Goal: Book appointment/travel/reservation

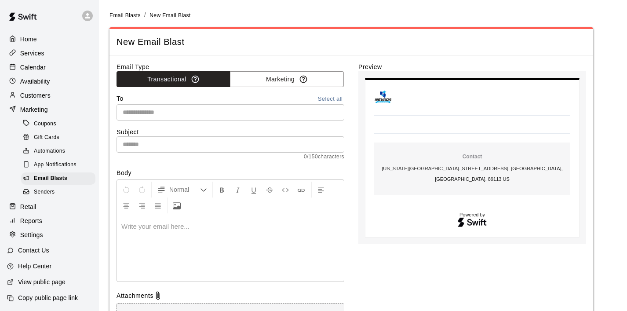
click at [157, 112] on input "text" at bounding box center [229, 112] width 221 height 11
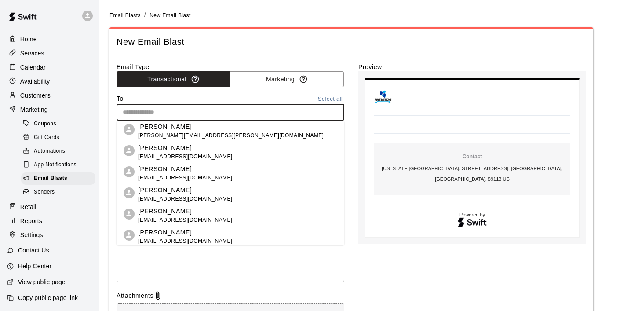
paste input "**********"
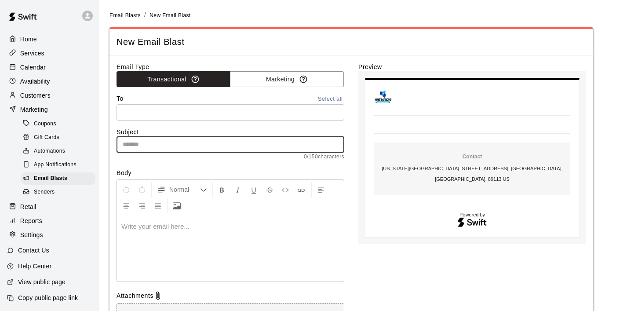
click at [157, 144] on input "text" at bounding box center [231, 144] width 228 height 16
click at [293, 216] on div at bounding box center [230, 249] width 227 height 66
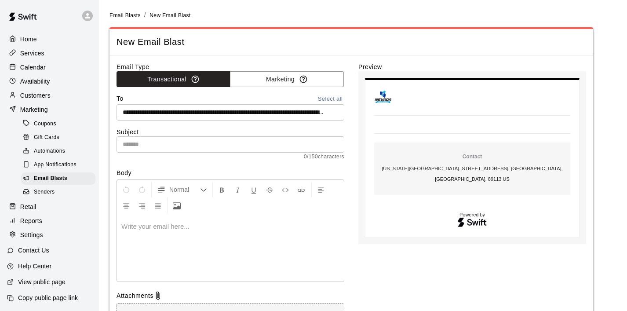
click at [279, 141] on input "text" at bounding box center [231, 144] width 228 height 16
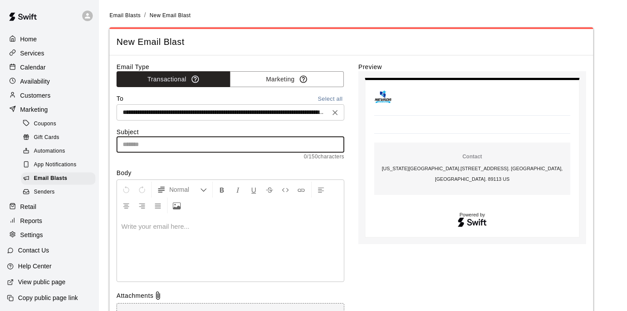
click at [271, 111] on input "text" at bounding box center [223, 112] width 208 height 11
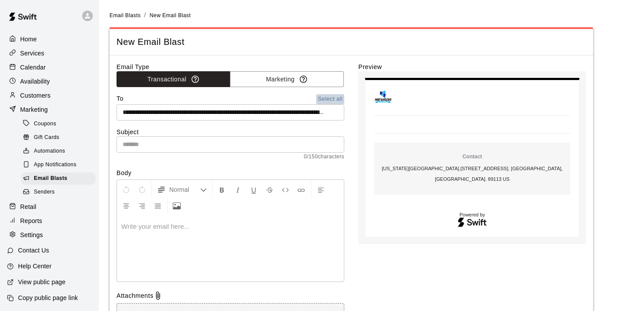
click at [326, 101] on button "Select all" at bounding box center [330, 99] width 28 height 10
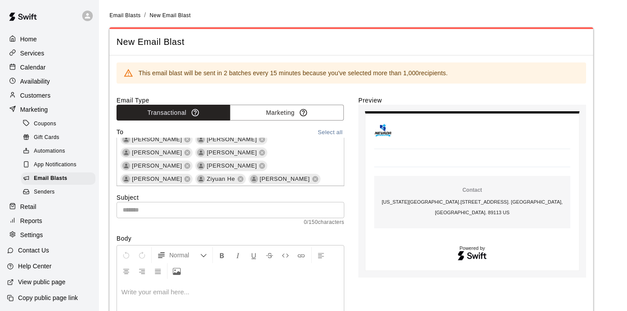
scroll to position [7240, 0]
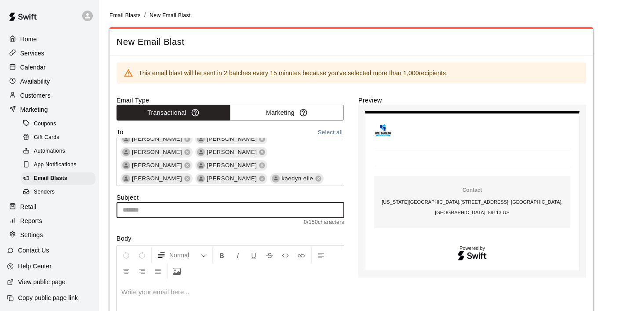
click at [236, 212] on input "text" at bounding box center [231, 210] width 228 height 16
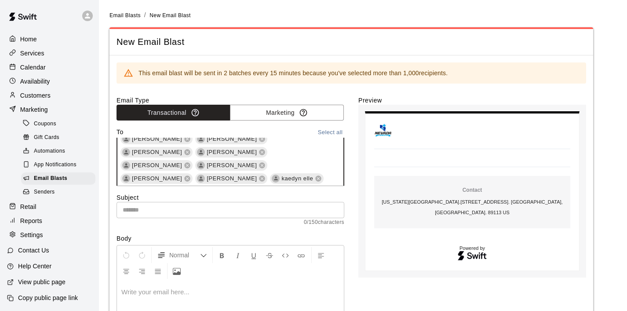
type input "**********"
click at [284, 209] on input "text" at bounding box center [231, 210] width 228 height 16
click at [326, 132] on button "Select all" at bounding box center [330, 133] width 28 height 10
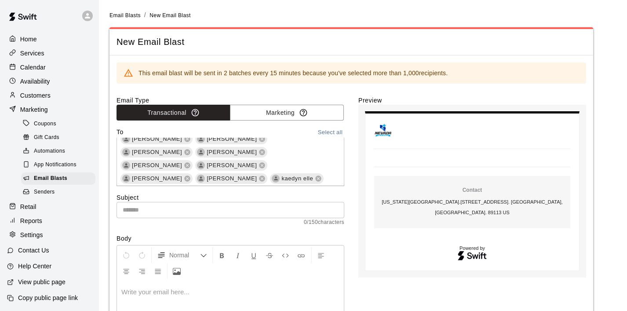
click at [241, 286] on div at bounding box center [230, 314] width 227 height 66
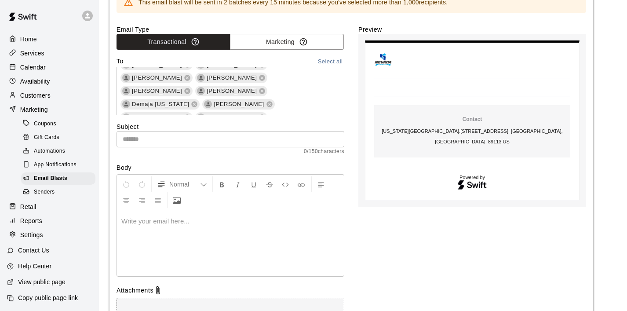
scroll to position [0, 0]
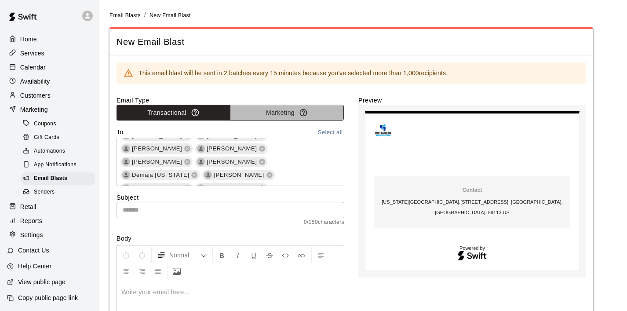
click at [283, 110] on button "Marketing" at bounding box center [287, 113] width 114 height 16
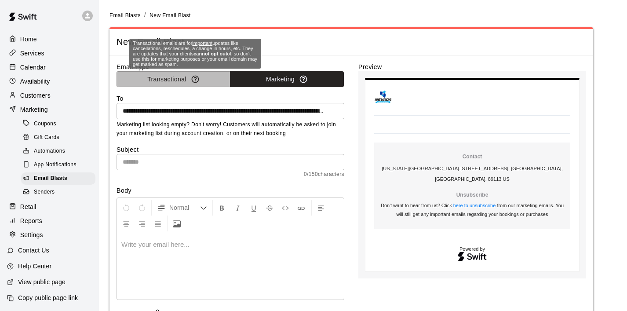
click at [190, 74] on div "Transactional emails are for important updates like cancellations, reschedules,…" at bounding box center [195, 56] width 134 height 37
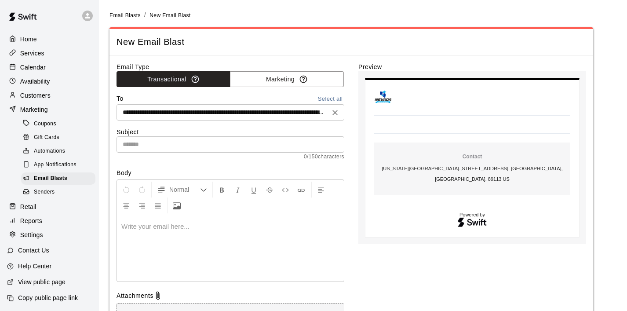
click at [235, 111] on input "text" at bounding box center [223, 112] width 208 height 11
click at [333, 112] on icon "Clear" at bounding box center [335, 112] width 9 height 9
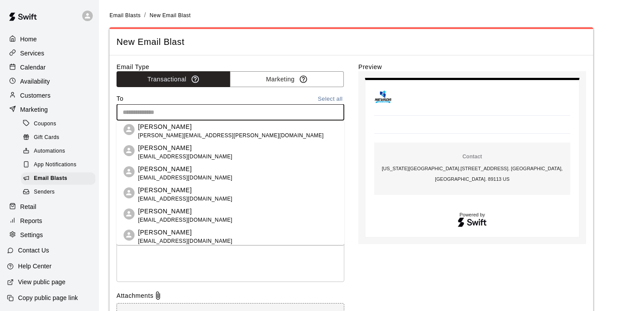
click at [267, 114] on input "text" at bounding box center [229, 112] width 221 height 11
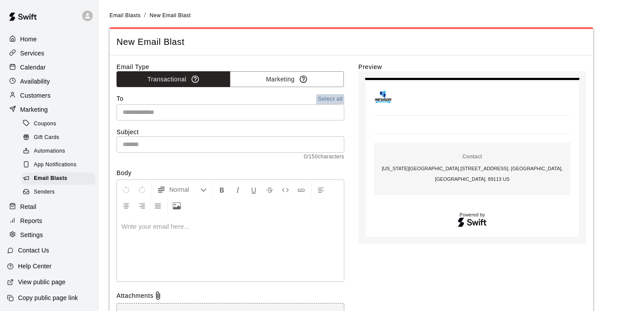
click at [336, 98] on button "Select all" at bounding box center [330, 99] width 28 height 10
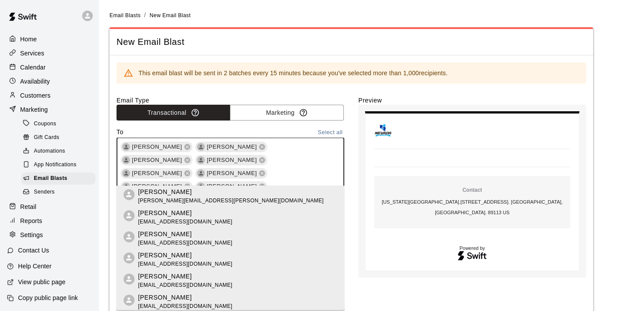
scroll to position [7254, 0]
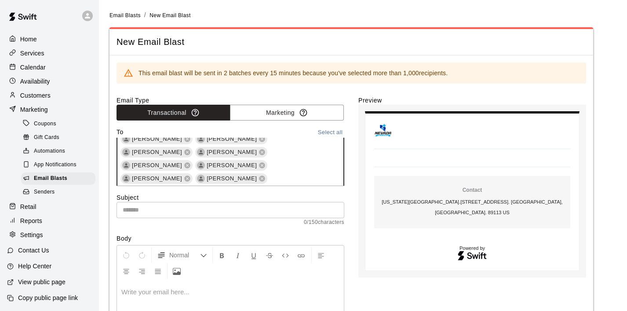
scroll to position [7243, 0]
click at [273, 209] on input "text" at bounding box center [231, 210] width 228 height 16
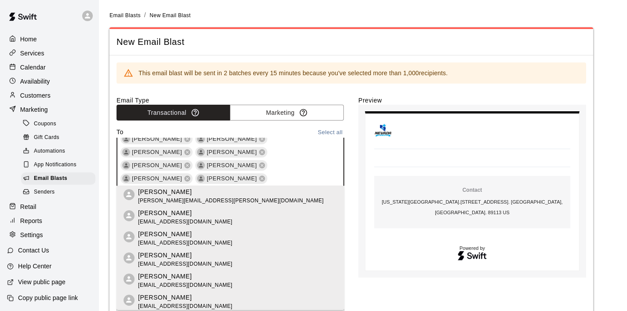
scroll to position [7097, 0]
click at [379, 283] on div "Preview Contact Nevada Youth Sports Center . 6370 South Pioneer Way, 112-113. L…" at bounding box center [473, 270] width 228 height 348
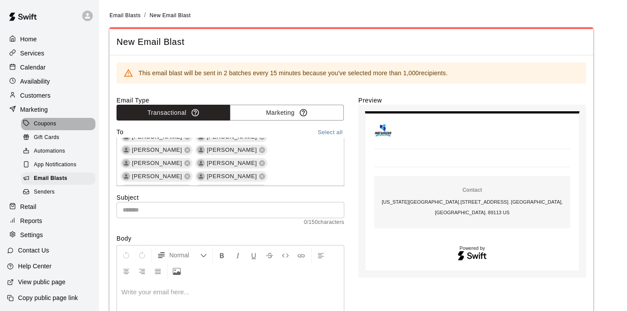
click at [53, 119] on div "Coupons" at bounding box center [58, 124] width 74 height 12
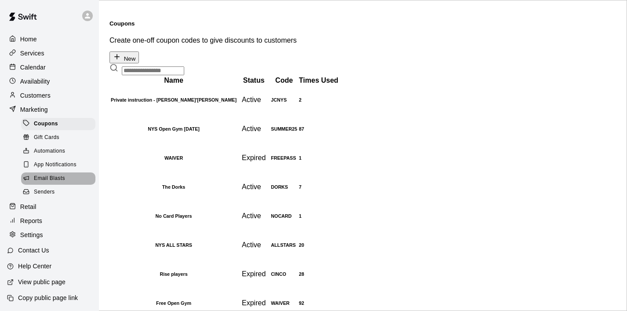
click at [56, 178] on span "Email Blasts" at bounding box center [49, 178] width 31 height 9
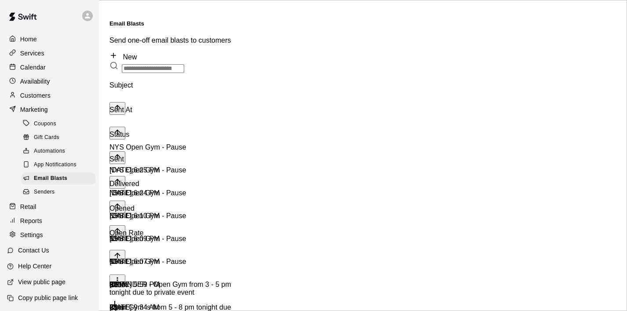
scroll to position [15, 0]
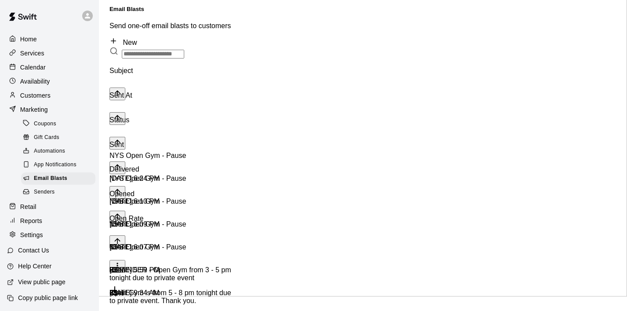
click at [117, 37] on icon at bounding box center [114, 41] width 8 height 8
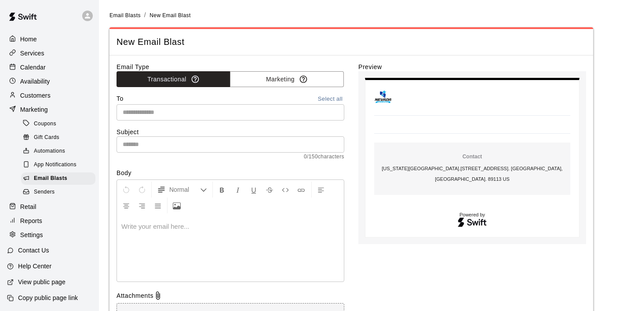
click at [177, 114] on input "text" at bounding box center [229, 112] width 221 height 11
paste input "**********"
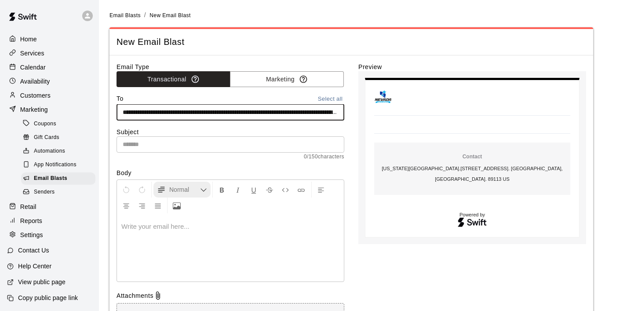
scroll to position [0, 14248]
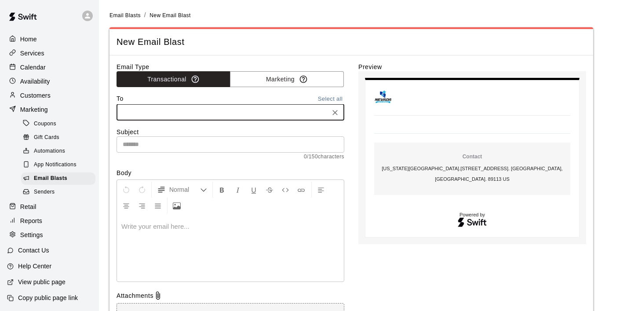
type input "**********"
click at [264, 141] on input "text" at bounding box center [231, 144] width 228 height 16
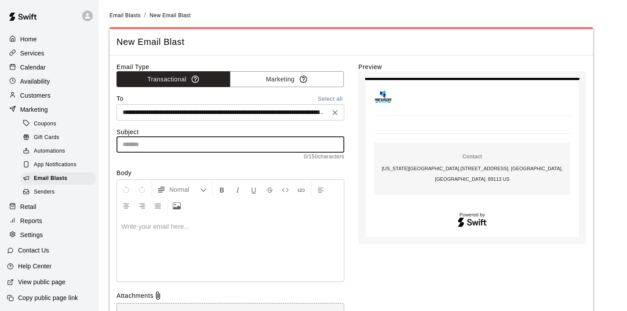
click at [261, 114] on input "text" at bounding box center [223, 112] width 208 height 11
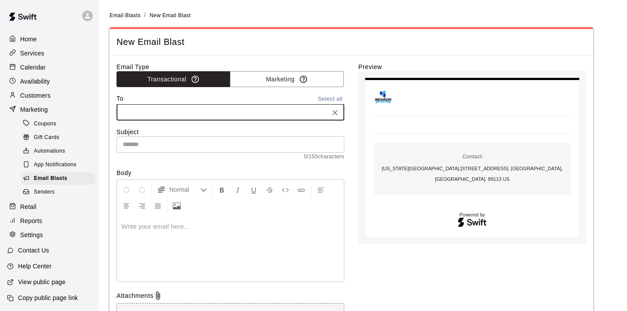
scroll to position [0, 312]
click at [188, 142] on input "text" at bounding box center [231, 144] width 228 height 16
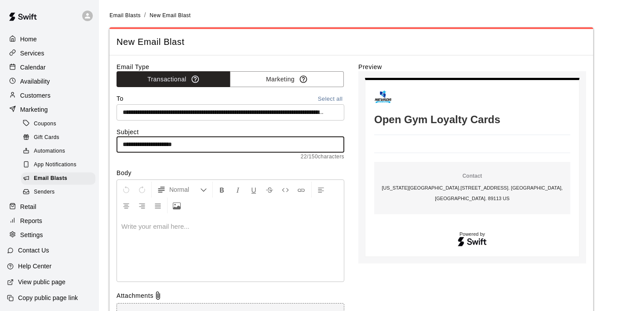
click at [146, 226] on p at bounding box center [230, 226] width 218 height 9
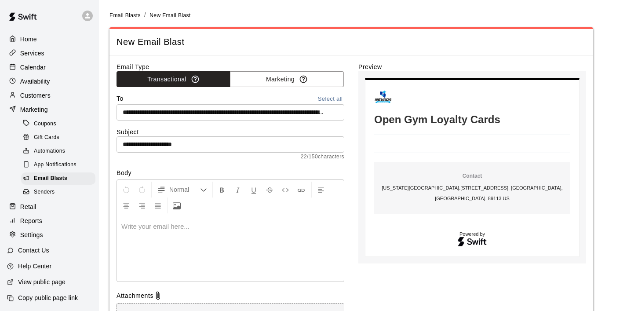
click at [429, 119] on h1 "Open Gym Loyalty Cards" at bounding box center [472, 120] width 196 height 12
click at [375, 118] on h1 "Open Gym Loyalty Cards" at bounding box center [472, 120] width 196 height 12
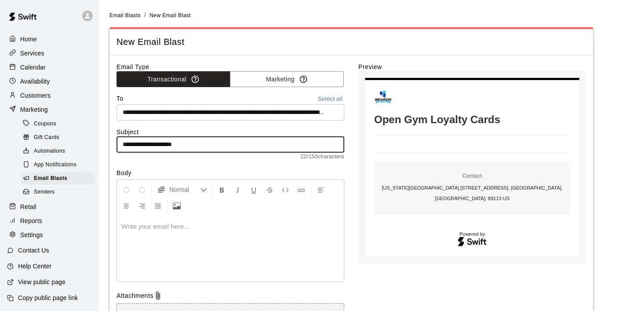
click at [124, 146] on input "**********" at bounding box center [231, 144] width 228 height 16
type input "**********"
click at [168, 234] on div at bounding box center [230, 249] width 227 height 66
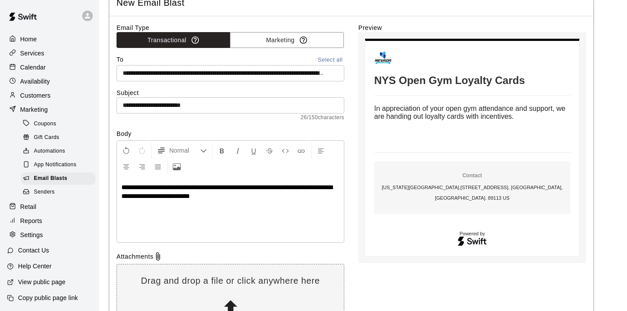
scroll to position [39, 0]
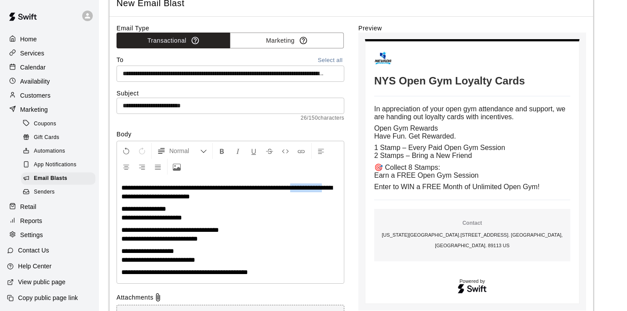
drag, startPoint x: 158, startPoint y: 197, endPoint x: 121, endPoint y: 194, distance: 38.0
click at [121, 194] on div "**********" at bounding box center [230, 230] width 227 height 106
drag, startPoint x: 246, startPoint y: 195, endPoint x: 147, endPoint y: 198, distance: 99.0
click at [147, 198] on p "**********" at bounding box center [230, 192] width 218 height 18
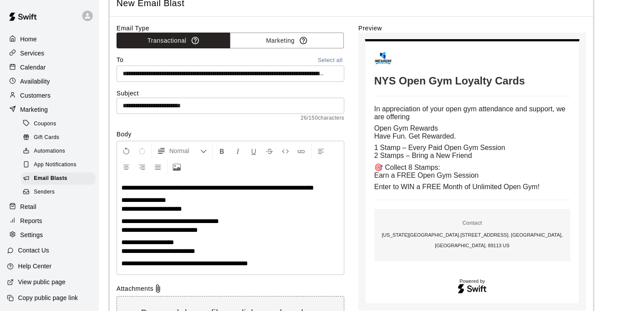
click at [122, 203] on span "**********" at bounding box center [143, 200] width 45 height 7
click at [157, 192] on p "**********" at bounding box center [230, 187] width 218 height 9
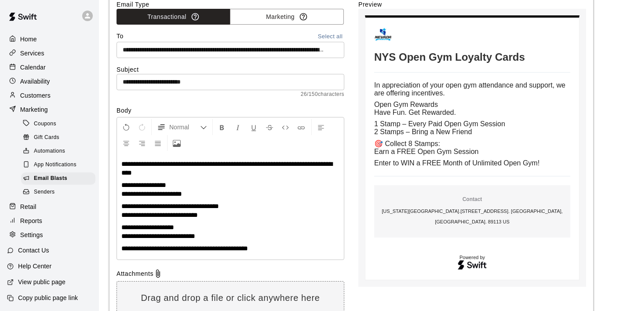
scroll to position [65, 0]
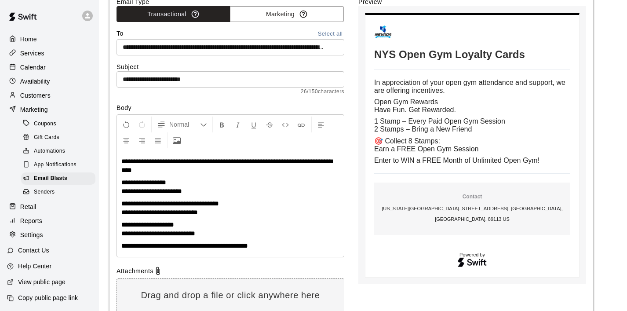
click at [191, 223] on p "**********" at bounding box center [230, 229] width 218 height 18
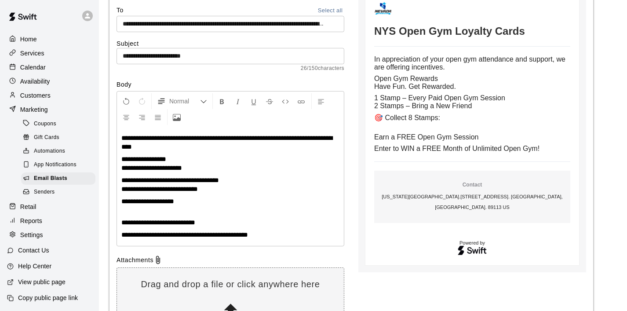
scroll to position [90, 0]
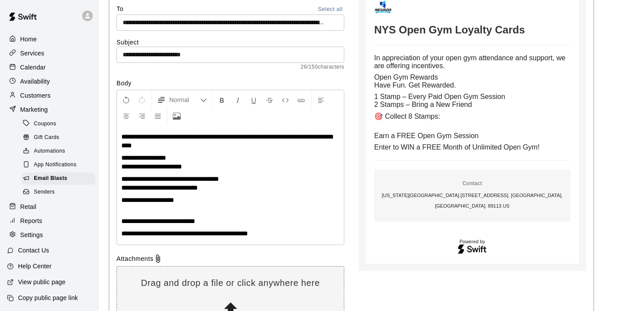
click at [190, 149] on p "**********" at bounding box center [230, 141] width 218 height 18
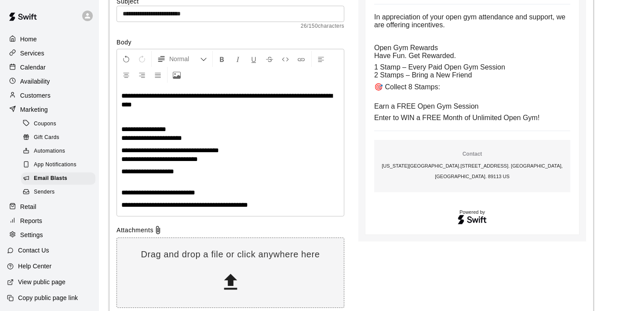
scroll to position [133, 0]
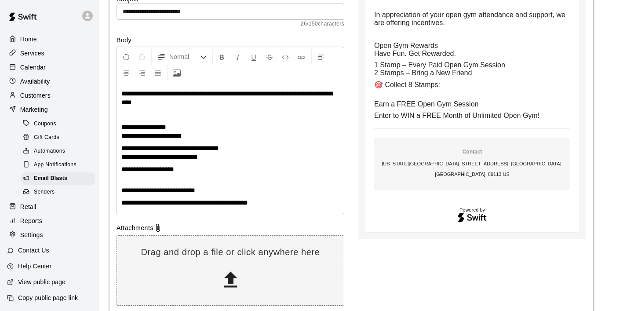
click at [123, 170] on span "**********" at bounding box center [147, 169] width 53 height 7
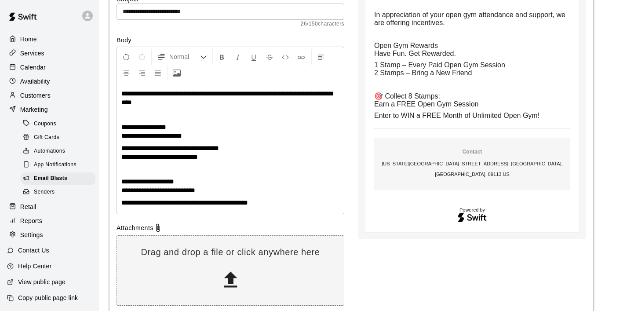
click at [120, 203] on div "**********" at bounding box center [230, 148] width 227 height 131
click at [185, 179] on p "**********" at bounding box center [230, 186] width 218 height 18
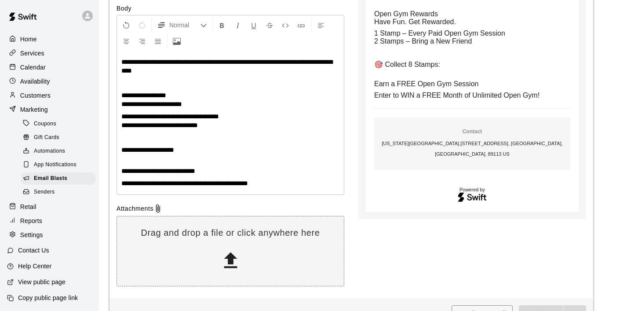
scroll to position [192, 0]
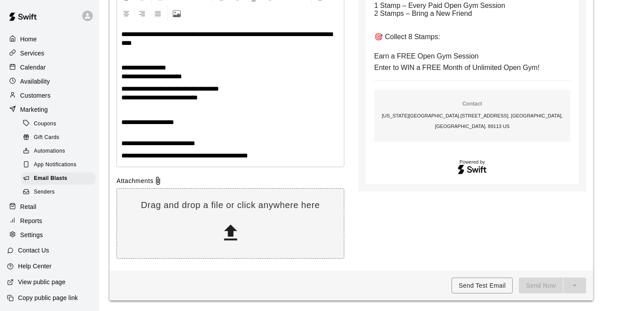
click at [293, 154] on p "**********" at bounding box center [230, 155] width 218 height 9
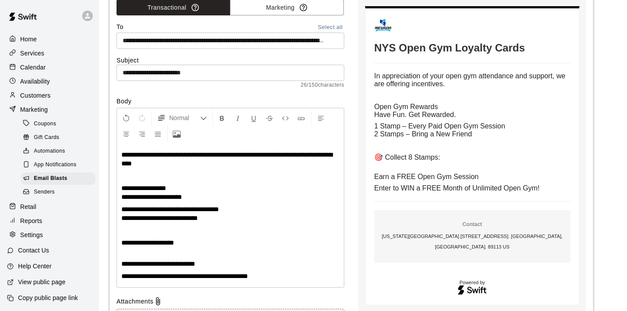
scroll to position [0, 0]
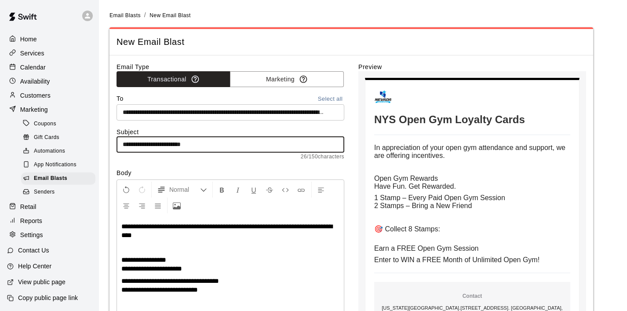
click at [194, 146] on input "**********" at bounding box center [231, 144] width 228 height 16
type input "**********"
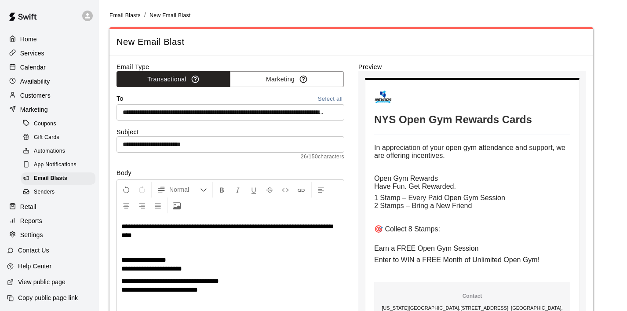
click at [251, 226] on span "**********" at bounding box center [226, 230] width 211 height 15
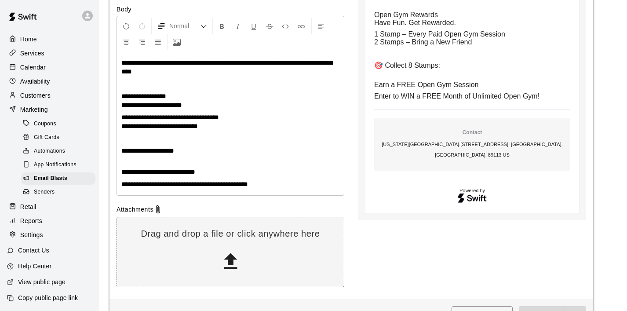
scroll to position [192, 0]
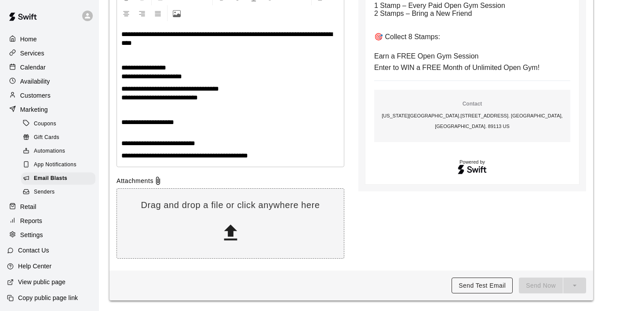
click at [481, 283] on button "Send Test Email" at bounding box center [482, 286] width 61 height 16
click at [158, 114] on p at bounding box center [230, 110] width 218 height 9
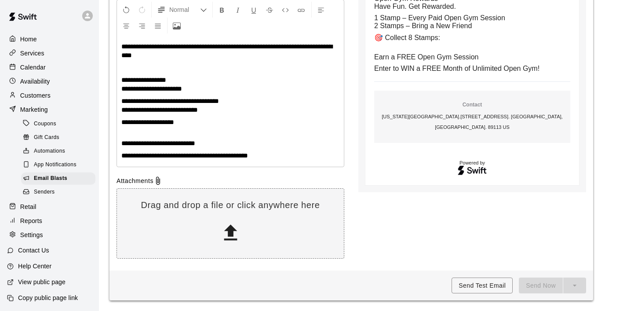
scroll to position [180, 0]
click at [129, 135] on p "**********" at bounding box center [230, 139] width 218 height 18
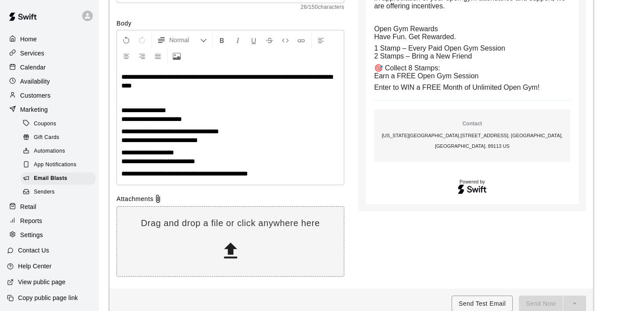
scroll to position [147, 0]
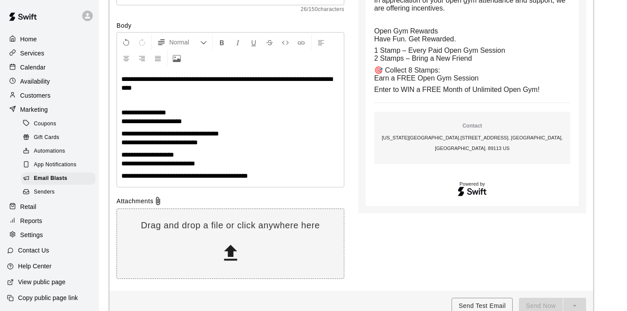
click at [122, 78] on span "**********" at bounding box center [226, 83] width 211 height 15
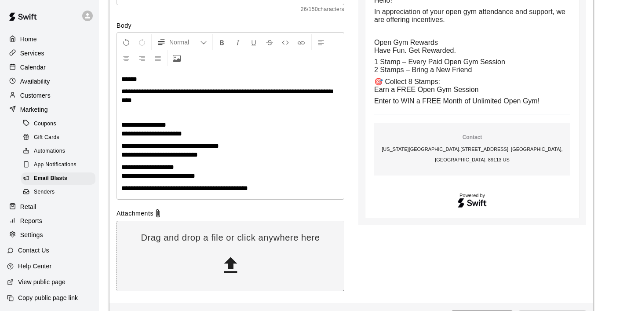
click at [126, 116] on p at bounding box center [230, 112] width 218 height 9
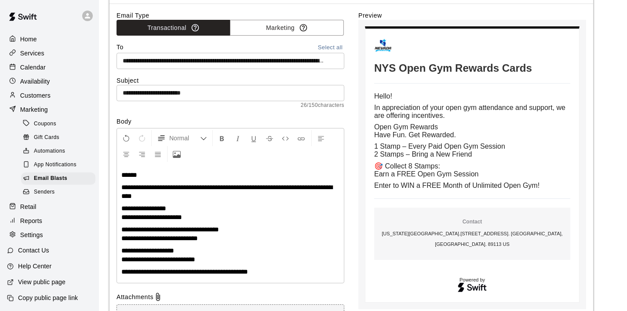
scroll to position [0, 0]
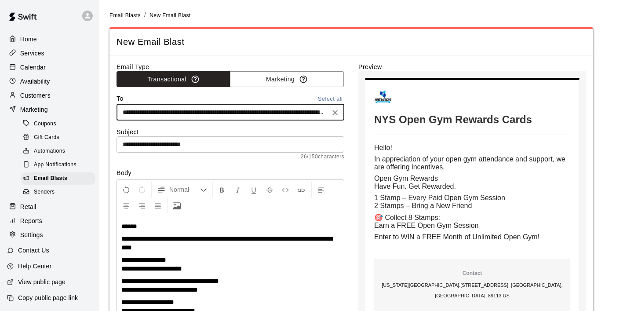
click at [200, 112] on input "text" at bounding box center [223, 112] width 208 height 11
click at [254, 215] on div "**********" at bounding box center [231, 256] width 228 height 155
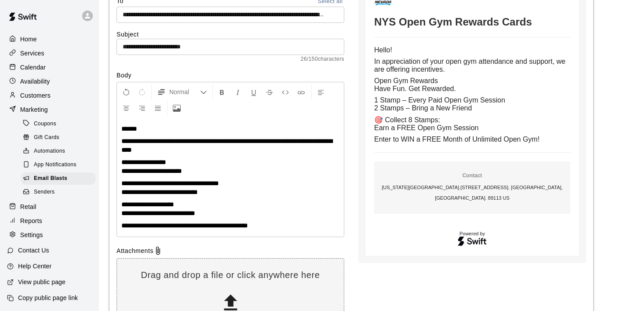
scroll to position [98, 0]
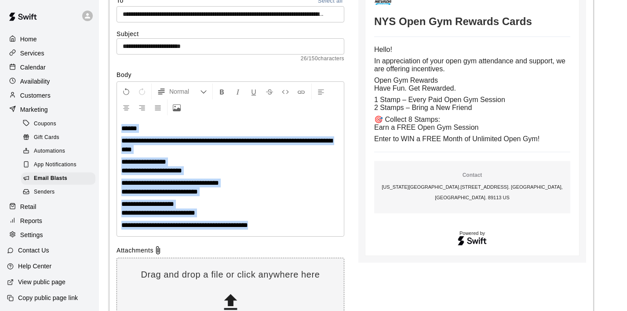
drag, startPoint x: 283, startPoint y: 229, endPoint x: 75, endPoint y: 114, distance: 237.7
click at [75, 114] on div "**********" at bounding box center [313, 141] width 627 height 479
copy div "**********"
click at [37, 66] on p "Calendar" at bounding box center [33, 67] width 26 height 9
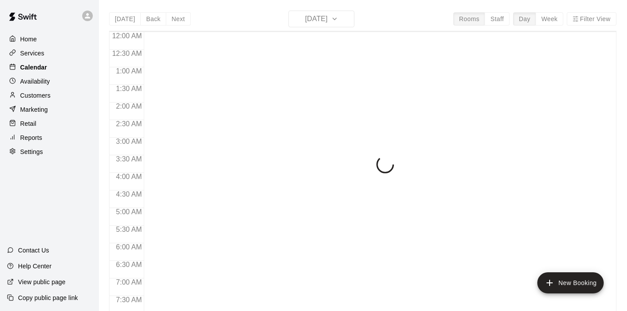
scroll to position [545, 0]
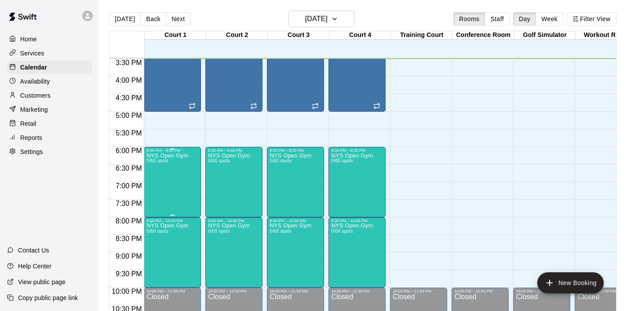
click at [182, 180] on div "NYS Open Gym 0/60 spots" at bounding box center [167, 308] width 42 height 311
click at [156, 206] on icon "delete" at bounding box center [156, 204] width 6 height 8
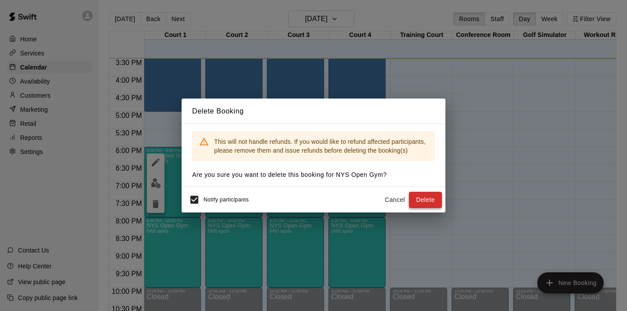
click at [431, 198] on button "Delete" at bounding box center [425, 200] width 33 height 16
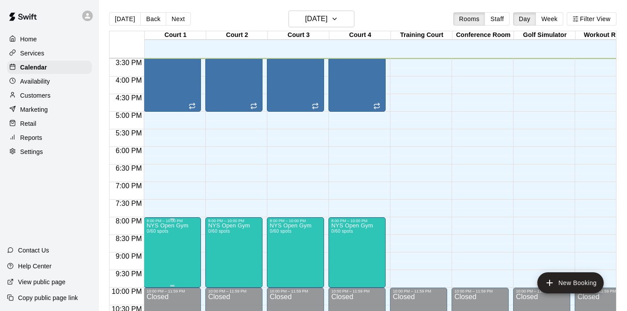
click at [156, 236] on icon "edit" at bounding box center [155, 232] width 11 height 11
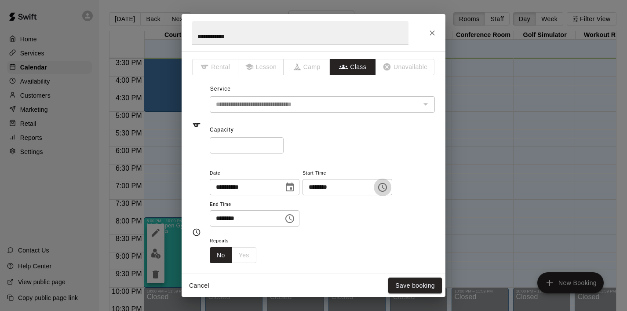
click at [385, 190] on icon "Choose time, selected time is 8:00 PM" at bounding box center [382, 187] width 9 height 9
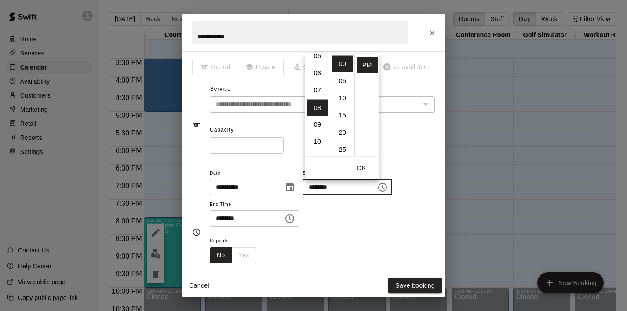
scroll to position [98, 0]
click at [317, 88] on li "07" at bounding box center [317, 85] width 21 height 16
type input "********"
click at [363, 165] on button "OK" at bounding box center [362, 168] width 28 height 16
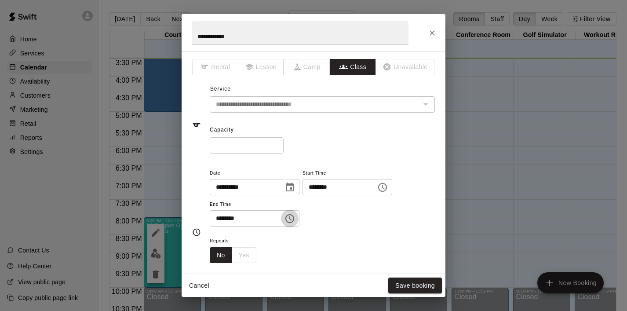
click at [295, 215] on icon "Choose time, selected time is 10:00 PM" at bounding box center [290, 218] width 11 height 11
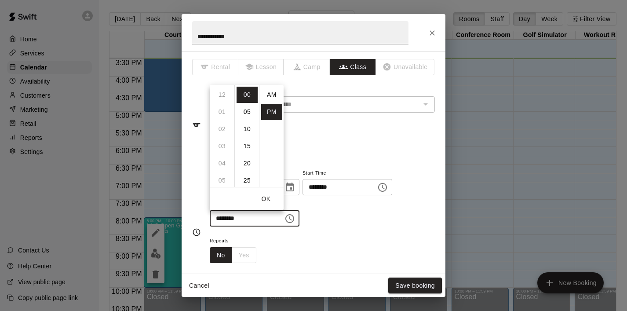
scroll to position [16, 0]
click at [225, 113] on li "09" at bounding box center [222, 110] width 21 height 16
type input "********"
click at [271, 198] on button "OK" at bounding box center [266, 199] width 28 height 16
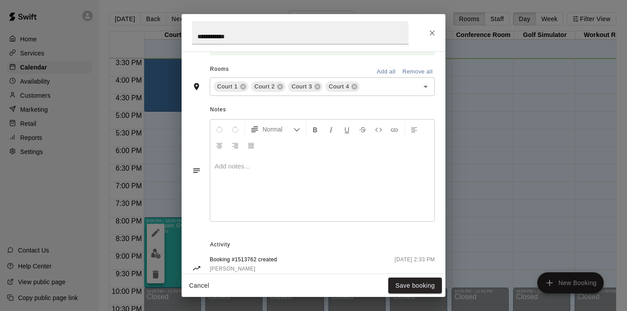
scroll to position [263, 0]
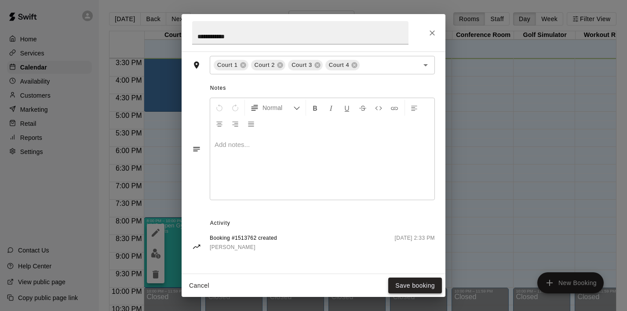
click at [414, 286] on button "Save booking" at bounding box center [415, 286] width 54 height 16
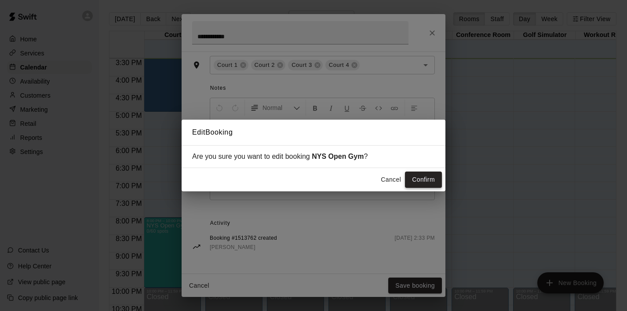
click at [417, 183] on button "Confirm" at bounding box center [423, 180] width 37 height 16
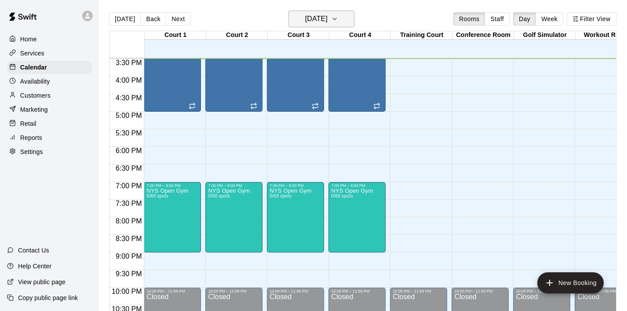
click at [338, 17] on icon "button" at bounding box center [334, 19] width 7 height 11
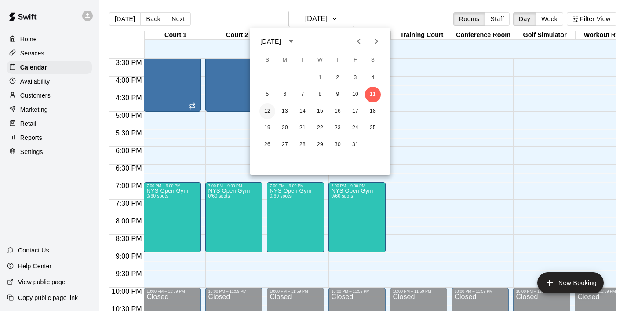
click at [269, 110] on button "12" at bounding box center [268, 111] width 16 height 16
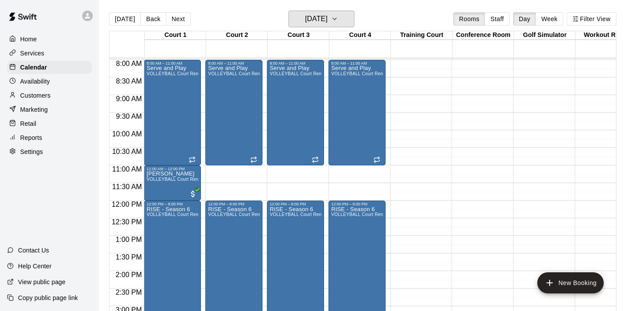
scroll to position [271, 0]
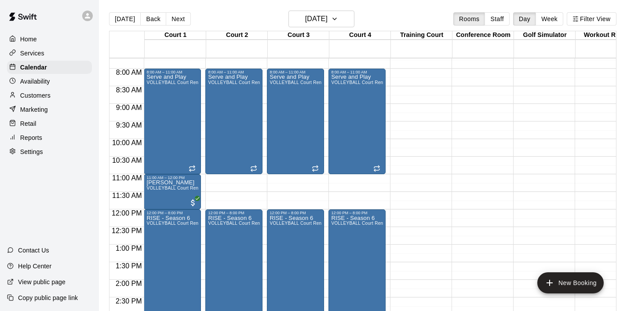
click at [269, 110] on div "8:00 AM – 11:00 AM Serve and Play VOLLEYBALL Court Rental (Everyday After 3 pm …" at bounding box center [295, 122] width 57 height 106
click at [276, 120] on icon "delete" at bounding box center [276, 120] width 6 height 8
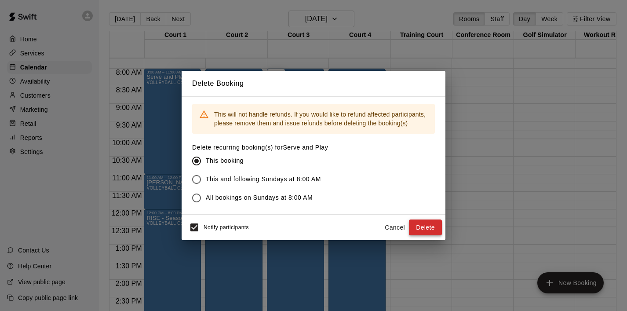
click at [427, 227] on button "Delete" at bounding box center [425, 228] width 33 height 16
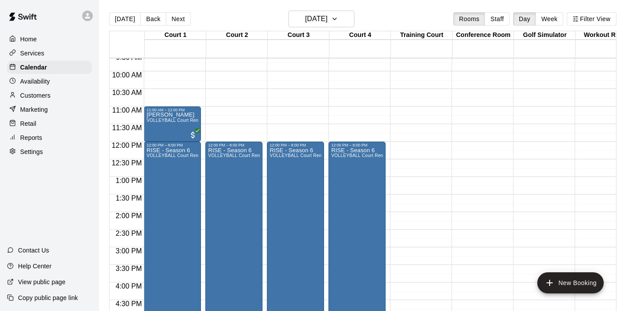
scroll to position [342, 0]
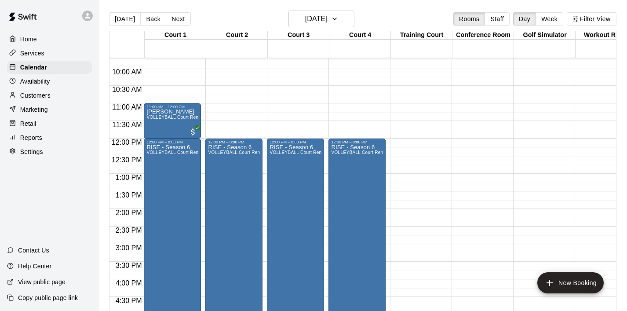
click at [183, 216] on div "RISE - Season 6 VOLLEYBALL Court Rental (Everyday After 3 pm and All Day Weeken…" at bounding box center [172, 299] width 52 height 311
click at [160, 197] on icon "delete" at bounding box center [155, 195] width 11 height 11
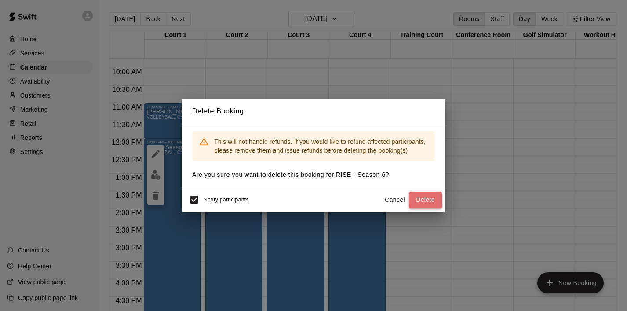
click at [424, 195] on button "Delete" at bounding box center [425, 200] width 33 height 16
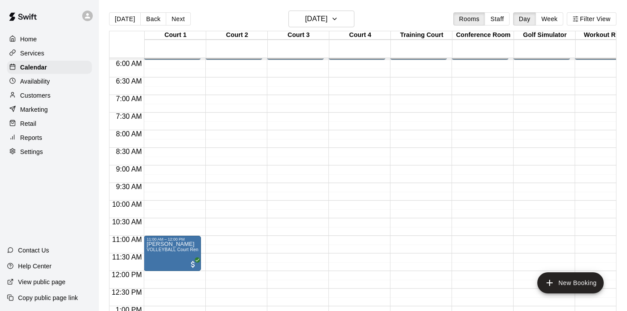
scroll to position [212, 0]
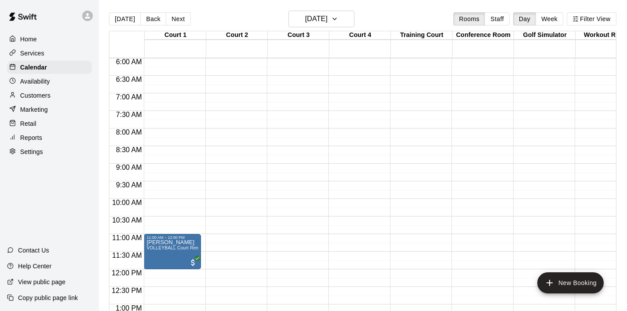
click at [170, 170] on div "12:00 AM – 6:00 AM Closed 11:00 AM – 12:00 PM Shae murph VOLLEYBALL Court Renta…" at bounding box center [172, 269] width 57 height 845
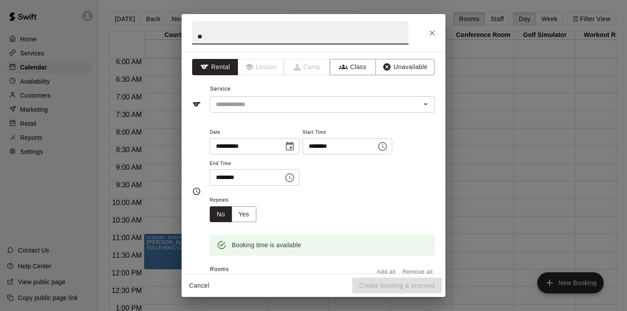
type input "*"
click at [246, 111] on div "​" at bounding box center [322, 104] width 225 height 16
click at [352, 70] on button "Class" at bounding box center [353, 67] width 46 height 16
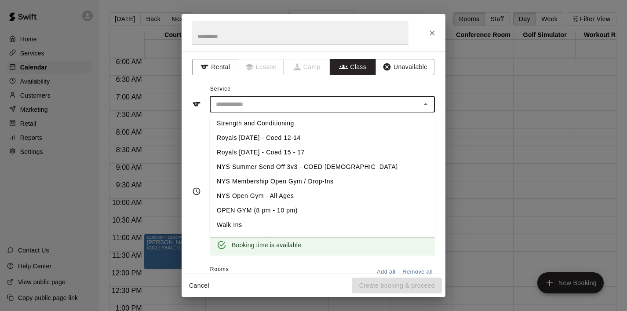
click at [308, 102] on input "text" at bounding box center [314, 104] width 205 height 11
click at [259, 181] on li "NYS Membership Open Gym / Drop-Ins" at bounding box center [322, 181] width 225 height 15
type input "**********"
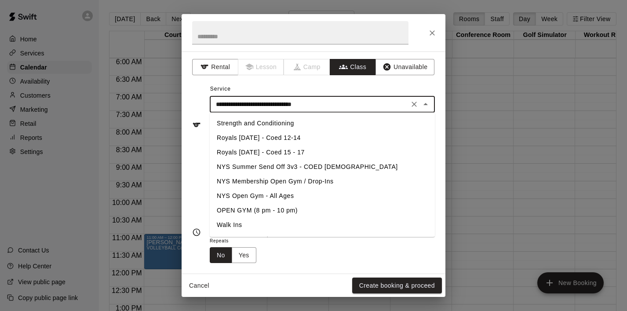
drag, startPoint x: 344, startPoint y: 108, endPoint x: 185, endPoint y: 102, distance: 158.5
click at [185, 102] on div "**********" at bounding box center [314, 162] width 264 height 222
click at [209, 37] on input "text" at bounding box center [300, 32] width 216 height 23
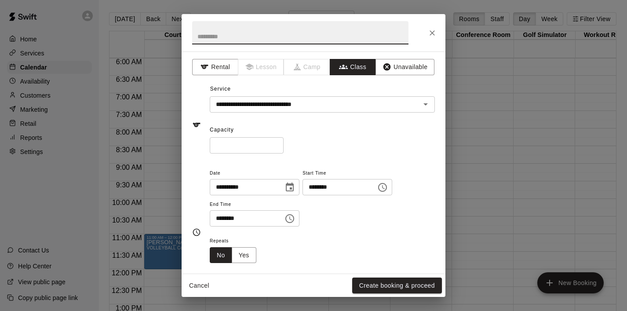
paste input "**********"
type input "**********"
click at [251, 142] on input "*" at bounding box center [247, 145] width 74 height 16
type input "**"
click at [291, 221] on icon "Choose time, selected time is 9:30 AM" at bounding box center [290, 218] width 11 height 11
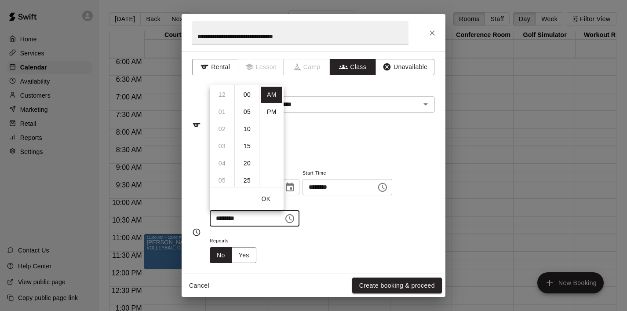
scroll to position [103, 0]
click at [228, 132] on li "11" at bounding box center [222, 129] width 21 height 16
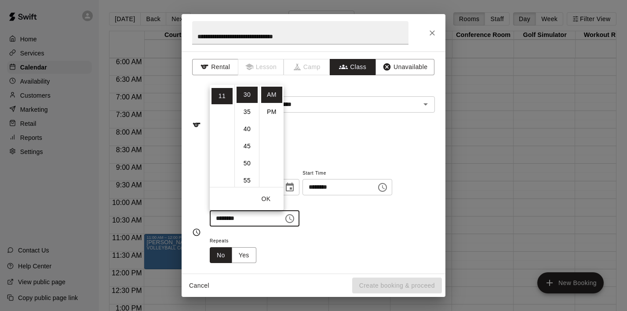
click at [269, 200] on button "OK" at bounding box center [266, 199] width 28 height 16
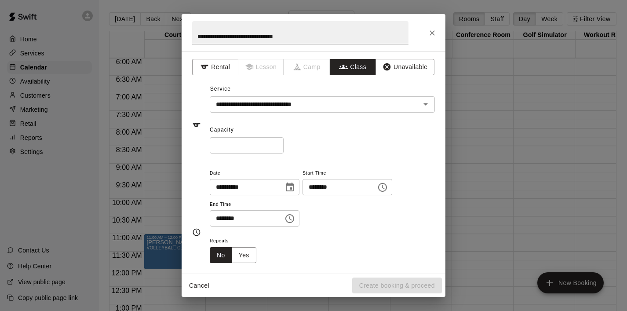
click at [299, 217] on button "Choose time, selected time is 11:30 AM" at bounding box center [290, 219] width 18 height 18
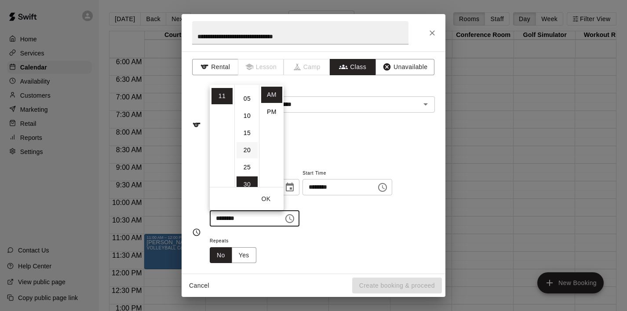
scroll to position [0, 0]
click at [247, 94] on li "00" at bounding box center [247, 95] width 21 height 16
type input "********"
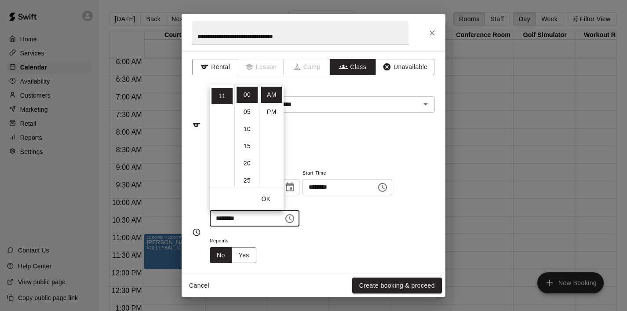
click at [266, 201] on button "OK" at bounding box center [266, 199] width 28 height 16
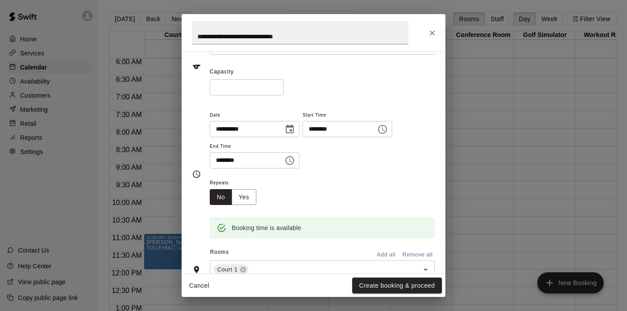
scroll to position [105, 0]
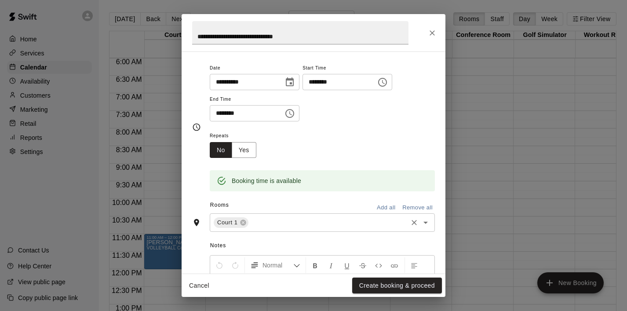
click at [424, 227] on icon "Open" at bounding box center [426, 222] width 11 height 11
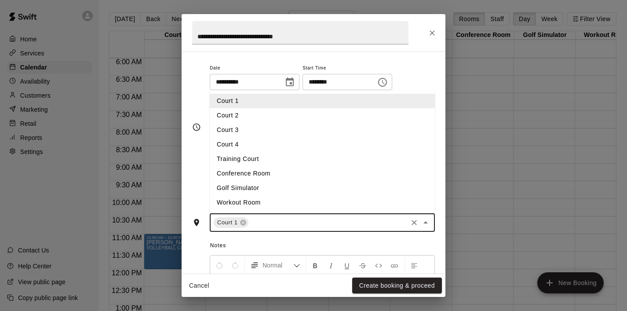
click at [310, 118] on li "Court 2" at bounding box center [322, 115] width 225 height 15
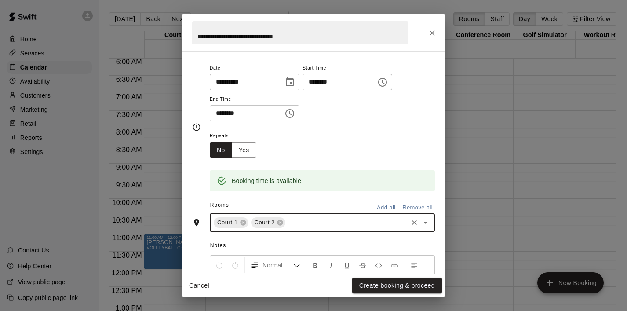
click at [427, 225] on icon "Open" at bounding box center [426, 222] width 11 height 11
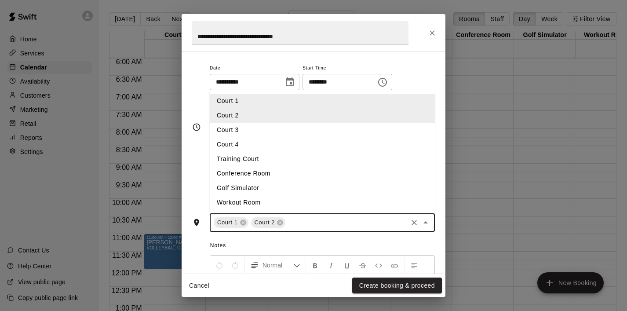
click at [337, 131] on li "Court 3" at bounding box center [322, 130] width 225 height 15
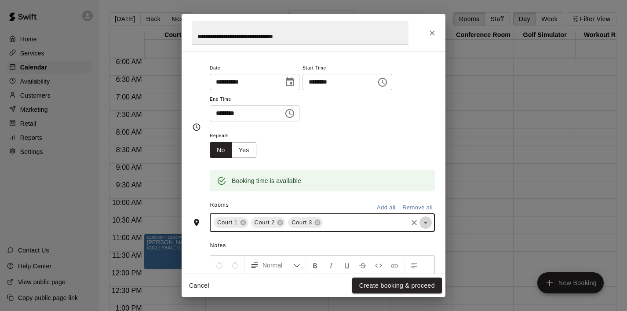
click at [426, 228] on button "Open" at bounding box center [426, 222] width 12 height 12
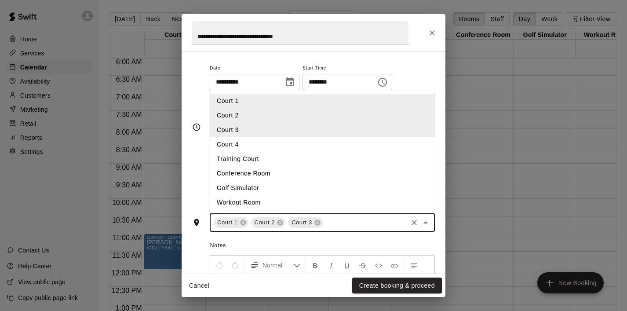
click at [340, 145] on li "Court 4" at bounding box center [322, 144] width 225 height 15
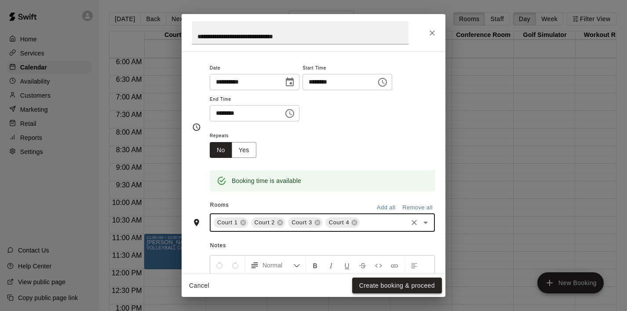
click at [384, 284] on button "Create booking & proceed" at bounding box center [397, 286] width 90 height 16
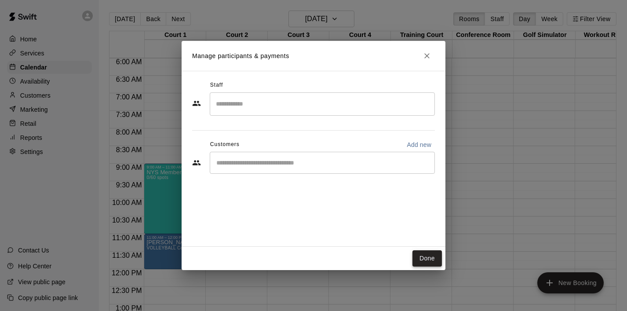
click at [417, 258] on button "Done" at bounding box center [427, 258] width 29 height 16
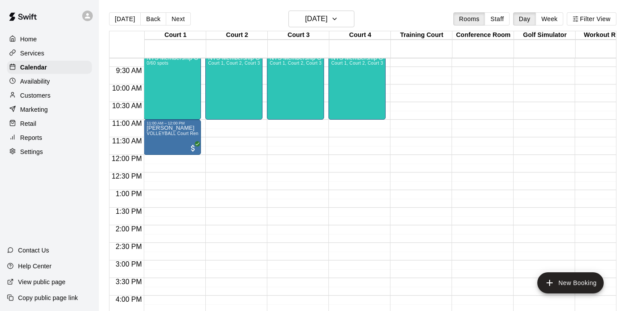
scroll to position [327, 0]
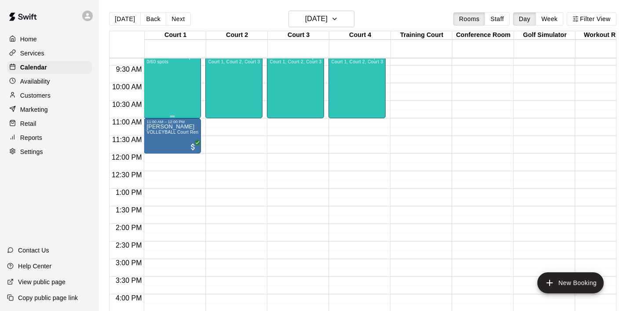
click at [180, 95] on div "NYS Membership Open Gym / Drop-Ins 0/60 spots" at bounding box center [172, 209] width 52 height 311
click at [157, 64] on icon "edit" at bounding box center [155, 63] width 11 height 11
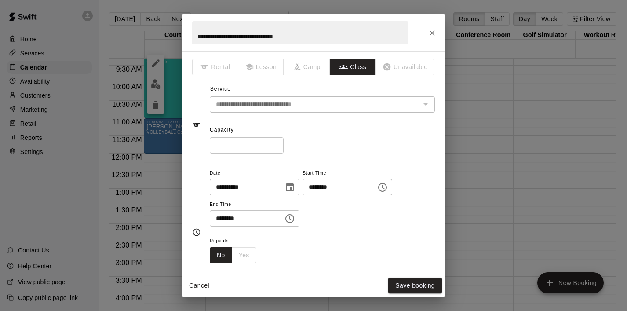
click at [384, 187] on icon "Choose time, selected time is 9:00 AM" at bounding box center [382, 187] width 11 height 11
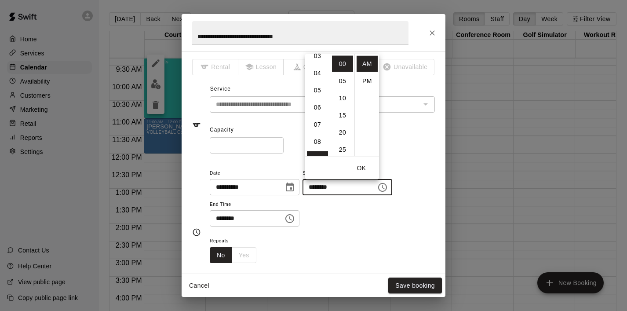
scroll to position [0, 0]
click at [316, 59] on li "12" at bounding box center [317, 63] width 21 height 16
click at [367, 76] on li "PM" at bounding box center [367, 81] width 21 height 16
type input "********"
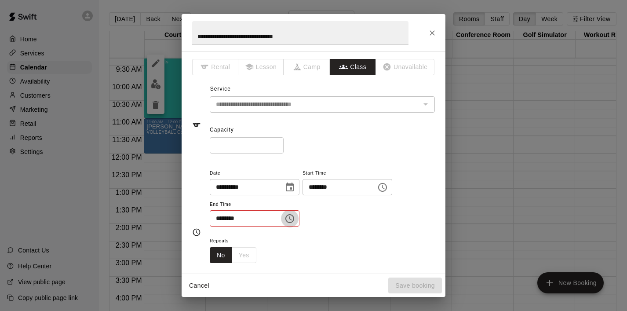
click at [295, 213] on icon "Choose time, selected time is 11:00 AM" at bounding box center [290, 218] width 11 height 11
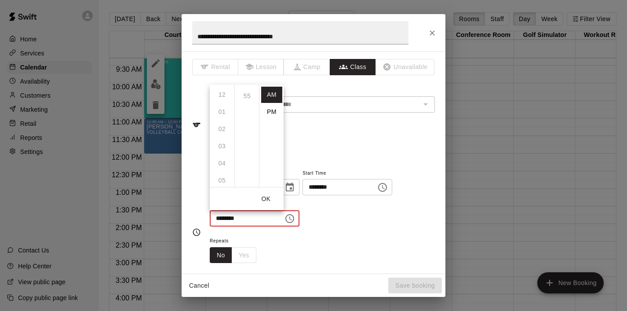
scroll to position [0, 0]
click at [273, 111] on li "PM" at bounding box center [271, 112] width 21 height 16
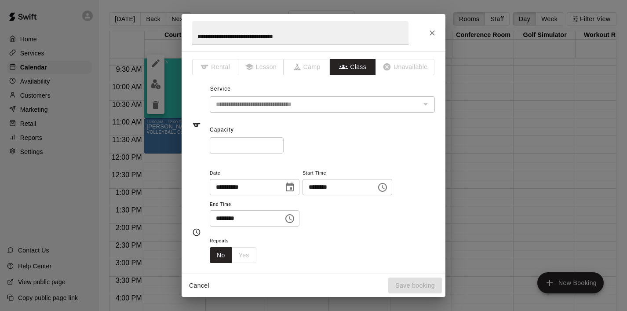
click at [293, 220] on icon "Choose time, selected time is 11:00 PM" at bounding box center [290, 218] width 11 height 11
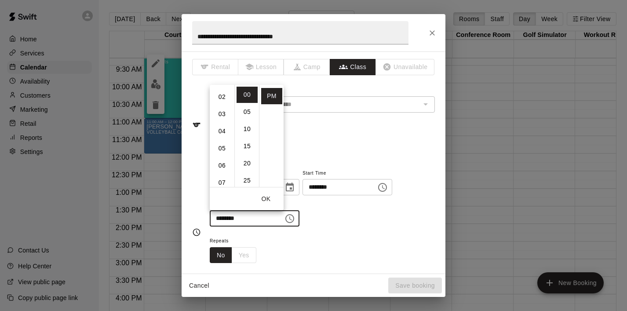
scroll to position [20, 0]
click at [221, 107] on li "02" at bounding box center [222, 109] width 21 height 16
type input "********"
click at [271, 201] on button "OK" at bounding box center [266, 199] width 28 height 16
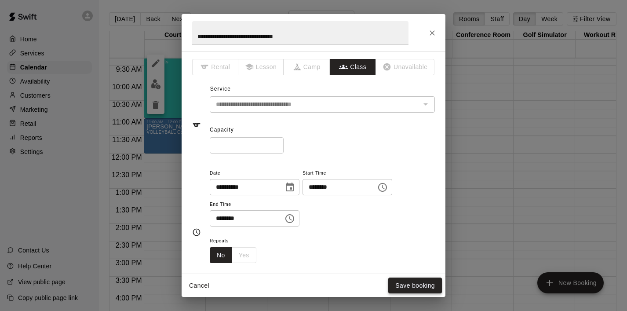
click at [414, 284] on button "Save booking" at bounding box center [415, 286] width 54 height 16
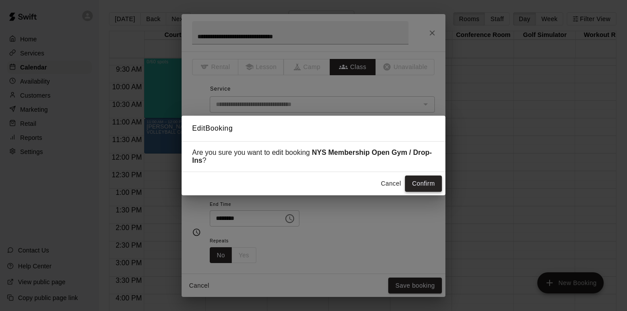
click at [424, 187] on button "Confirm" at bounding box center [423, 184] width 37 height 16
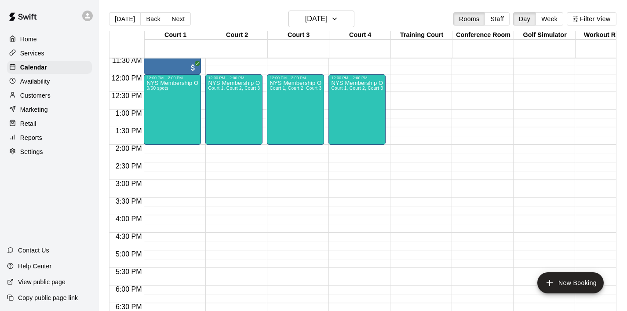
scroll to position [404, 0]
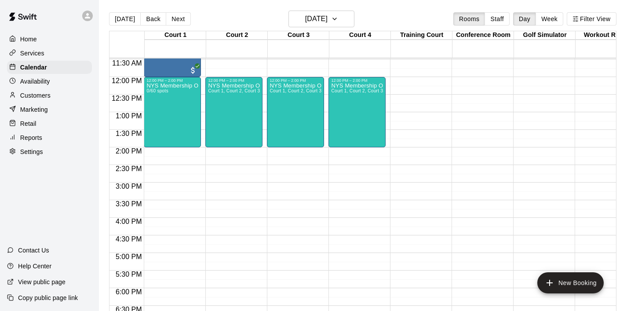
click at [302, 265] on div "12:00 AM – 6:00 AM Closed 12:00 PM – 2:00 PM NYS Membership Open Gym / Drop-Ins…" at bounding box center [295, 77] width 57 height 845
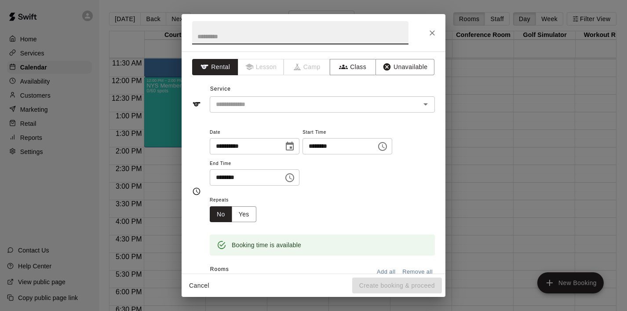
click at [385, 148] on icon "Choose time, selected time is 5:15 PM" at bounding box center [383, 146] width 3 height 4
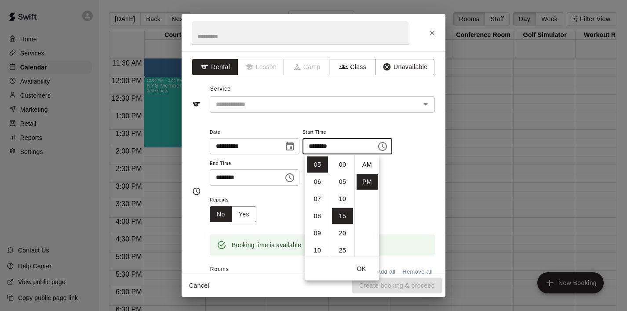
scroll to position [16, 0]
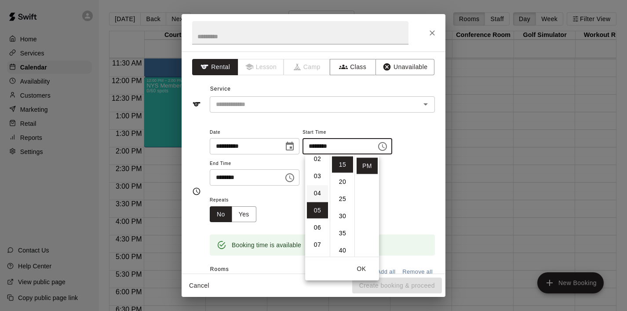
click at [318, 194] on li "04" at bounding box center [317, 193] width 21 height 16
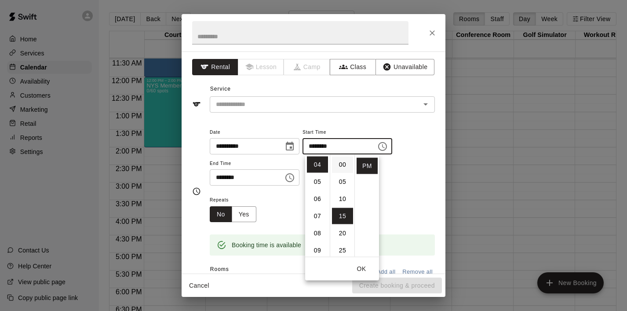
click at [344, 169] on li "00" at bounding box center [342, 165] width 21 height 16
type input "********"
click at [361, 274] on button "OK" at bounding box center [362, 269] width 28 height 16
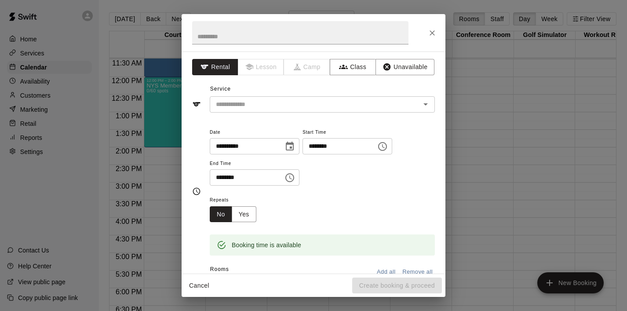
click at [293, 178] on icon "Choose time, selected time is 5:45 PM" at bounding box center [290, 177] width 11 height 11
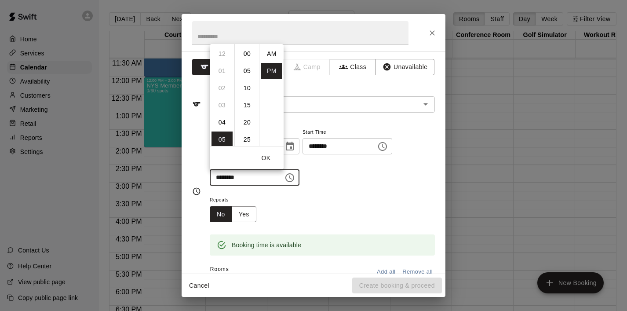
scroll to position [16, 0]
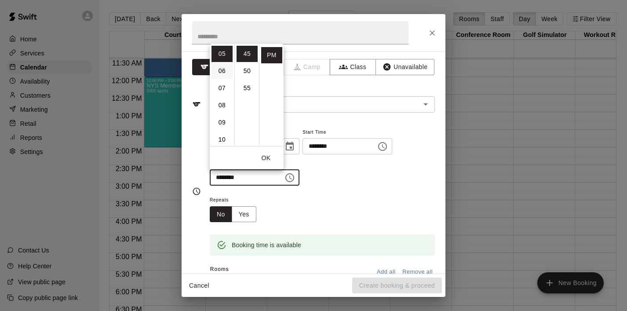
click at [225, 70] on li "06" at bounding box center [222, 71] width 21 height 16
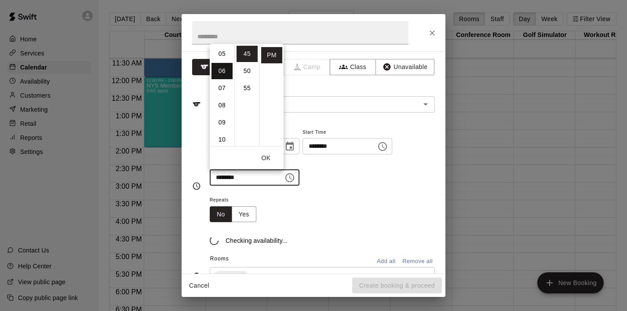
scroll to position [0, 0]
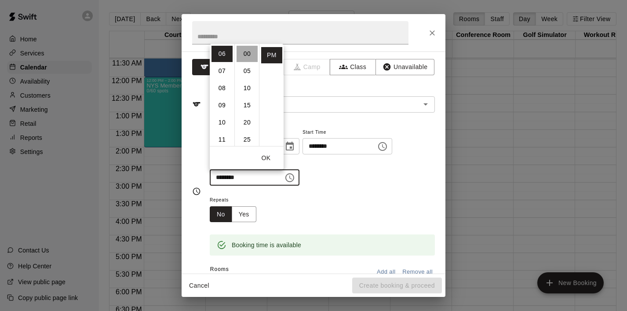
click at [242, 56] on li "00" at bounding box center [247, 54] width 21 height 16
type input "********"
click at [272, 157] on button "OK" at bounding box center [266, 158] width 28 height 16
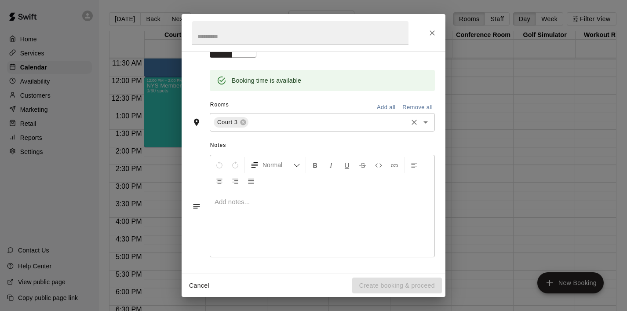
click at [422, 124] on icon "Open" at bounding box center [426, 122] width 11 height 11
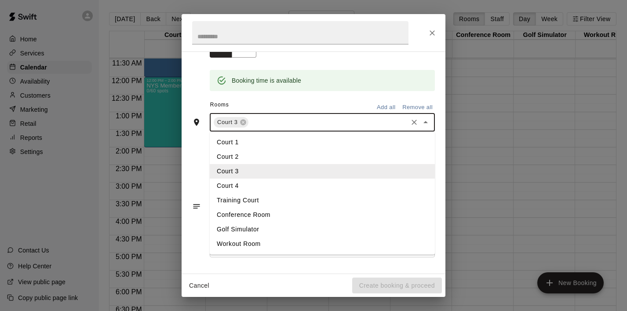
click at [330, 146] on li "Court 1" at bounding box center [322, 142] width 225 height 15
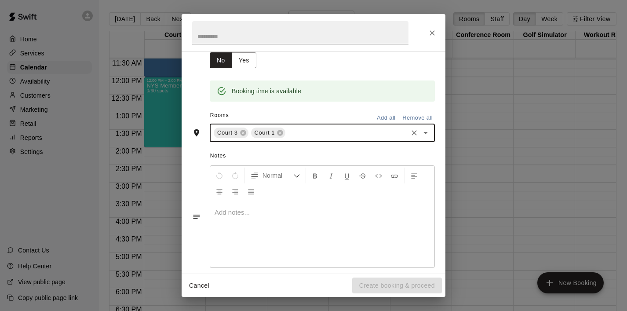
scroll to position [165, 0]
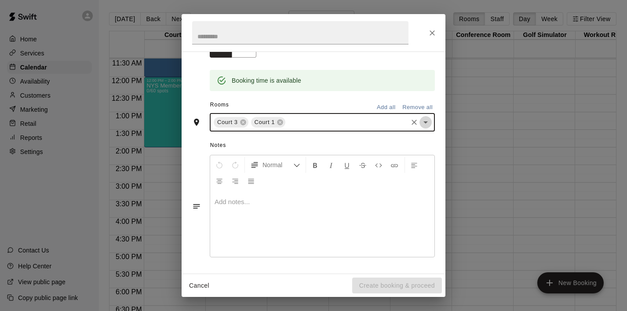
click at [424, 124] on icon "Open" at bounding box center [426, 122] width 11 height 11
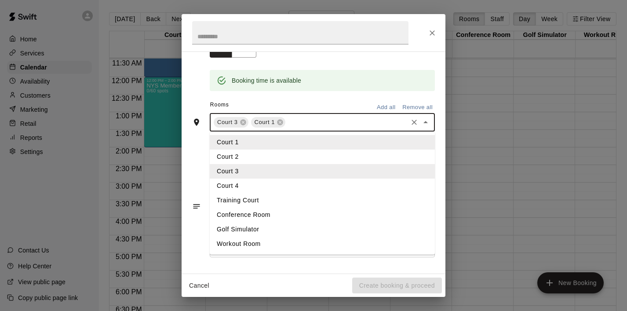
click at [336, 154] on li "Court 2" at bounding box center [322, 157] width 225 height 15
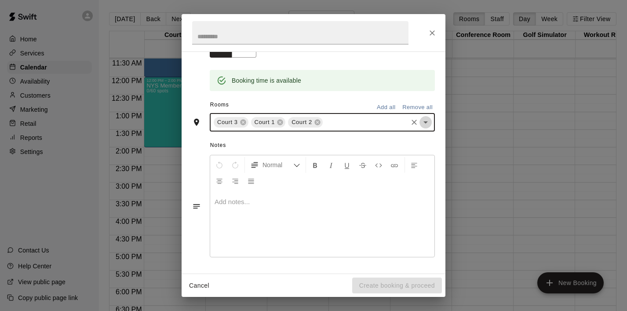
click at [428, 124] on icon "Open" at bounding box center [426, 122] width 11 height 11
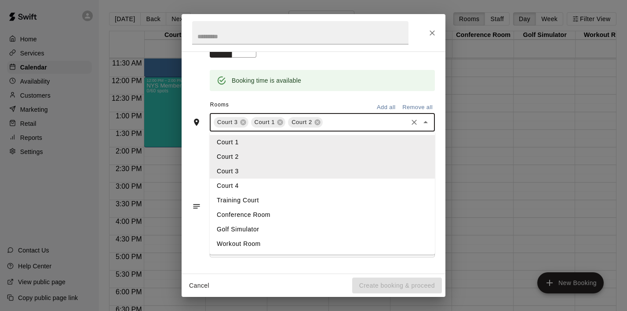
click at [332, 185] on li "Court 4" at bounding box center [322, 186] width 225 height 15
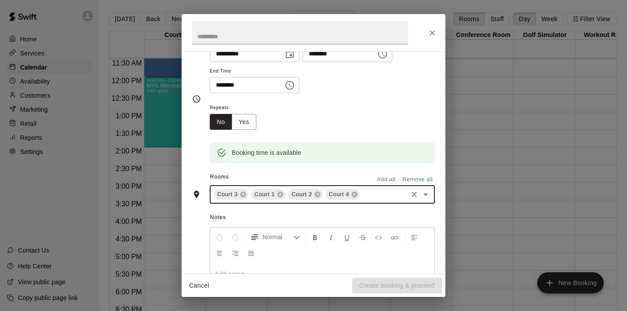
scroll to position [0, 0]
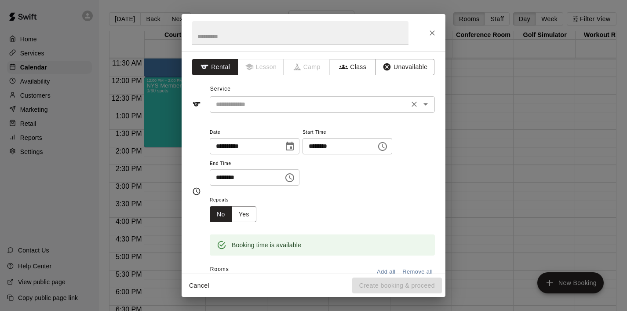
click at [341, 107] on input "text" at bounding box center [309, 104] width 194 height 11
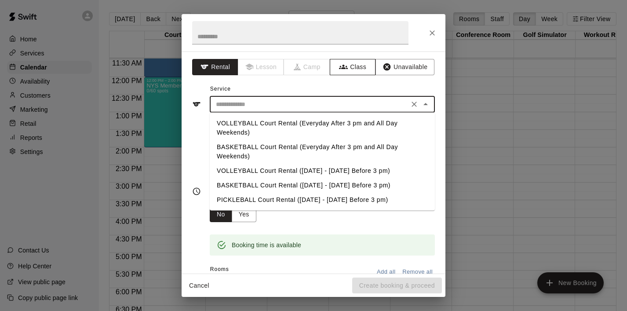
click at [347, 70] on icon "button" at bounding box center [343, 66] width 9 height 9
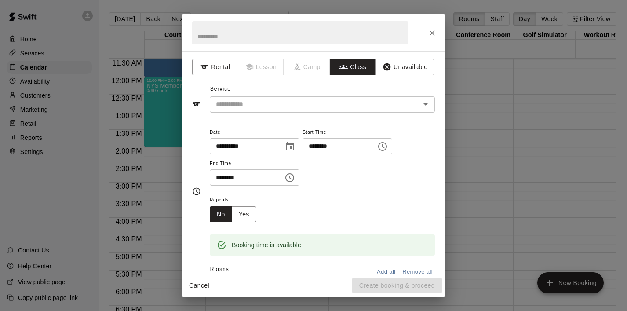
click at [331, 96] on div "​" at bounding box center [322, 104] width 225 height 16
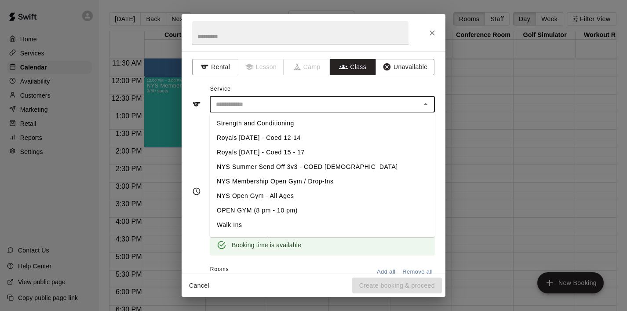
click at [307, 177] on li "NYS Membership Open Gym / Drop-Ins" at bounding box center [322, 181] width 225 height 15
type input "**********"
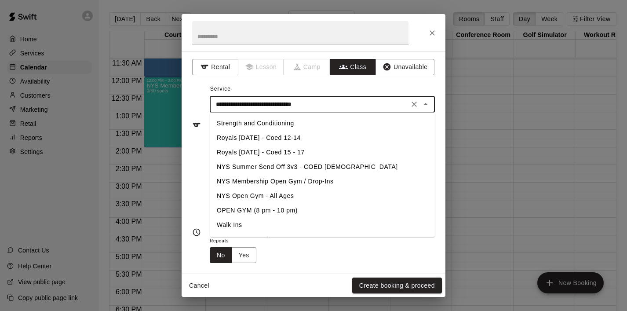
drag, startPoint x: 344, startPoint y: 106, endPoint x: 169, endPoint y: 103, distance: 174.2
click at [169, 103] on div "**********" at bounding box center [313, 155] width 627 height 311
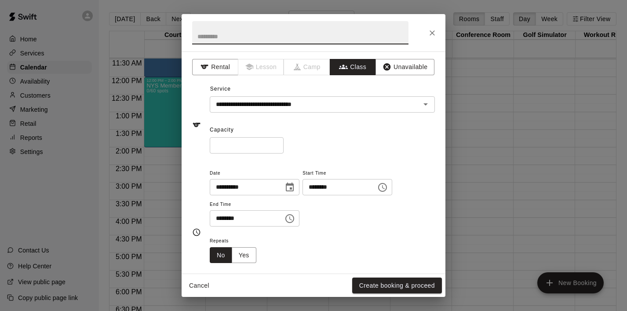
click at [204, 38] on input "text" at bounding box center [300, 32] width 216 height 23
paste input "**********"
type input "**********"
click at [231, 145] on input "*" at bounding box center [247, 145] width 74 height 16
type input "**"
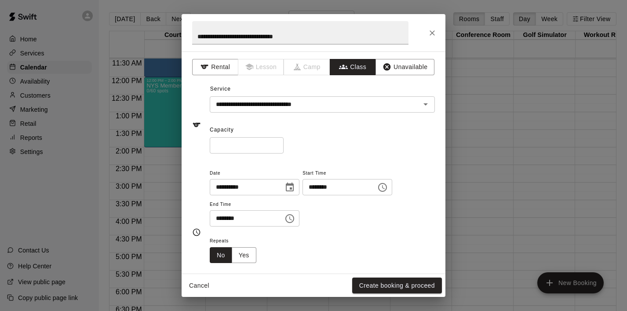
click at [333, 221] on div "**********" at bounding box center [322, 197] width 225 height 59
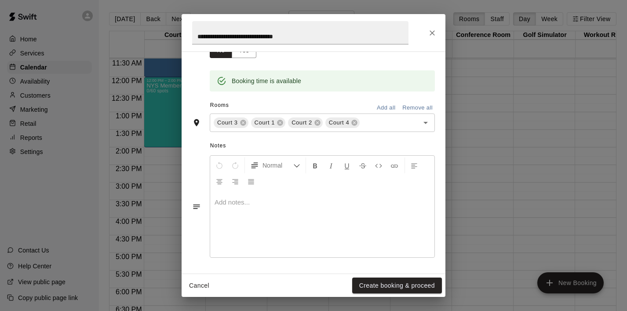
scroll to position [205, 0]
click at [381, 282] on button "Create booking & proceed" at bounding box center [397, 286] width 90 height 16
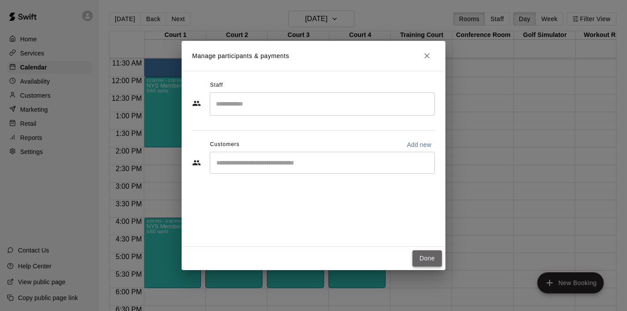
click at [428, 256] on button "Done" at bounding box center [427, 258] width 29 height 16
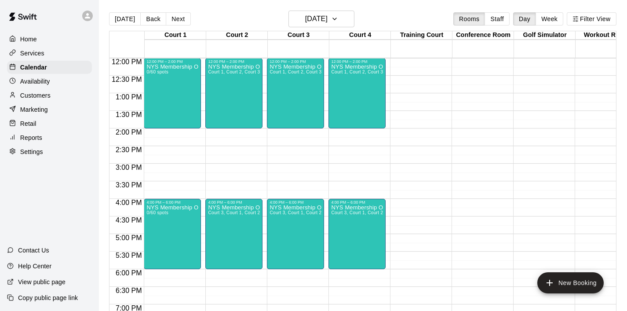
scroll to position [409, 0]
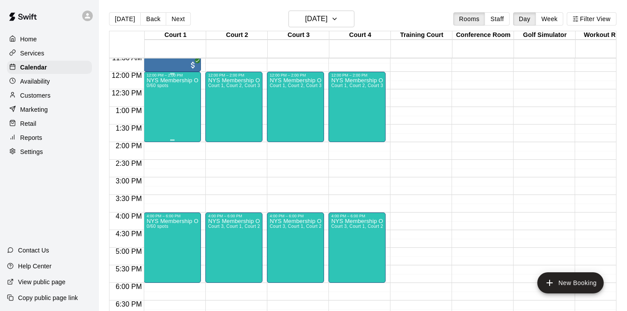
click at [176, 88] on div "NYS Membership Open Gym / Drop-Ins 0/60 spots" at bounding box center [172, 232] width 52 height 311
click at [160, 88] on icon "edit" at bounding box center [155, 87] width 11 height 11
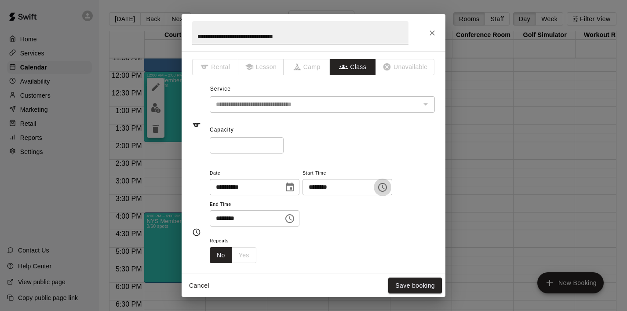
click at [388, 188] on icon "Choose time, selected time is 12:00 PM" at bounding box center [382, 187] width 11 height 11
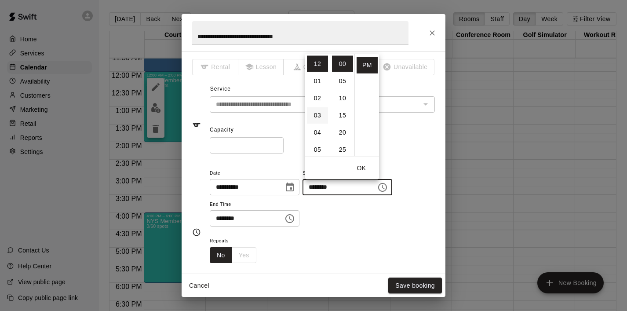
scroll to position [51, 0]
click at [319, 118] on li "06" at bounding box center [317, 116] width 21 height 16
type input "********"
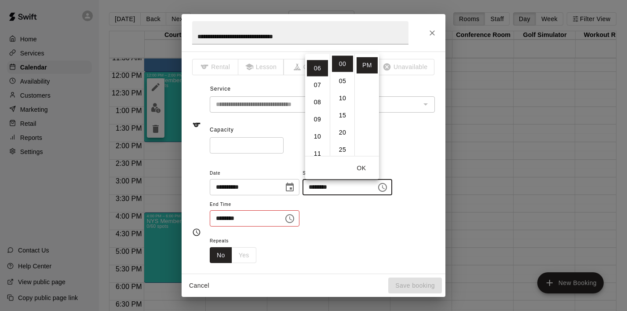
scroll to position [103, 0]
click at [367, 167] on button "OK" at bounding box center [362, 168] width 28 height 16
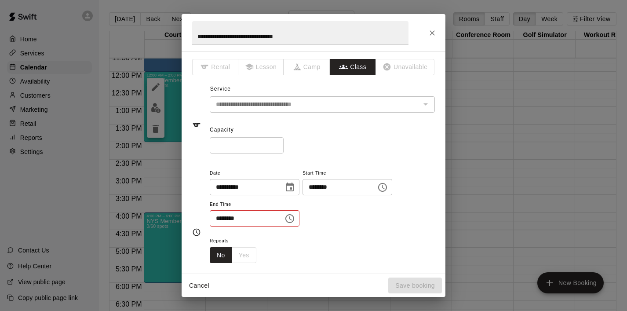
click at [294, 216] on icon "Choose time, selected time is 2:00 PM" at bounding box center [290, 218] width 9 height 9
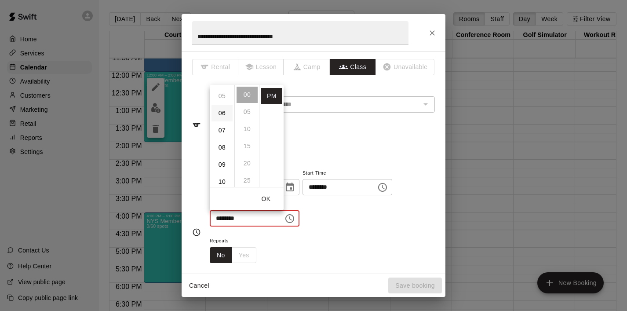
scroll to position [87, 0]
click at [222, 147] on li "08" at bounding box center [222, 145] width 21 height 16
type input "********"
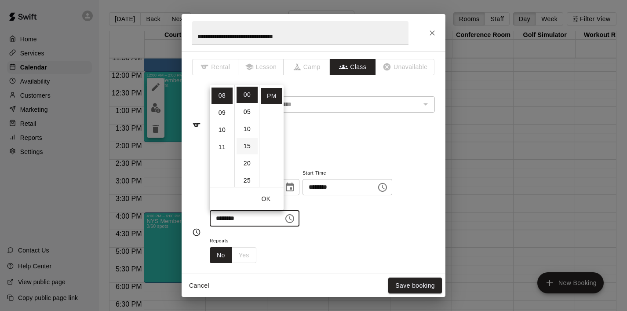
scroll to position [137, 0]
click at [265, 198] on button "OK" at bounding box center [266, 199] width 28 height 16
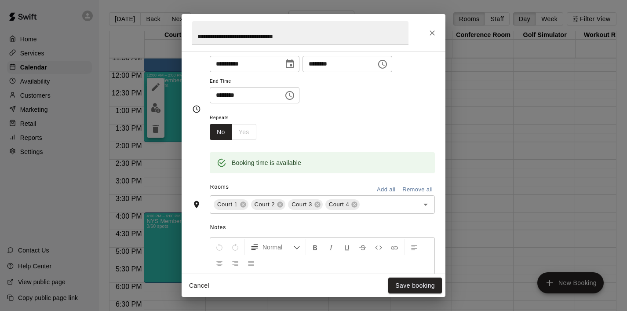
scroll to position [158, 0]
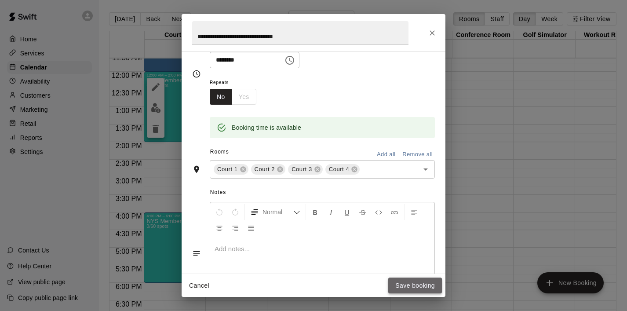
click at [413, 291] on button "Save booking" at bounding box center [415, 286] width 54 height 16
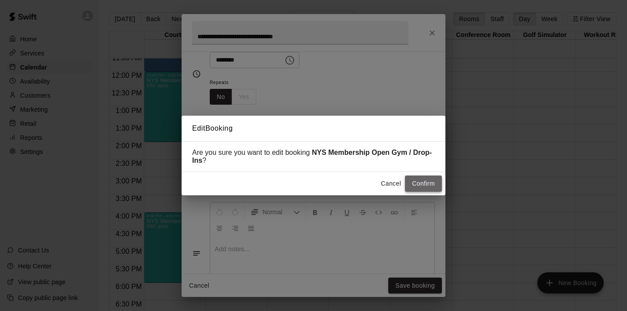
click at [434, 180] on button "Confirm" at bounding box center [423, 184] width 37 height 16
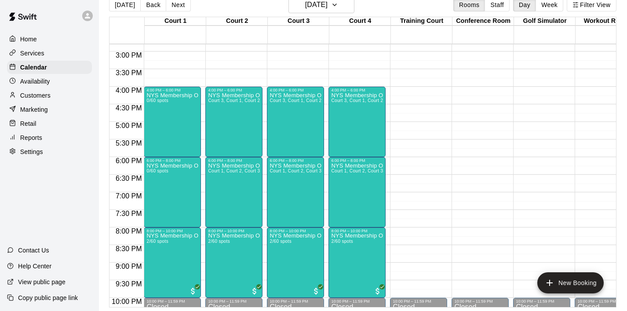
scroll to position [522, 0]
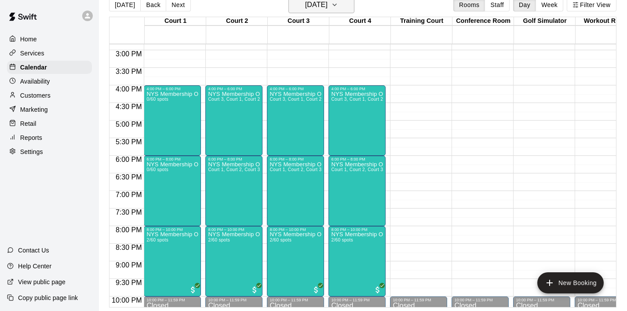
click at [338, 6] on icon "button" at bounding box center [334, 5] width 7 height 11
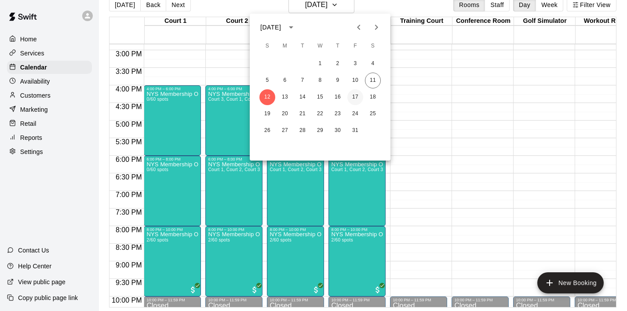
click at [356, 96] on button "17" at bounding box center [356, 97] width 16 height 16
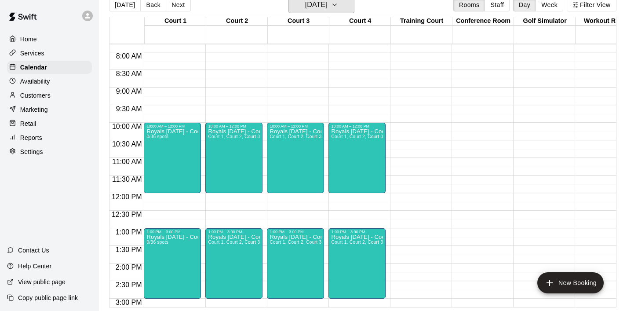
scroll to position [274, 0]
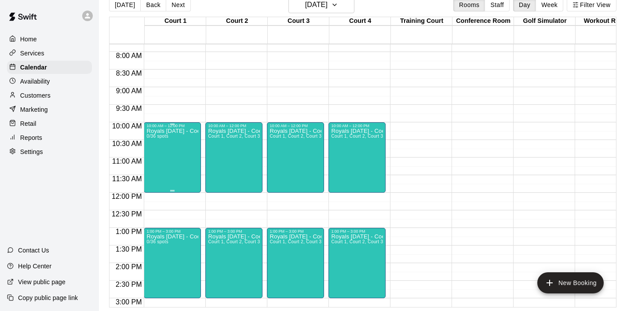
click at [172, 161] on div "Royals Halloween - Coed 15 - 17 0/36 spots" at bounding box center [172, 283] width 52 height 311
click at [155, 138] on icon "edit" at bounding box center [156, 138] width 8 height 8
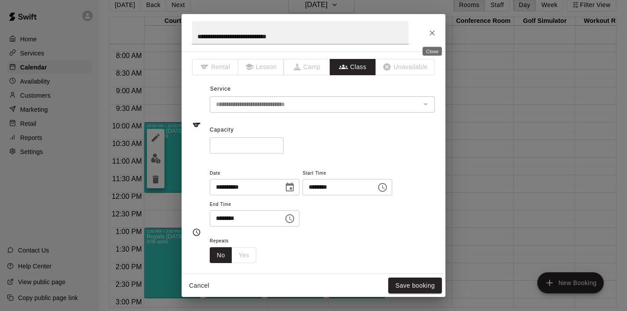
click at [434, 36] on icon "Close" at bounding box center [432, 33] width 9 height 9
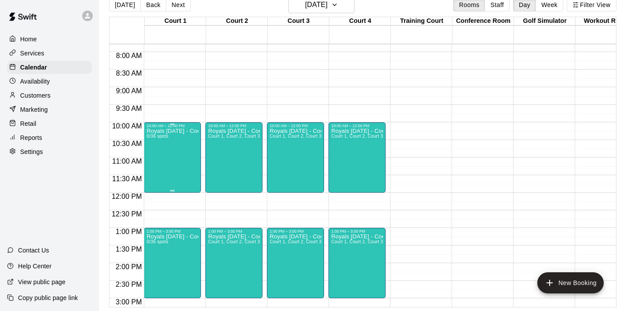
click at [182, 150] on div "Royals Halloween - Coed 15 - 17 0/36 spots" at bounding box center [172, 283] width 52 height 311
click at [158, 183] on icon "delete" at bounding box center [155, 179] width 11 height 11
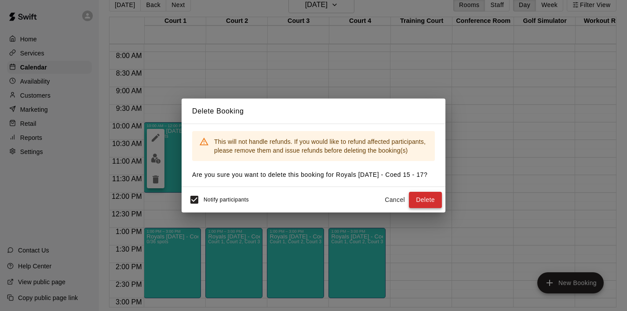
click at [419, 208] on button "Delete" at bounding box center [425, 200] width 33 height 16
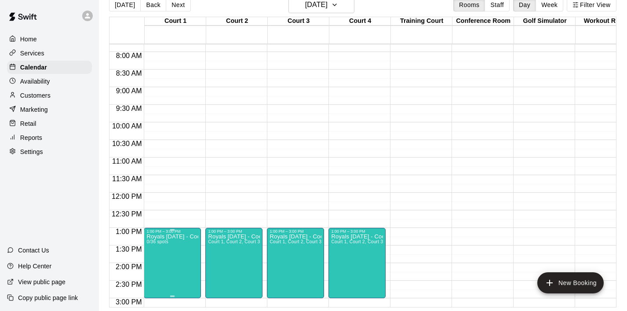
click at [156, 281] on icon "delete" at bounding box center [155, 285] width 11 height 11
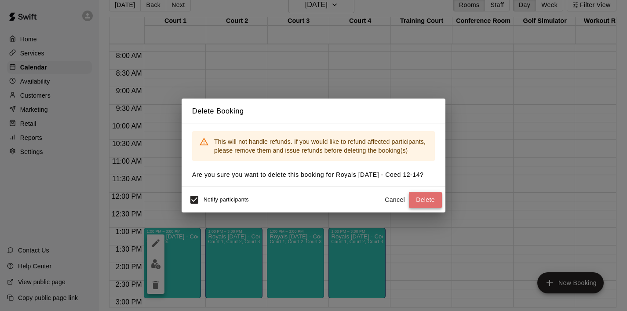
click at [427, 198] on button "Delete" at bounding box center [425, 200] width 33 height 16
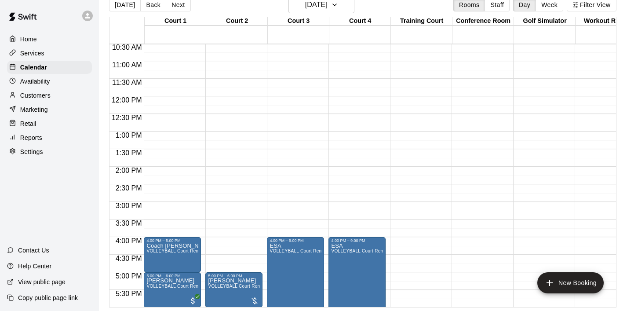
scroll to position [373, 0]
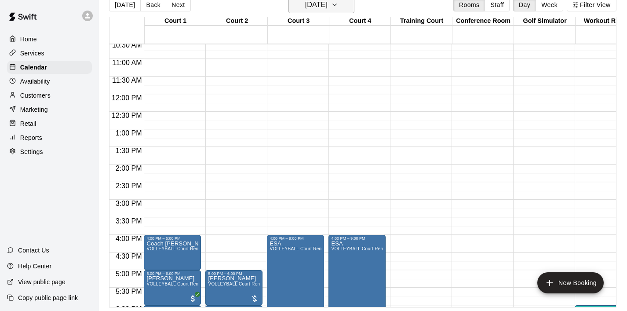
click at [338, 3] on icon "button" at bounding box center [334, 5] width 7 height 11
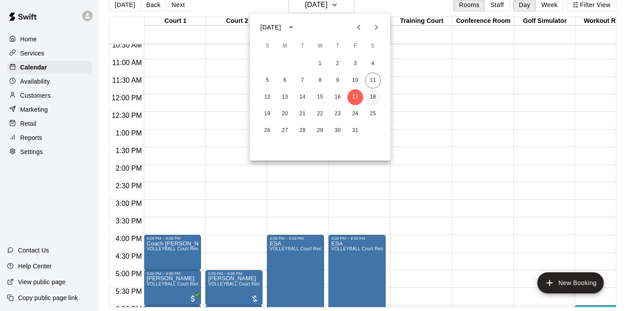
click at [374, 95] on button "18" at bounding box center [373, 97] width 16 height 16
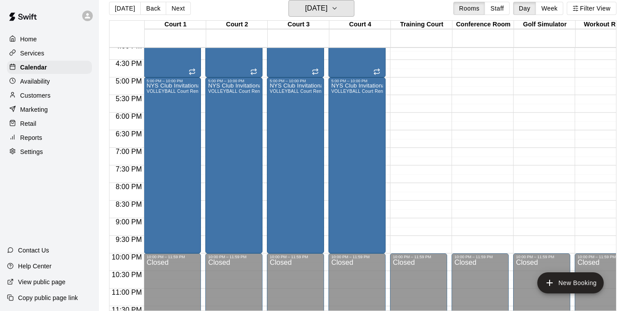
scroll to position [570, 0]
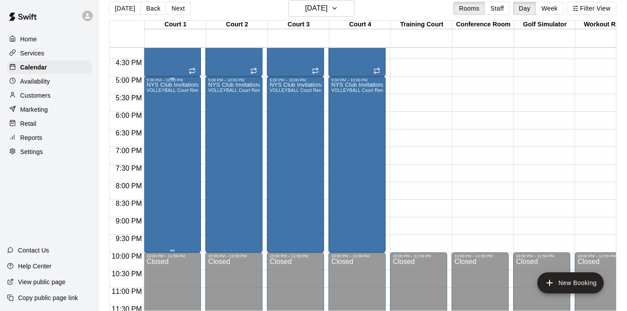
click at [176, 122] on div "NYS Club Invitational VOLLEYBALL Court Rental (Everyday After 3 pm and All Day …" at bounding box center [172, 237] width 52 height 311
click at [157, 134] on icon "delete" at bounding box center [156, 134] width 6 height 8
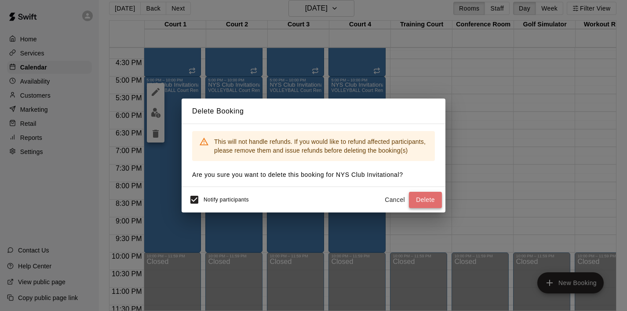
click at [438, 201] on button "Delete" at bounding box center [425, 200] width 33 height 16
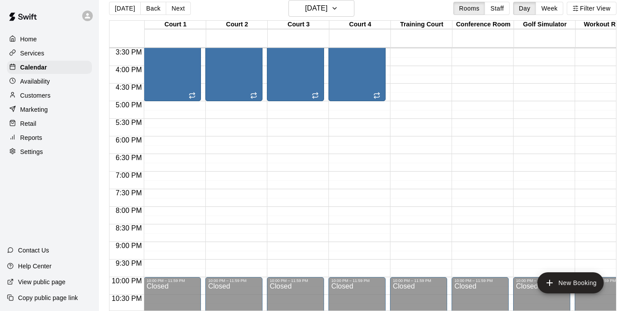
scroll to position [551, 0]
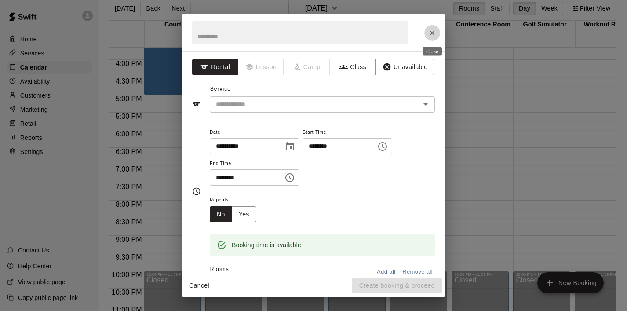
click at [433, 36] on icon "Close" at bounding box center [432, 33] width 9 height 9
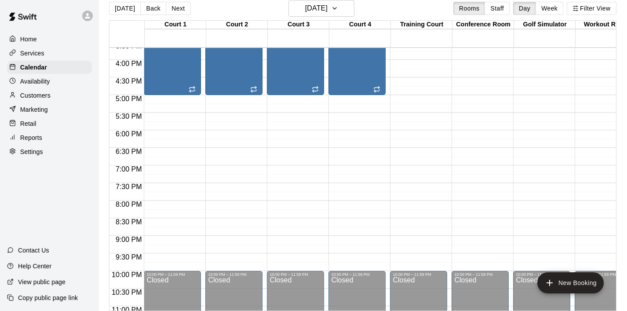
click at [36, 40] on p "Home" at bounding box center [28, 39] width 17 height 9
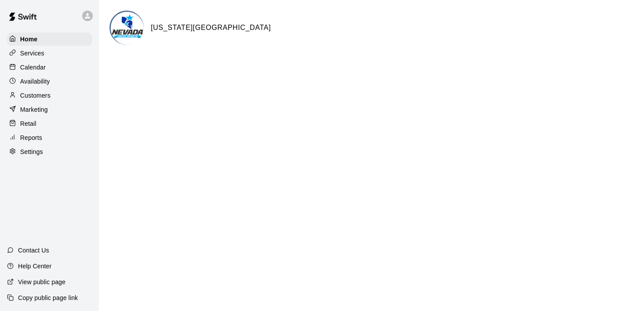
click at [40, 63] on p "Calendar" at bounding box center [33, 67] width 26 height 9
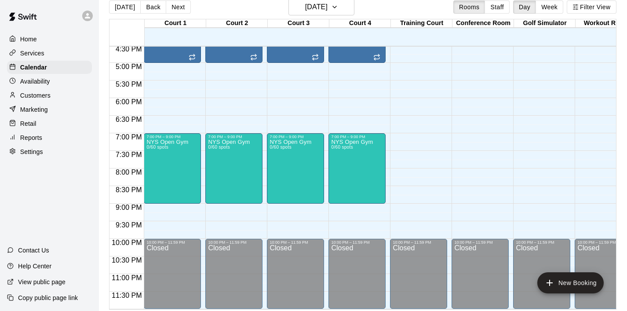
scroll to position [14, 0]
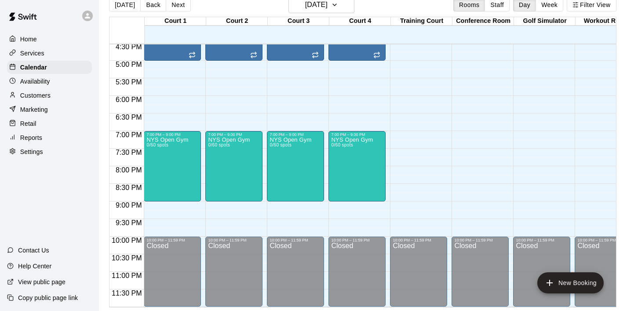
click at [46, 106] on p "Marketing" at bounding box center [34, 109] width 28 height 9
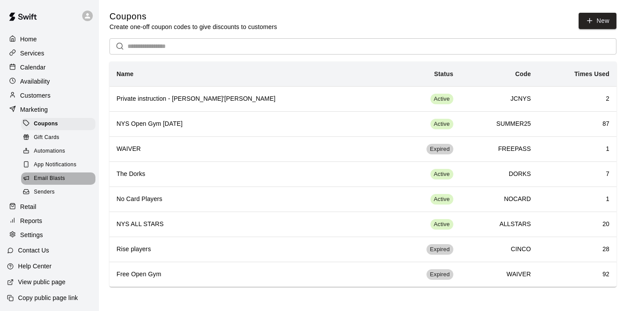
click at [57, 179] on span "Email Blasts" at bounding box center [49, 178] width 31 height 9
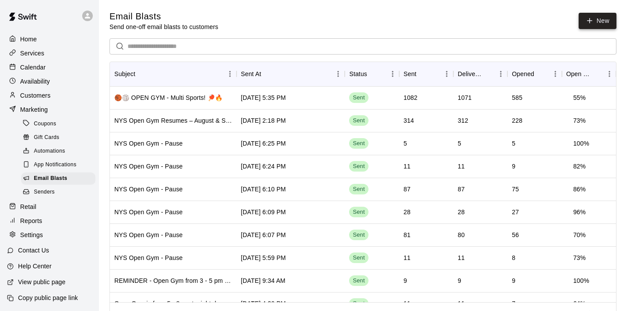
click at [592, 24] on icon at bounding box center [590, 21] width 8 height 8
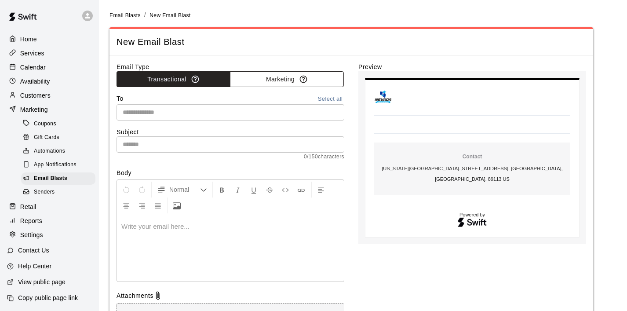
click at [283, 80] on button "Marketing" at bounding box center [287, 79] width 114 height 16
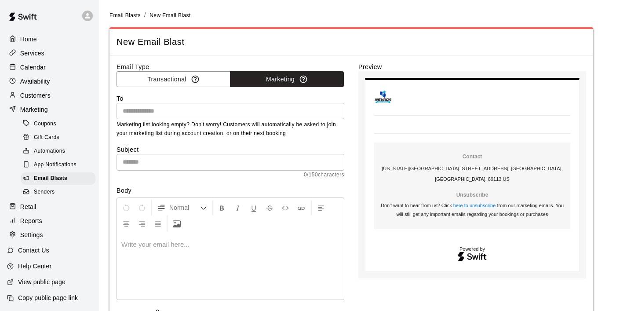
click at [193, 116] on input "text" at bounding box center [229, 111] width 221 height 11
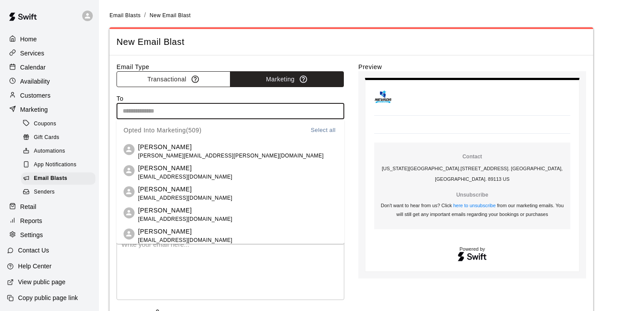
click at [170, 79] on button "Transactional" at bounding box center [174, 79] width 114 height 16
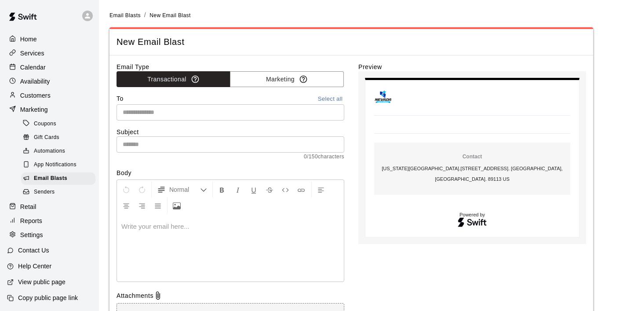
click at [156, 116] on input "text" at bounding box center [229, 112] width 221 height 11
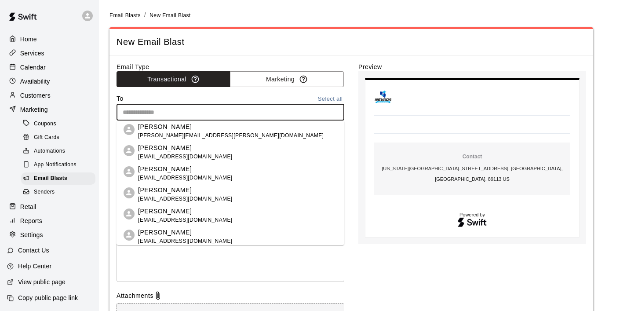
paste input "**********"
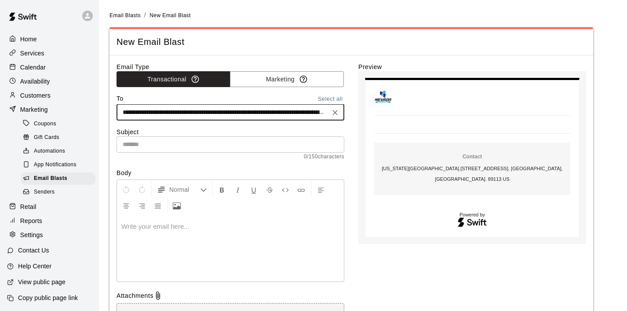
scroll to position [0, 4896]
type input "**********"
click at [153, 145] on input "text" at bounding box center [231, 144] width 228 height 16
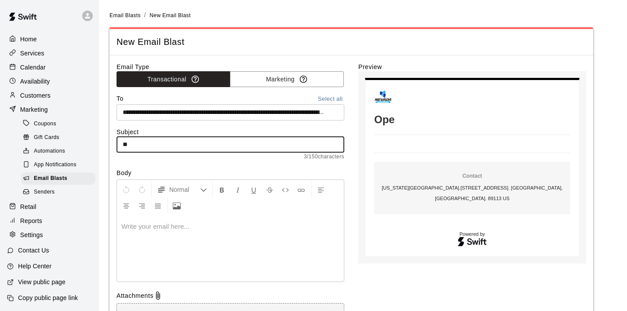
type input "*"
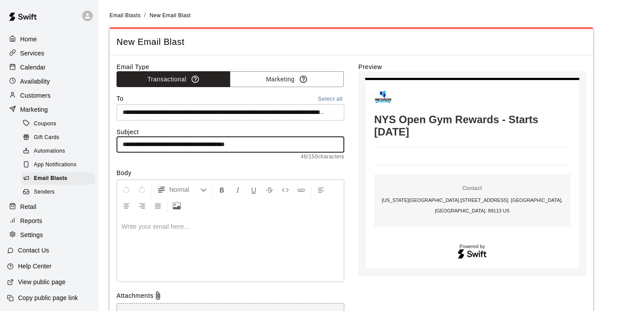
type input "**********"
click at [127, 231] on p at bounding box center [230, 226] width 218 height 9
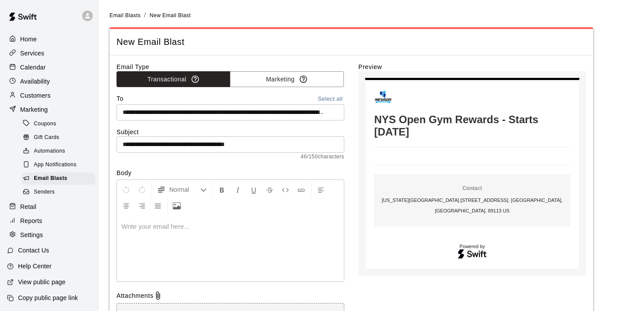
click at [139, 230] on p at bounding box center [230, 226] width 218 height 9
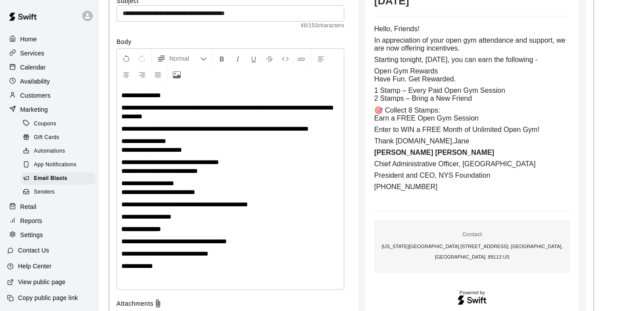
scroll to position [134, 0]
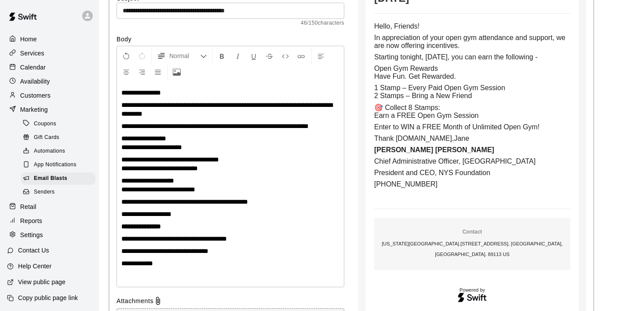
click at [155, 214] on span "**********" at bounding box center [146, 214] width 50 height 7
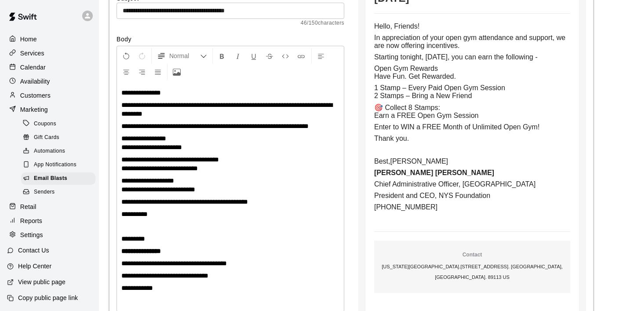
click at [190, 112] on p "**********" at bounding box center [230, 110] width 218 height 18
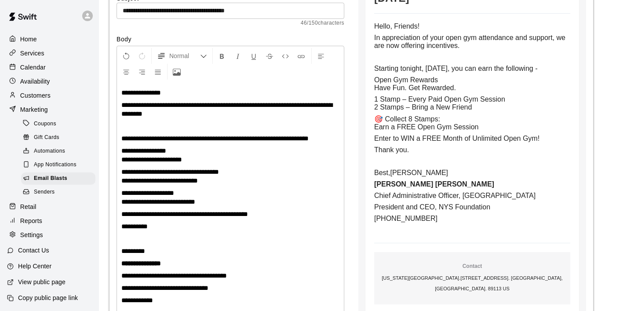
click at [122, 227] on span "**********" at bounding box center [134, 226] width 26 height 7
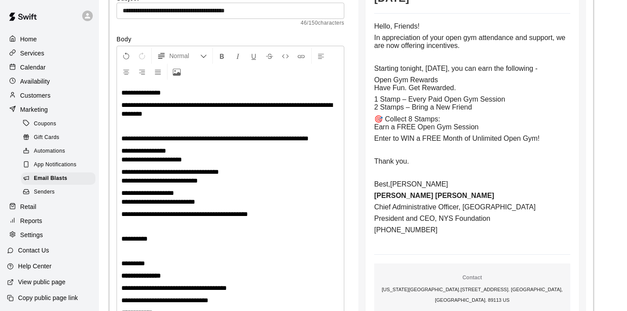
click at [122, 137] on span "**********" at bounding box center [214, 138] width 187 height 7
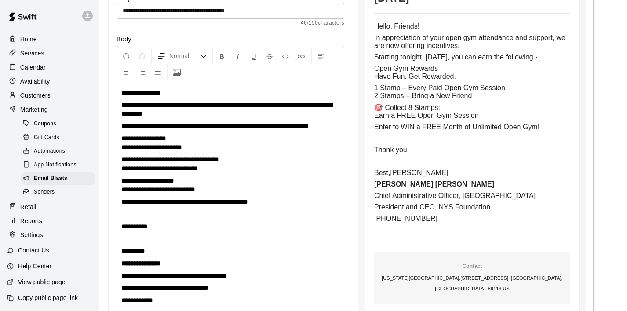
click at [122, 227] on span "**********" at bounding box center [134, 226] width 26 height 7
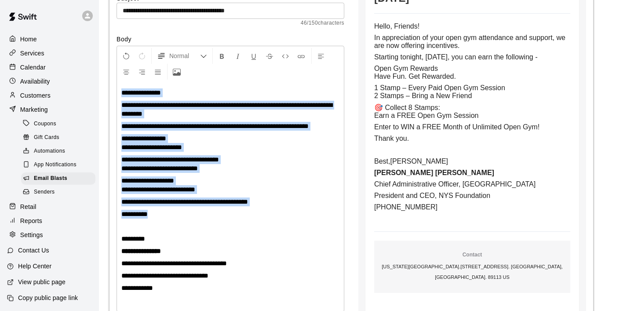
drag, startPoint x: 168, startPoint y: 217, endPoint x: 92, endPoint y: 95, distance: 143.6
click at [92, 95] on div "**********" at bounding box center [313, 161] width 627 height 590
click at [202, 57] on icon "Formatting Options" at bounding box center [203, 56] width 7 height 7
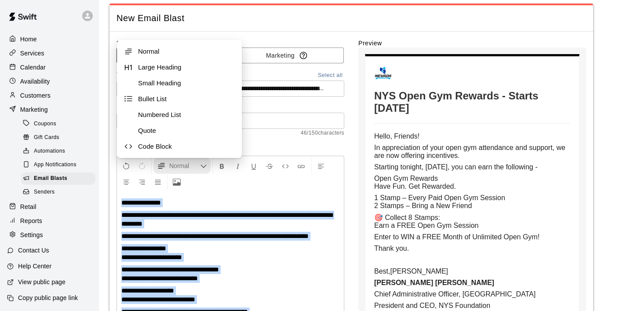
scroll to position [20, 0]
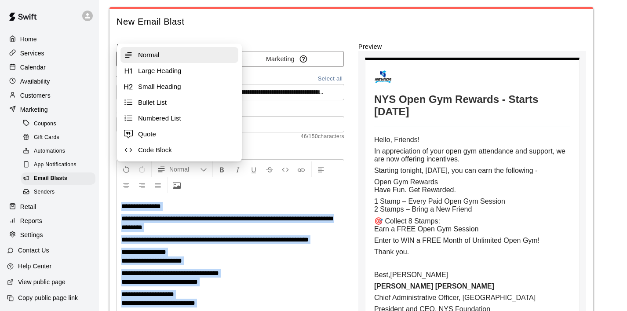
click at [190, 56] on span "Normal" at bounding box center [182, 55] width 88 height 9
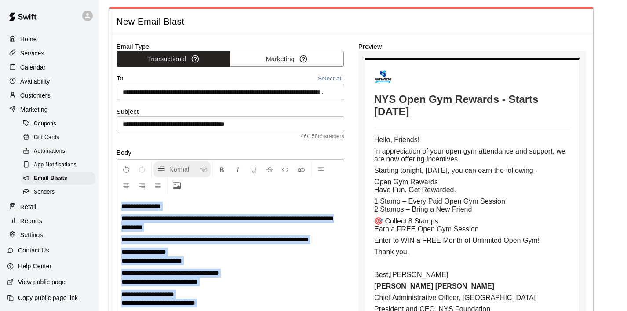
click at [200, 171] on icon "Formatting Options" at bounding box center [203, 169] width 7 height 7
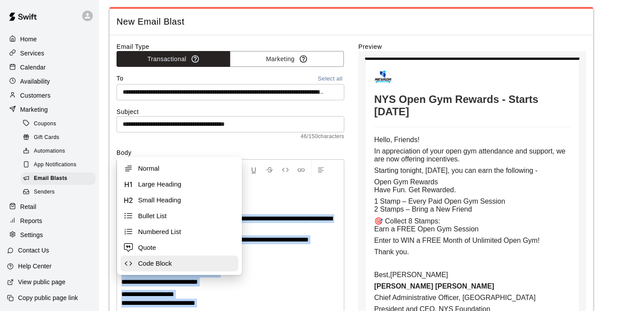
click at [157, 258] on button "Code Block" at bounding box center [180, 264] width 118 height 16
select select "**********"
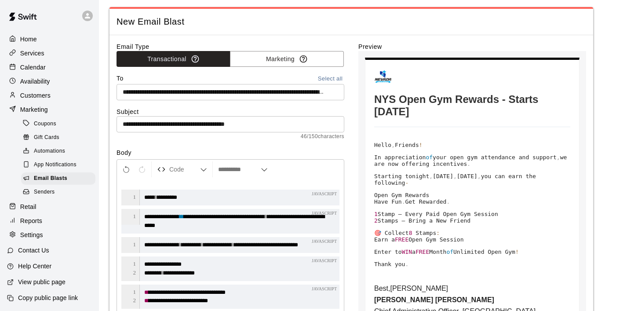
scroll to position [89, 0]
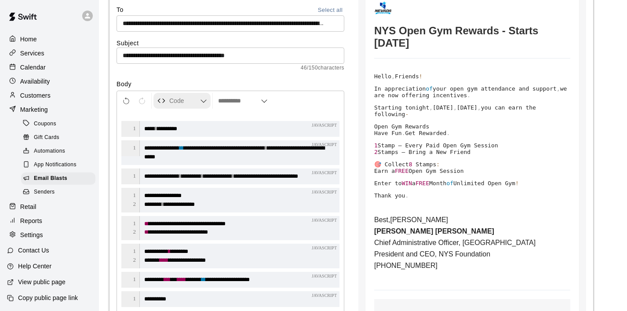
click at [203, 103] on icon "Formatting Options" at bounding box center [203, 101] width 7 height 7
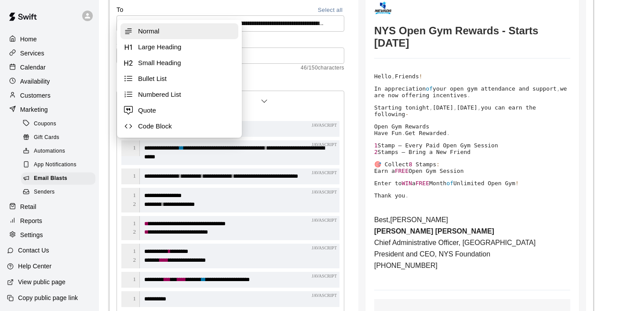
click at [168, 30] on span "Normal" at bounding box center [186, 31] width 97 height 9
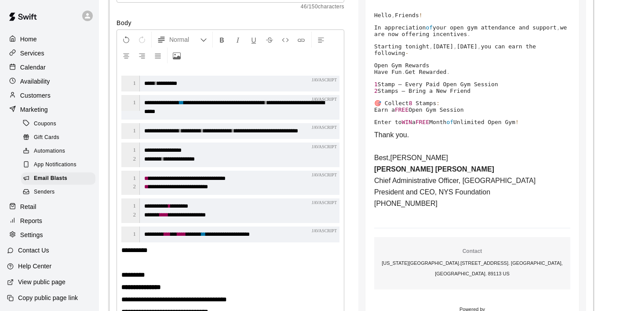
scroll to position [154, 0]
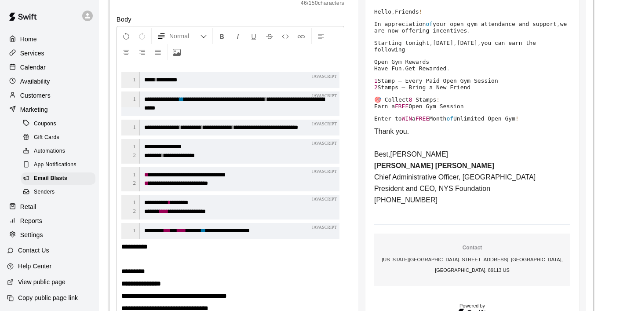
click at [278, 192] on code "**********" at bounding box center [230, 179] width 218 height 25
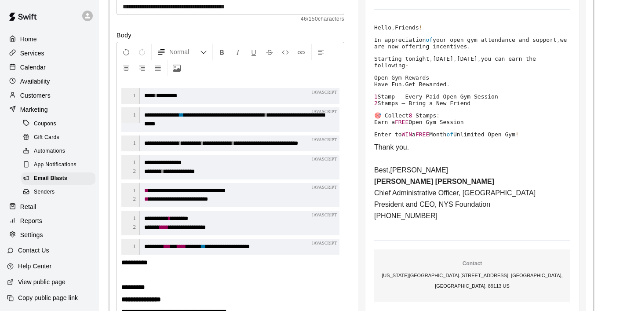
select select "**********"
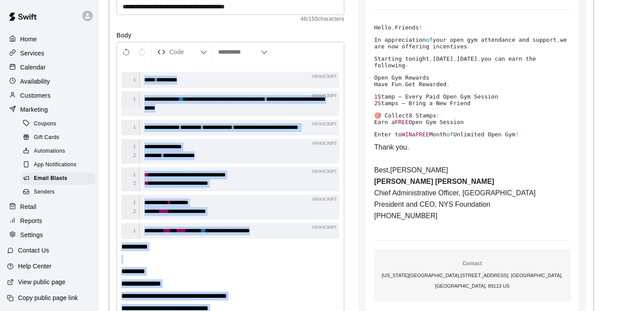
copy div "**********"
click at [201, 53] on icon "Formatting Options" at bounding box center [203, 52] width 7 height 7
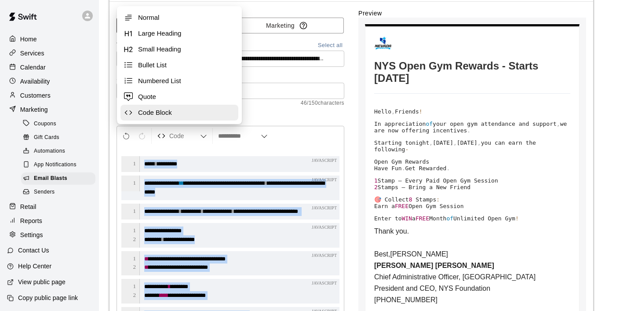
scroll to position [0, 0]
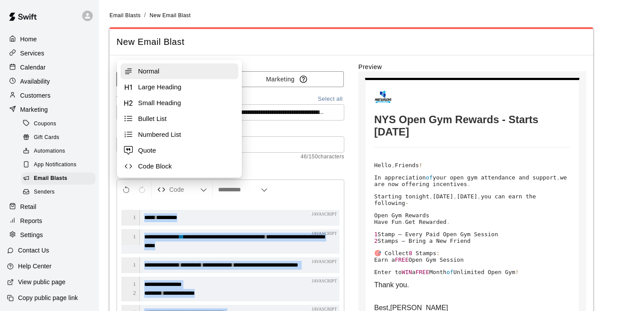
click at [155, 73] on span "Normal" at bounding box center [186, 71] width 97 height 9
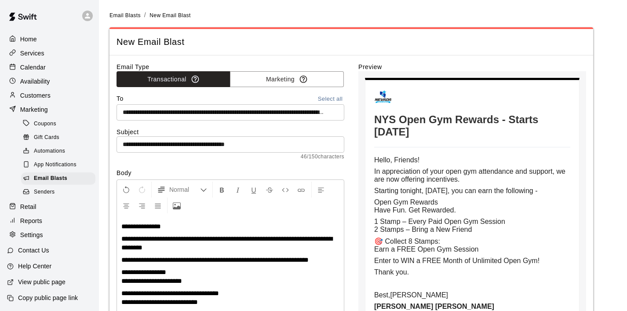
click at [231, 242] on span "**********" at bounding box center [226, 242] width 211 height 15
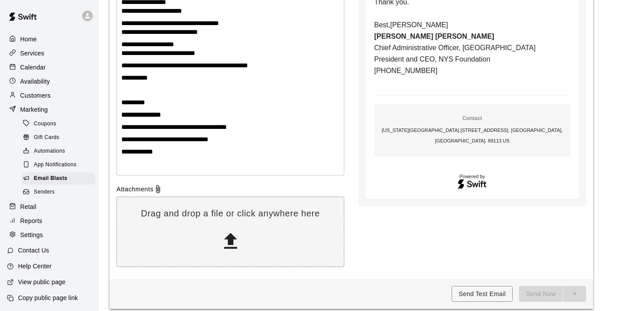
scroll to position [278, 0]
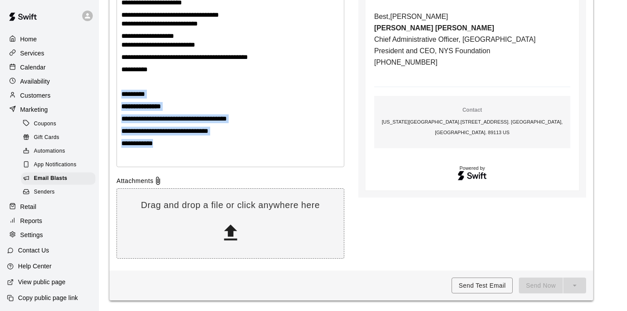
drag, startPoint x: 176, startPoint y: 150, endPoint x: 118, endPoint y: 90, distance: 82.8
click at [118, 90] on div "**********" at bounding box center [230, 52] width 227 height 230
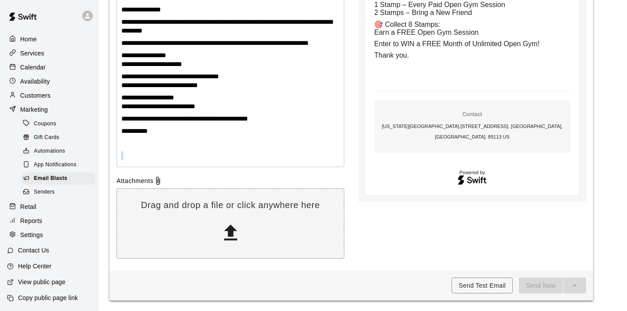
scroll to position [217, 0]
click at [131, 145] on p at bounding box center [230, 143] width 218 height 9
drag, startPoint x: 161, startPoint y: 132, endPoint x: 137, endPoint y: 131, distance: 23.8
click at [137, 131] on p "**********" at bounding box center [230, 131] width 218 height 9
click at [161, 131] on p "**********" at bounding box center [230, 131] width 218 height 9
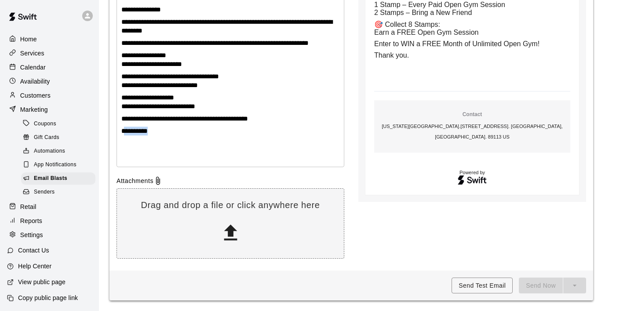
drag, startPoint x: 161, startPoint y: 131, endPoint x: 120, endPoint y: 128, distance: 40.6
click at [120, 128] on div "**********" at bounding box center [230, 83] width 227 height 168
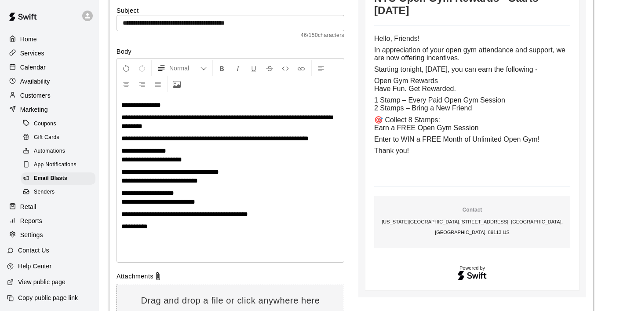
scroll to position [0, 0]
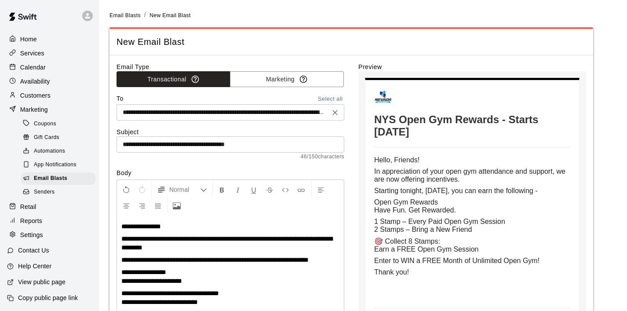
click at [322, 115] on input "text" at bounding box center [223, 112] width 208 height 11
click at [231, 245] on p "**********" at bounding box center [230, 243] width 218 height 18
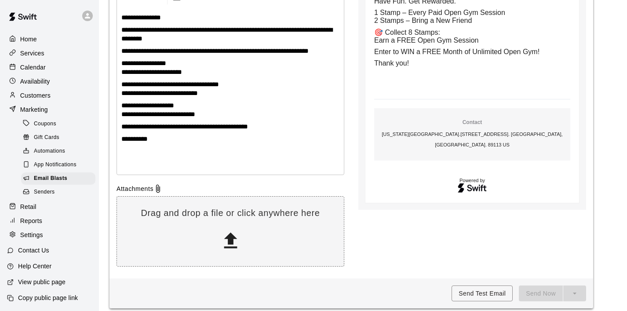
scroll to position [217, 0]
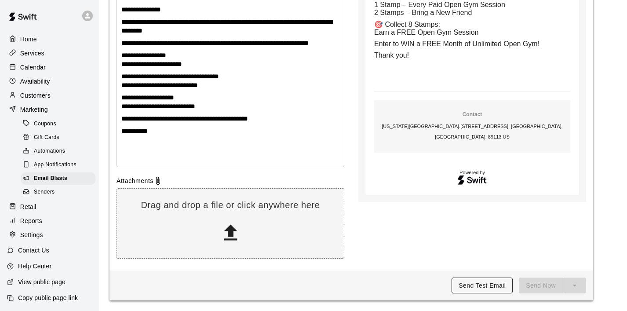
click at [463, 288] on button "Send Test Email" at bounding box center [482, 286] width 61 height 16
click at [196, 84] on span "**********" at bounding box center [159, 85] width 77 height 7
click at [236, 103] on p "**********" at bounding box center [230, 102] width 218 height 18
click at [182, 82] on span "**********" at bounding box center [160, 85] width 79 height 7
click at [195, 109] on span "**********" at bounding box center [158, 106] width 74 height 7
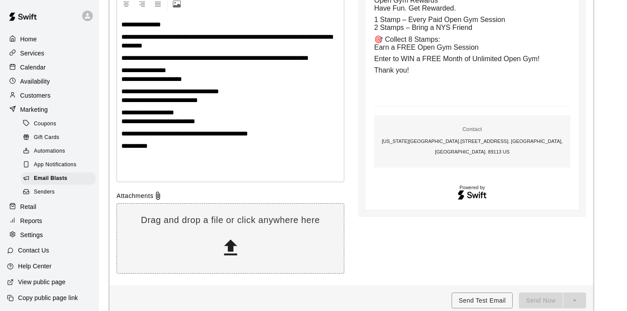
scroll to position [194, 0]
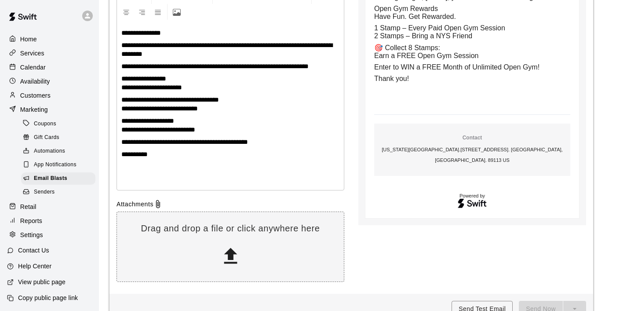
click at [284, 145] on p "**********" at bounding box center [230, 142] width 218 height 9
click at [306, 46] on span "**********" at bounding box center [226, 49] width 211 height 15
click at [259, 75] on p "**********" at bounding box center [230, 83] width 218 height 18
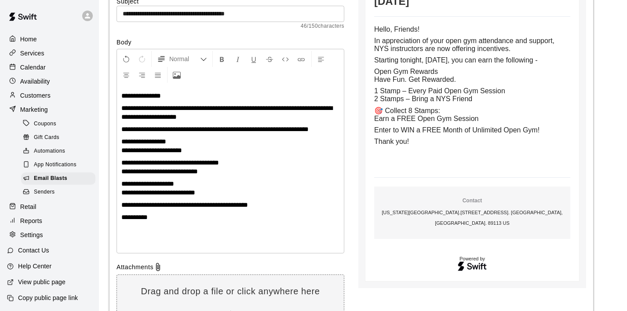
scroll to position [133, 0]
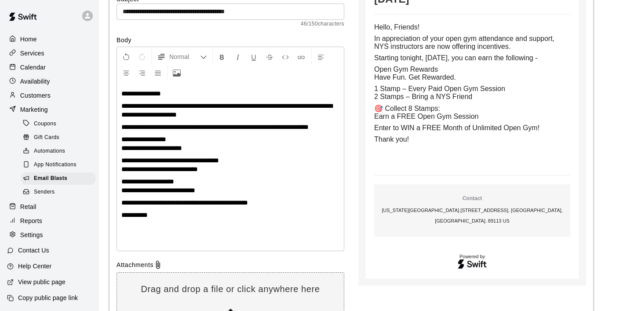
click at [234, 148] on p "**********" at bounding box center [230, 144] width 218 height 18
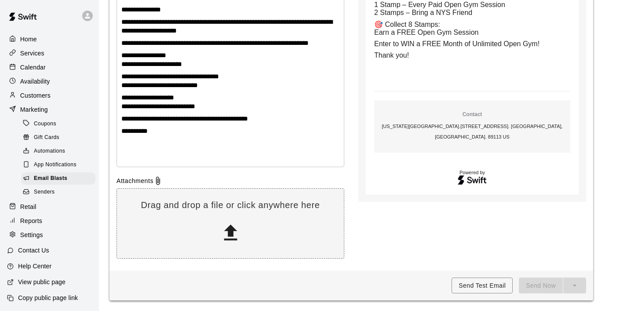
scroll to position [0, 0]
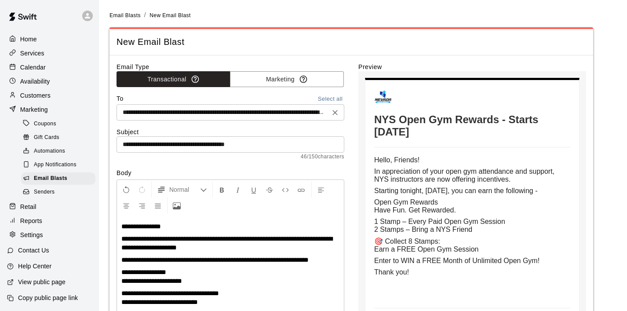
click at [242, 114] on input "text" at bounding box center [223, 112] width 208 height 11
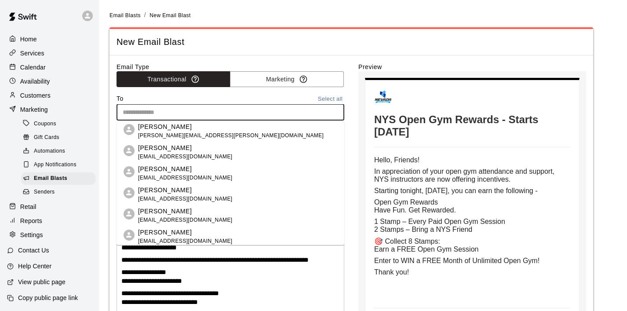
click at [253, 117] on input "text" at bounding box center [229, 112] width 221 height 11
paste input "**********"
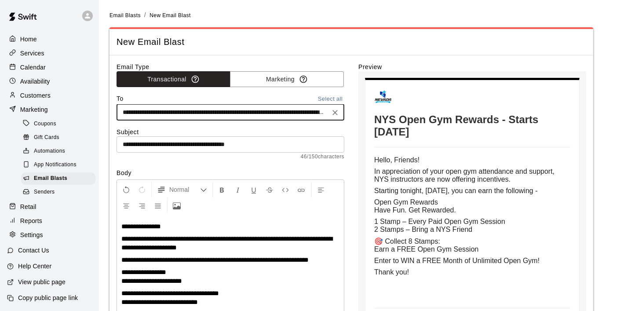
scroll to position [0, 26949]
type input "**********"
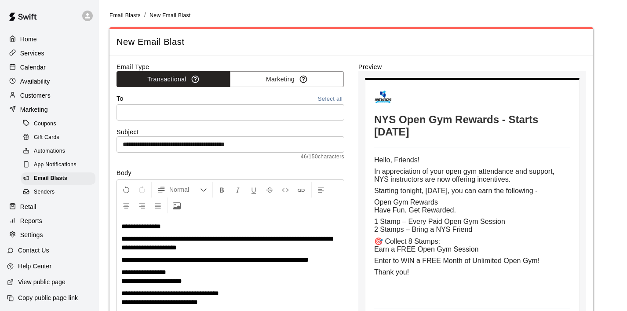
scroll to position [0, 0]
click at [307, 127] on div "**********" at bounding box center [231, 271] width 228 height 418
click at [289, 117] on input "text" at bounding box center [223, 112] width 208 height 11
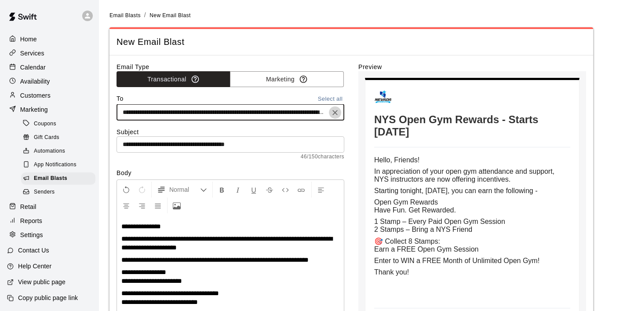
click at [335, 111] on icon "Clear" at bounding box center [335, 112] width 9 height 9
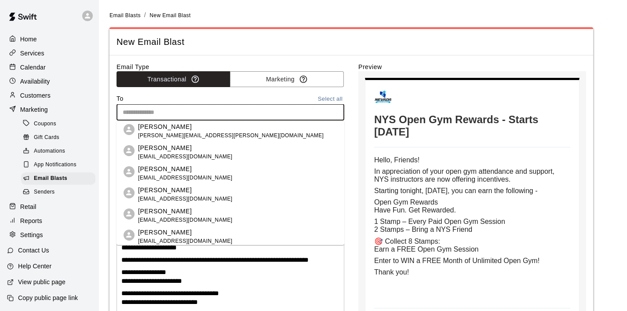
click at [284, 111] on input "text" at bounding box center [229, 112] width 221 height 11
paste input "**********"
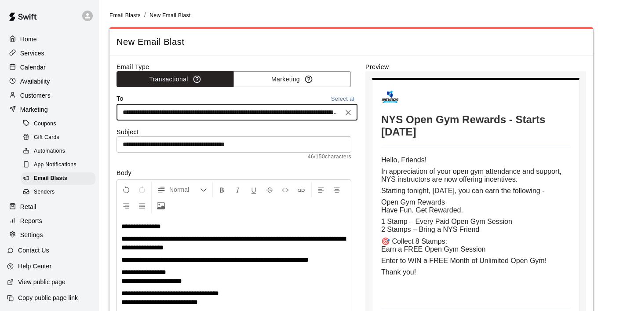
scroll to position [0, 26945]
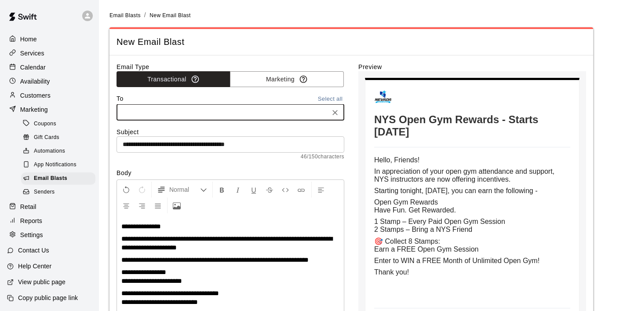
type input "**********"
click at [309, 127] on div "**********" at bounding box center [231, 271] width 228 height 418
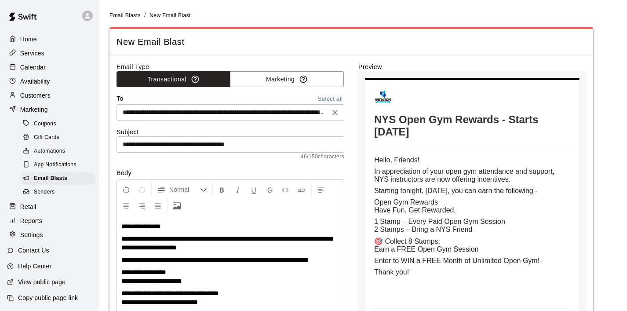
click at [286, 114] on input "text" at bounding box center [223, 112] width 208 height 11
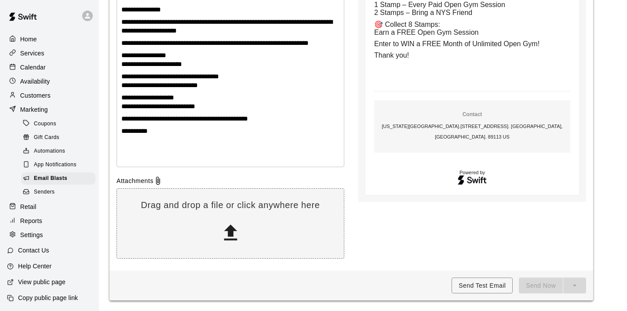
click at [417, 245] on div "Preview NYS Open Gym Rewards - Starts October 11, 2025 NYS Open Gym Rewards - S…" at bounding box center [473, 55] width 228 height 418
click at [234, 145] on p at bounding box center [230, 143] width 218 height 9
click at [555, 283] on div "Send Now" at bounding box center [552, 286] width 67 height 16
click at [505, 82] on p at bounding box center [472, 78] width 196 height 8
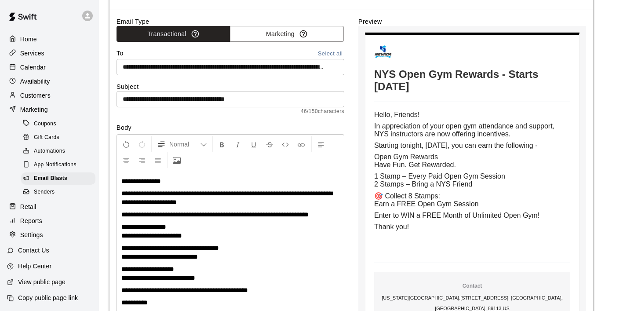
scroll to position [0, 0]
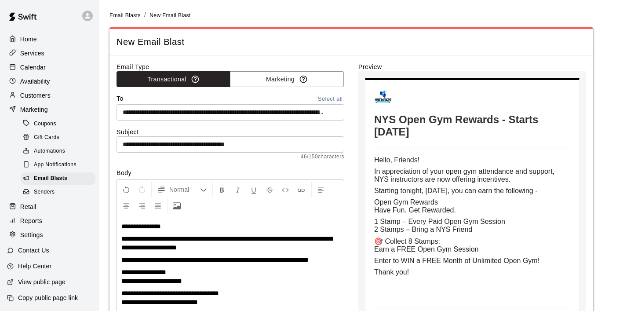
click at [293, 145] on input "**********" at bounding box center [231, 144] width 228 height 16
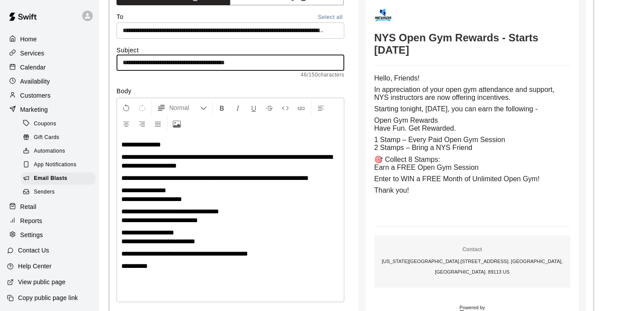
scroll to position [217, 0]
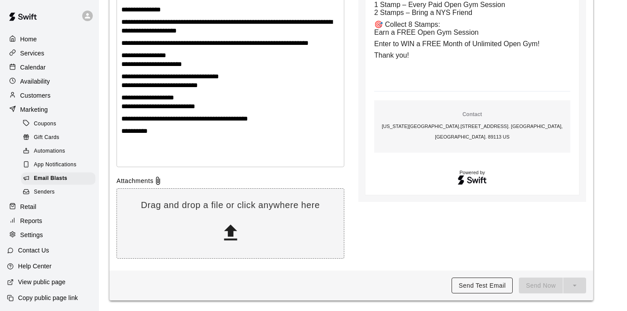
click at [485, 289] on button "Send Test Email" at bounding box center [482, 286] width 61 height 16
click at [264, 147] on p at bounding box center [230, 143] width 218 height 9
click at [499, 245] on div "Preview NYS Open Gym Rewards - Starts October 11, 2025 NYS Open Gym Rewards - S…" at bounding box center [473, 55] width 228 height 418
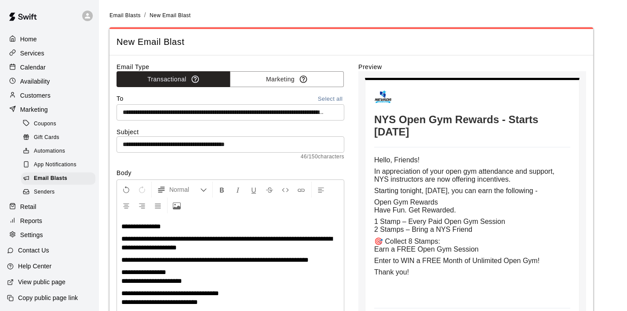
click at [297, 147] on input "**********" at bounding box center [231, 144] width 228 height 16
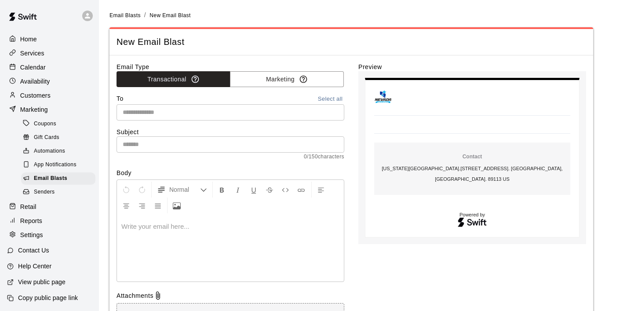
click at [34, 37] on p "Home" at bounding box center [28, 39] width 17 height 9
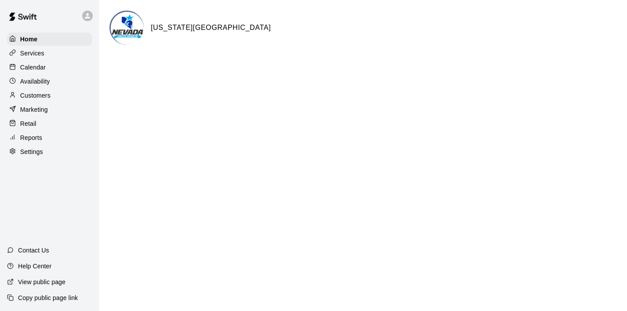
click at [43, 71] on p "Calendar" at bounding box center [33, 67] width 26 height 9
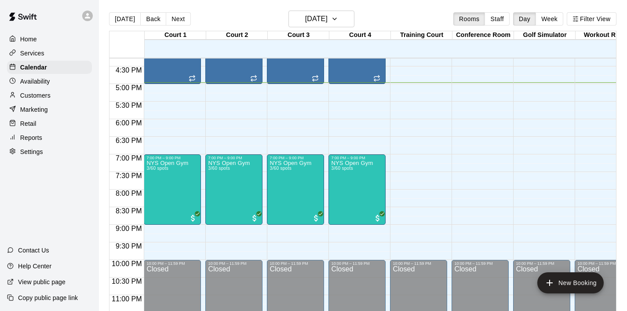
scroll to position [582, 0]
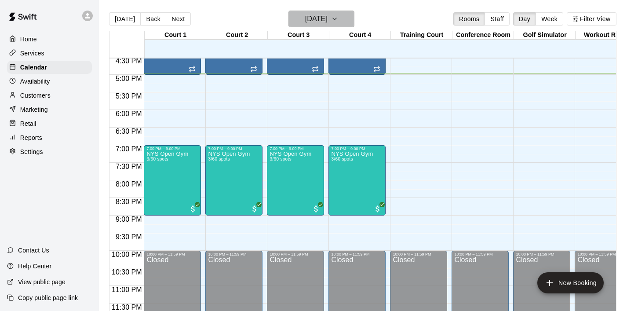
click at [338, 21] on icon "button" at bounding box center [334, 19] width 7 height 11
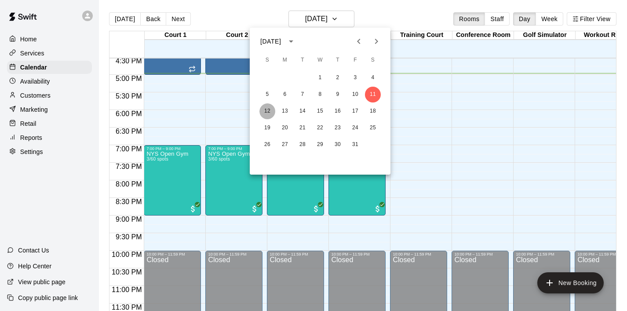
click at [266, 109] on button "12" at bounding box center [268, 111] width 16 height 16
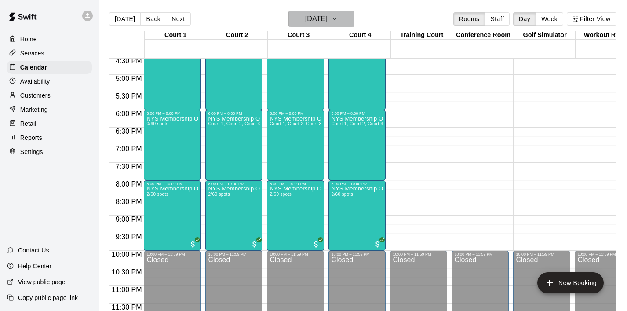
click at [338, 23] on icon "button" at bounding box center [334, 19] width 7 height 11
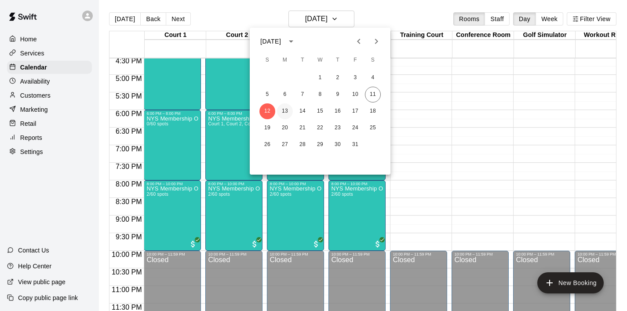
click at [289, 108] on button "13" at bounding box center [285, 111] width 16 height 16
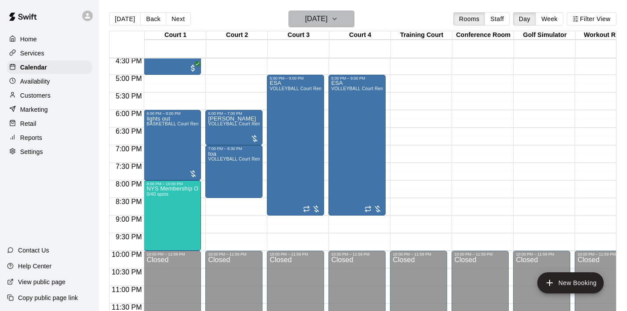
click at [350, 18] on button "[DATE]" at bounding box center [322, 19] width 66 height 17
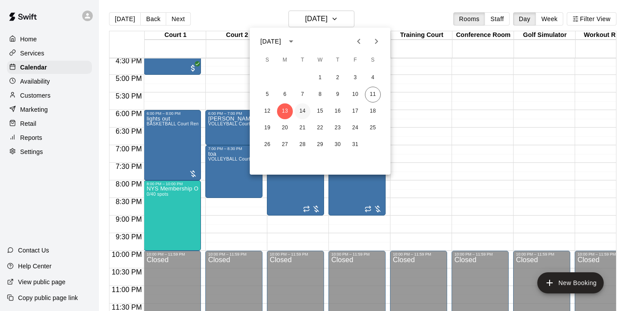
click at [305, 108] on button "14" at bounding box center [303, 111] width 16 height 16
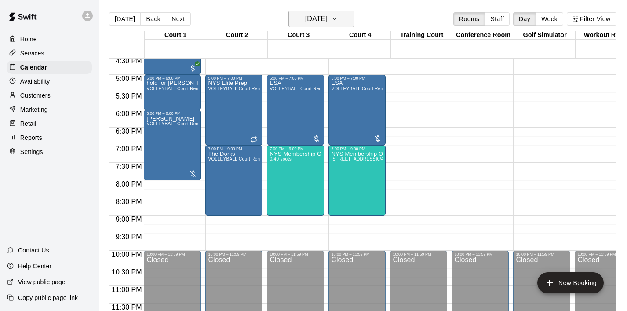
click at [347, 25] on button "[DATE]" at bounding box center [322, 19] width 66 height 17
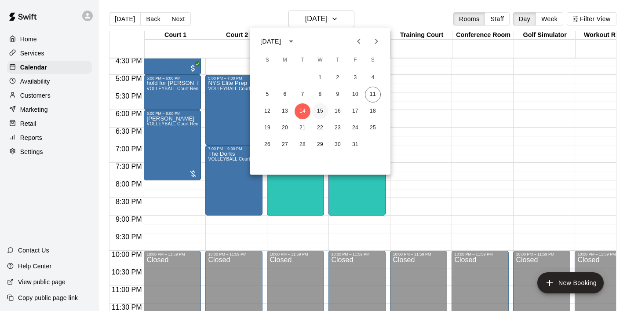
click at [326, 110] on button "15" at bounding box center [320, 111] width 16 height 16
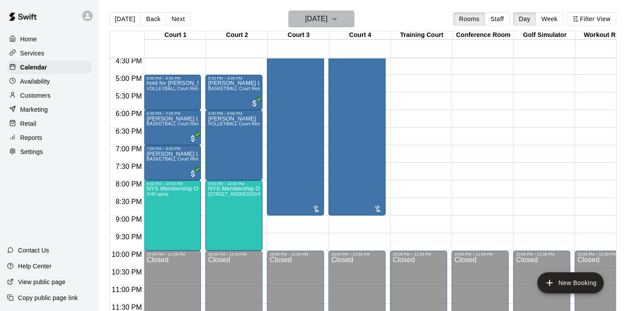
click at [338, 22] on icon "button" at bounding box center [334, 19] width 7 height 11
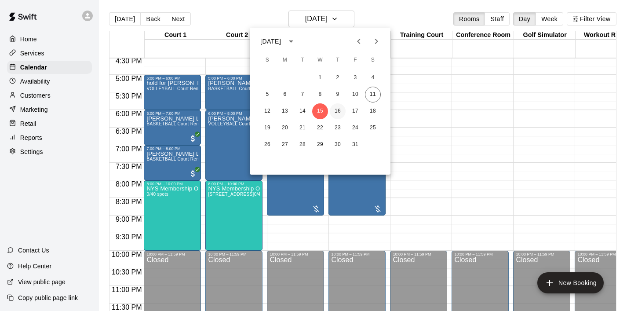
click at [340, 113] on button "16" at bounding box center [338, 111] width 16 height 16
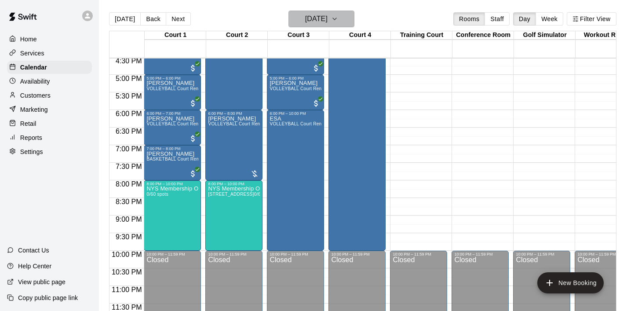
click at [338, 21] on icon "button" at bounding box center [334, 19] width 7 height 11
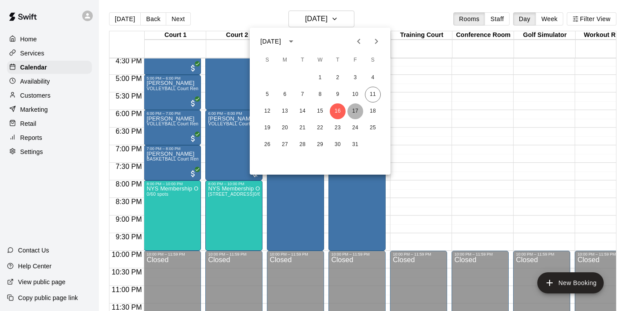
click at [354, 111] on button "17" at bounding box center [356, 111] width 16 height 16
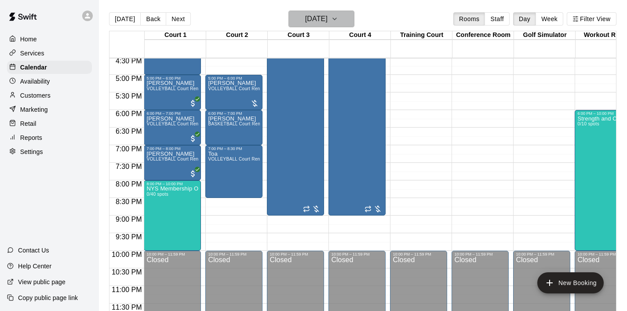
click at [338, 22] on icon "button" at bounding box center [334, 19] width 7 height 11
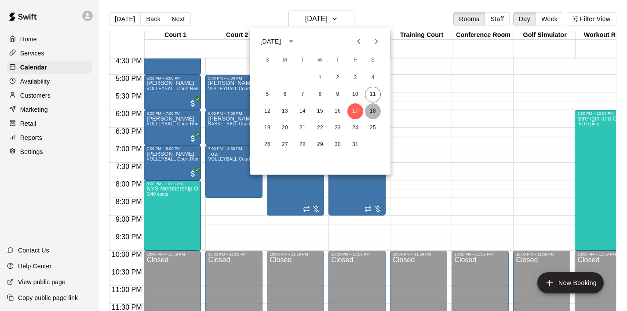
click at [373, 110] on button "18" at bounding box center [373, 111] width 16 height 16
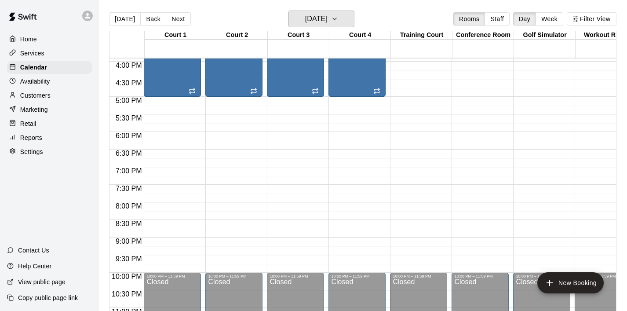
scroll to position [562, 0]
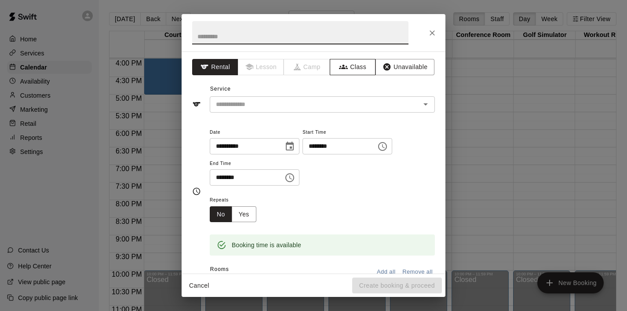
click at [348, 62] on button "Class" at bounding box center [353, 67] width 46 height 16
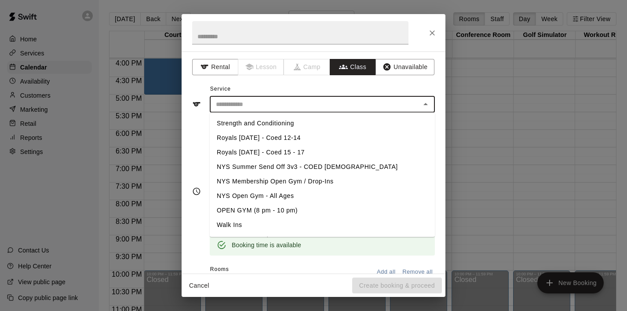
click at [300, 103] on input "text" at bounding box center [314, 104] width 205 height 11
click at [285, 180] on li "NYS Membership Open Gym / Drop-Ins" at bounding box center [322, 181] width 225 height 15
type input "**********"
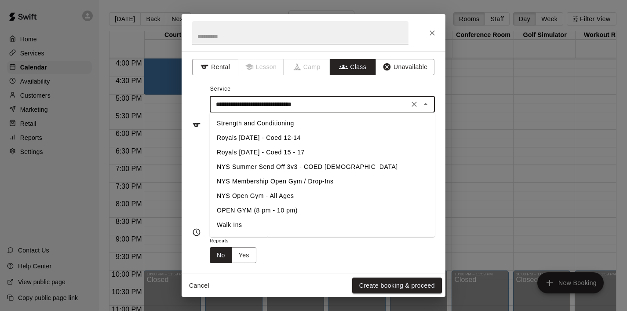
drag, startPoint x: 334, startPoint y: 105, endPoint x: 171, endPoint y: 105, distance: 163.2
click at [171, 105] on div "**********" at bounding box center [313, 155] width 627 height 311
click at [207, 32] on input "text" at bounding box center [300, 32] width 216 height 23
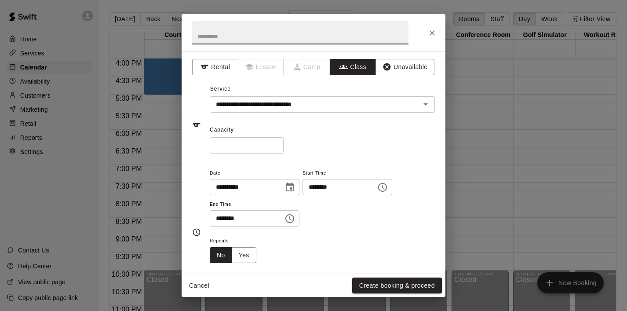
paste input "**********"
type input "**********"
drag, startPoint x: 230, startPoint y: 143, endPoint x: 198, endPoint y: 146, distance: 32.7
click at [198, 146] on div "**********" at bounding box center [313, 124] width 243 height 57
type input "**"
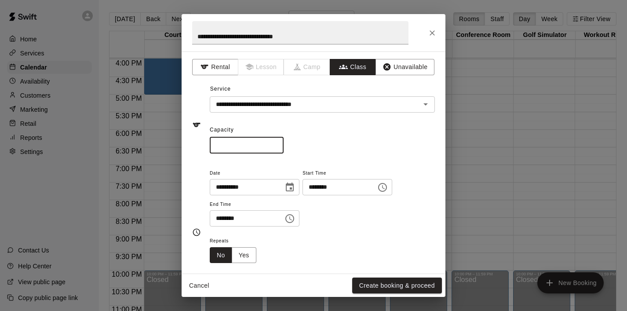
click at [292, 221] on icon "Choose time, selected time is 6:30 PM" at bounding box center [290, 218] width 11 height 11
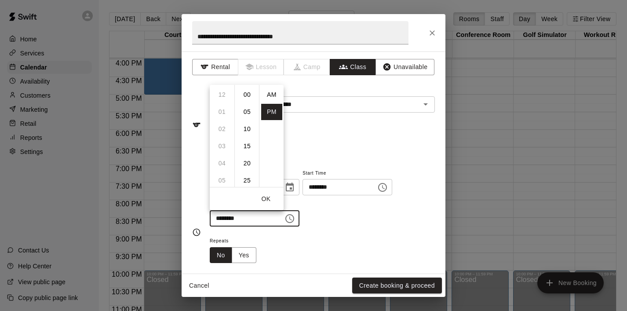
scroll to position [16, 0]
click at [226, 125] on li "08" at bounding box center [222, 129] width 21 height 16
click at [244, 93] on li "00" at bounding box center [247, 95] width 21 height 16
type input "********"
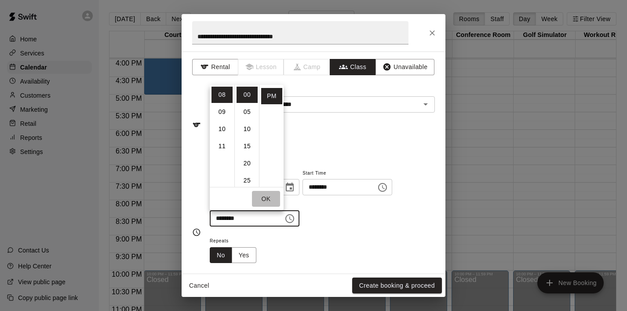
click at [264, 197] on button "OK" at bounding box center [266, 199] width 28 height 16
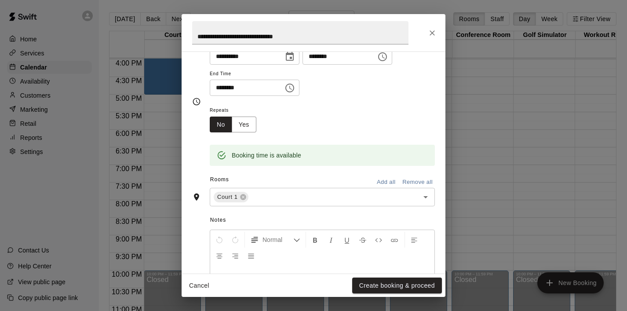
scroll to position [134, 0]
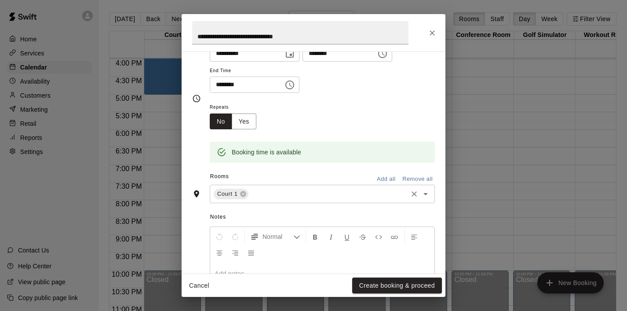
click at [429, 198] on icon "Open" at bounding box center [426, 194] width 11 height 11
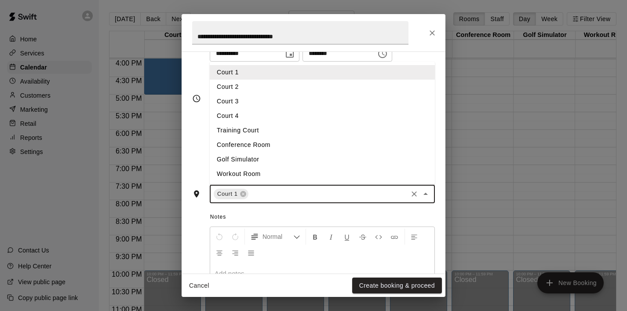
click at [261, 86] on li "Court 2" at bounding box center [322, 87] width 225 height 15
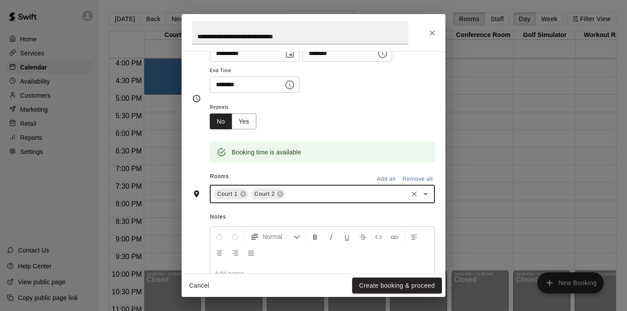
click at [424, 196] on icon "Open" at bounding box center [426, 194] width 11 height 11
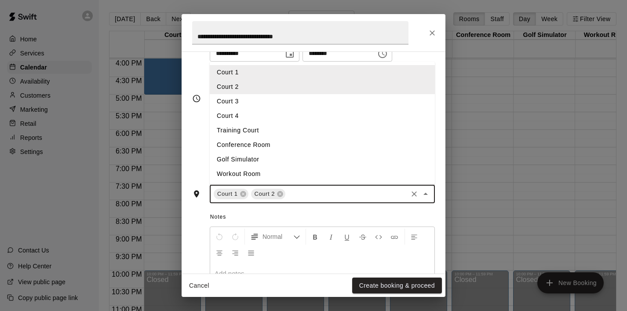
click at [293, 107] on li "Court 3" at bounding box center [322, 101] width 225 height 15
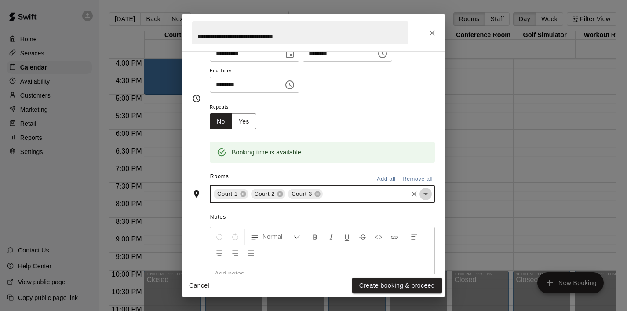
click at [427, 194] on icon "Open" at bounding box center [426, 194] width 4 height 2
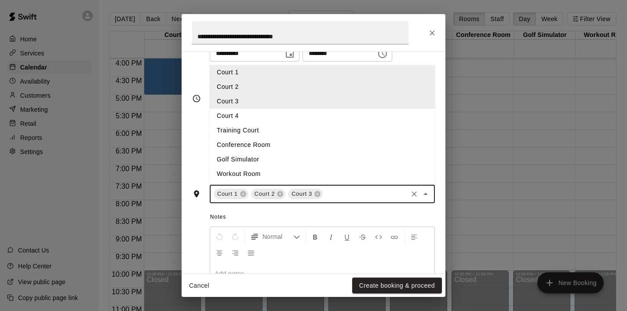
click at [297, 120] on li "Court 4" at bounding box center [322, 116] width 225 height 15
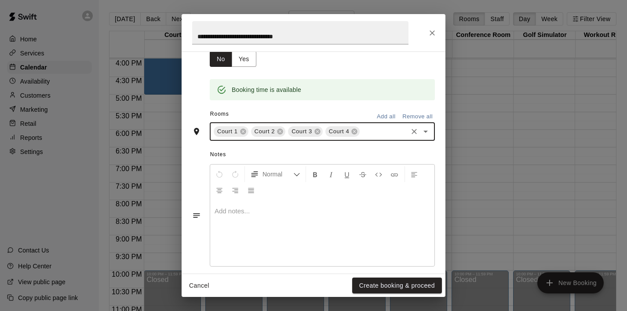
scroll to position [205, 0]
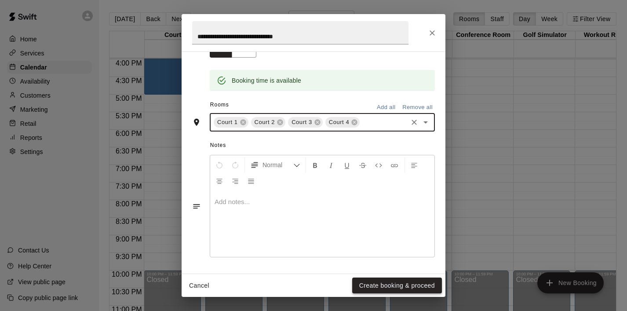
click at [374, 286] on button "Create booking & proceed" at bounding box center [397, 286] width 90 height 16
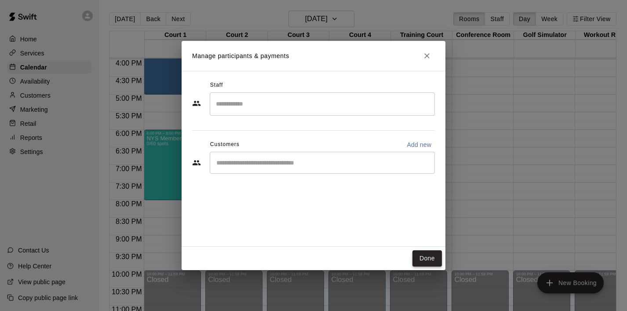
click at [424, 261] on button "Done" at bounding box center [427, 258] width 29 height 16
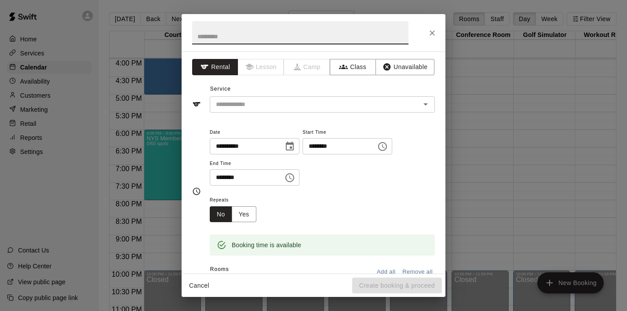
click at [289, 176] on icon "Choose time, selected time is 8:30 PM" at bounding box center [290, 177] width 11 height 11
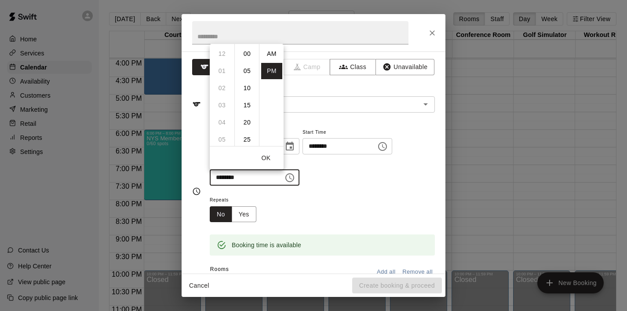
scroll to position [16, 0]
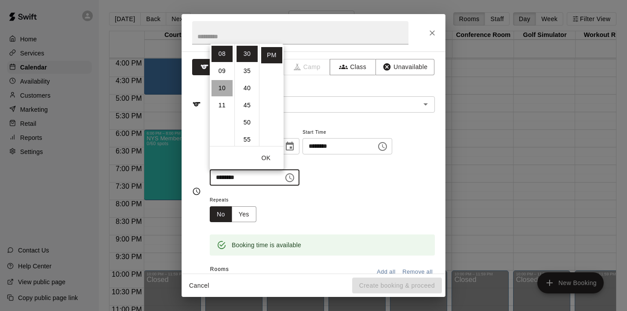
click at [221, 87] on li "10" at bounding box center [222, 88] width 21 height 16
click at [249, 51] on li "00" at bounding box center [247, 54] width 21 height 16
type input "********"
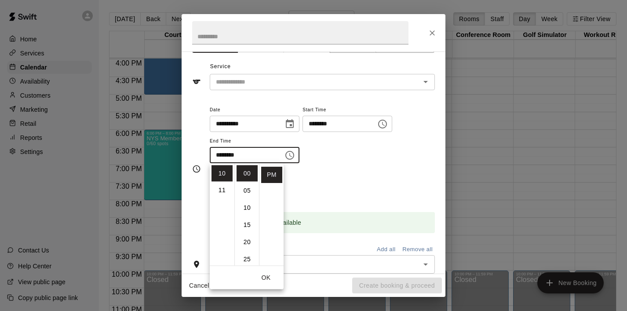
scroll to position [28, 0]
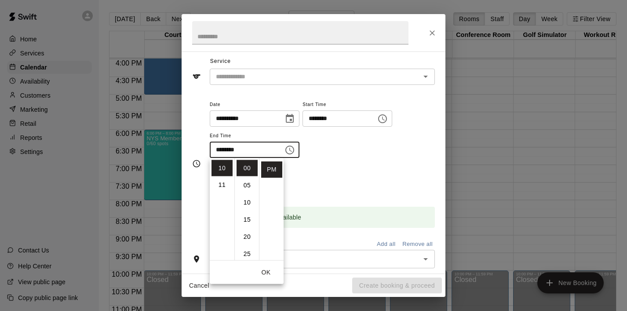
click at [386, 190] on div "Repeats No Yes" at bounding box center [322, 181] width 225 height 28
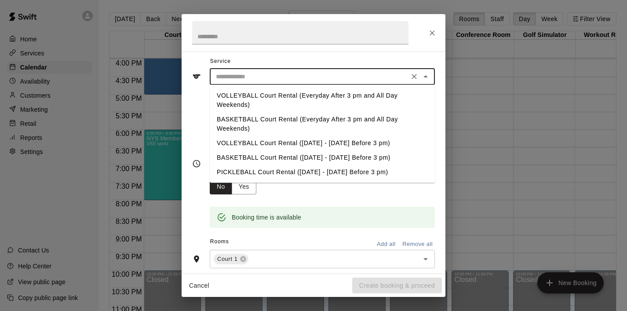
click at [335, 79] on input "text" at bounding box center [309, 76] width 194 height 11
click at [392, 62] on div "Service ​ VOLLEYBALL Court Rental (Everyday After 3 pm and All Day Weekends) BA…" at bounding box center [313, 70] width 243 height 30
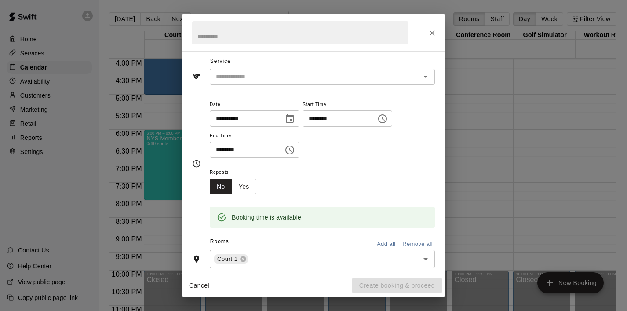
scroll to position [0, 0]
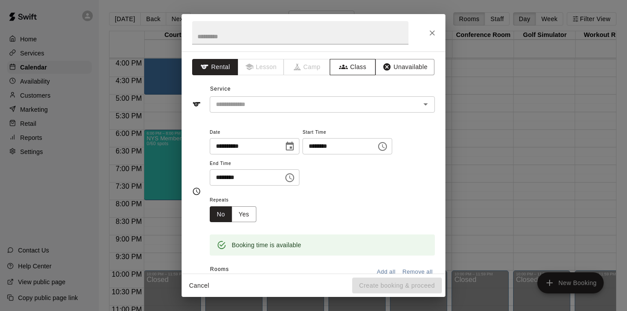
click at [364, 69] on button "Class" at bounding box center [353, 67] width 46 height 16
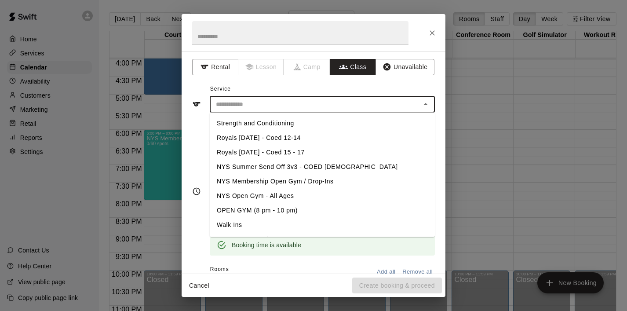
click at [316, 105] on input "text" at bounding box center [314, 104] width 205 height 11
click at [305, 182] on li "NYS Membership Open Gym / Drop-Ins" at bounding box center [322, 181] width 225 height 15
type input "**********"
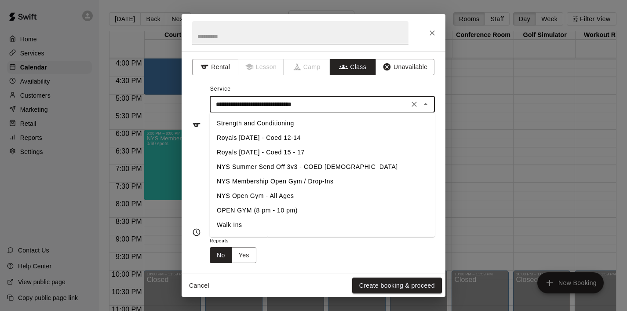
drag, startPoint x: 341, startPoint y: 106, endPoint x: 169, endPoint y: 107, distance: 172.5
click at [169, 107] on div "**********" at bounding box center [313, 155] width 627 height 311
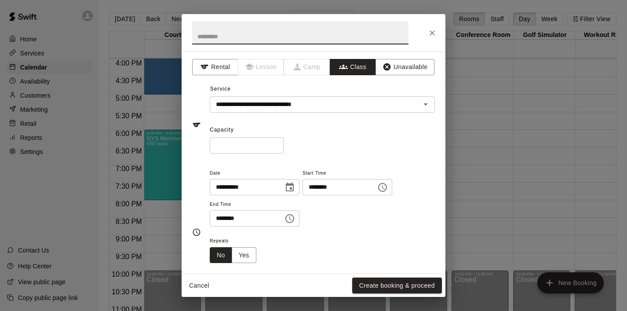
click at [212, 36] on input "text" at bounding box center [300, 32] width 216 height 23
paste input "**********"
type input "**********"
click at [256, 149] on input "*" at bounding box center [247, 145] width 74 height 16
type input "**"
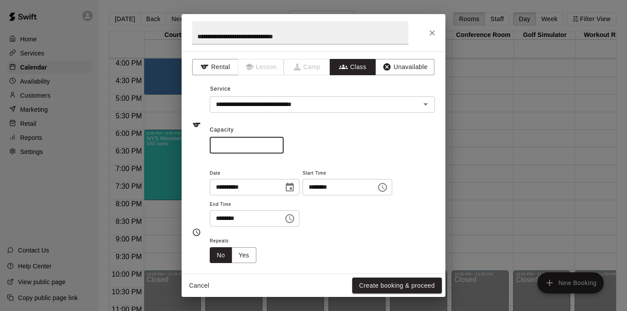
click at [348, 234] on div "**********" at bounding box center [322, 202] width 225 height 68
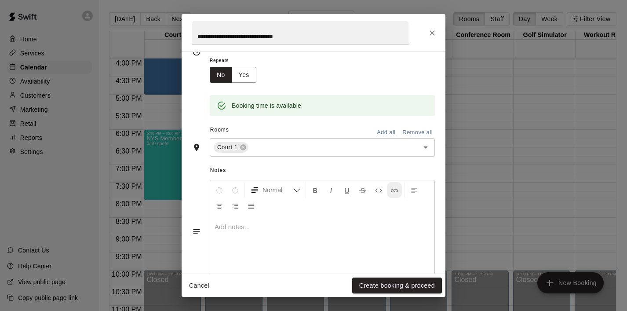
scroll to position [181, 0]
click at [428, 144] on icon "Open" at bounding box center [426, 146] width 11 height 11
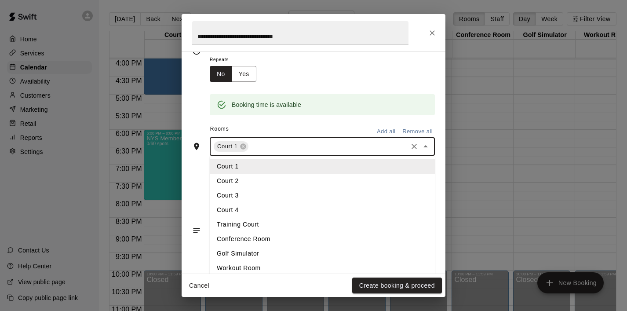
click at [293, 183] on li "Court 2" at bounding box center [322, 181] width 225 height 15
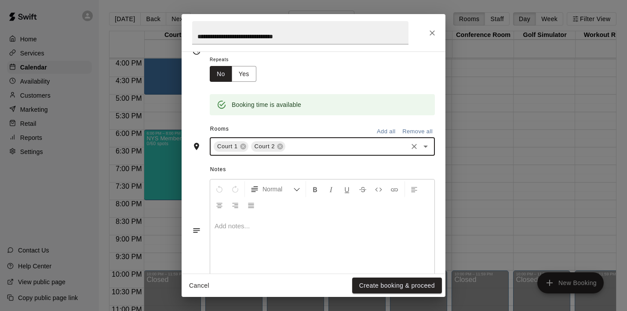
click at [422, 146] on icon "Open" at bounding box center [426, 146] width 11 height 11
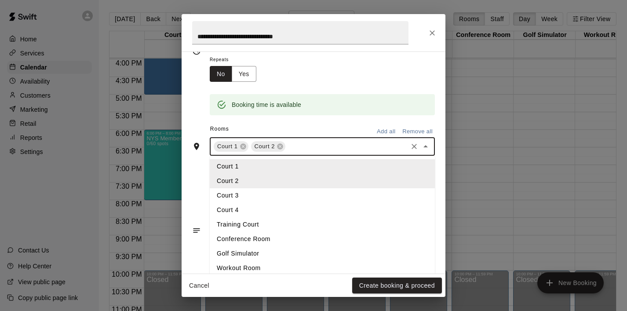
click at [325, 190] on li "Court 3" at bounding box center [322, 195] width 225 height 15
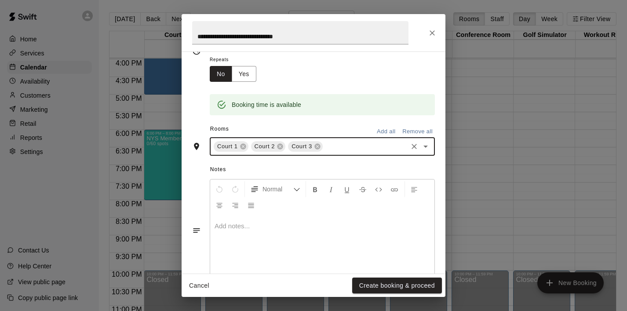
click at [424, 147] on icon "Open" at bounding box center [426, 146] width 11 height 11
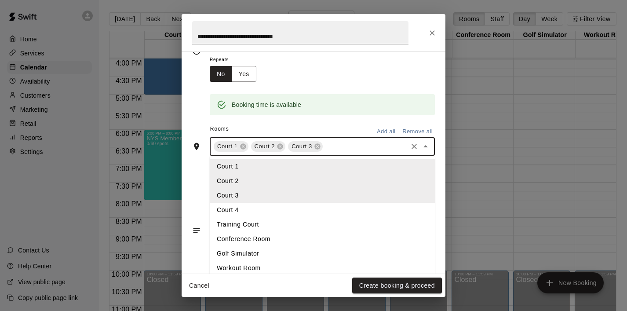
click at [276, 207] on li "Court 4" at bounding box center [322, 210] width 225 height 15
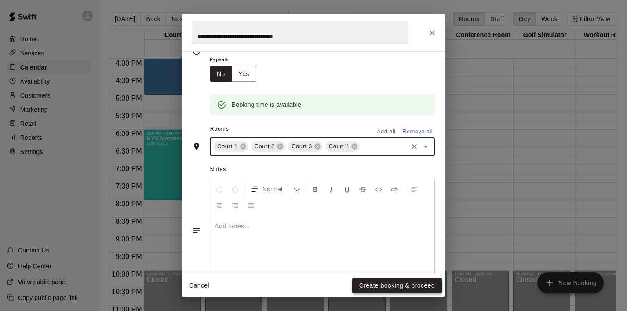
click at [381, 282] on button "Create booking & proceed" at bounding box center [397, 286] width 90 height 16
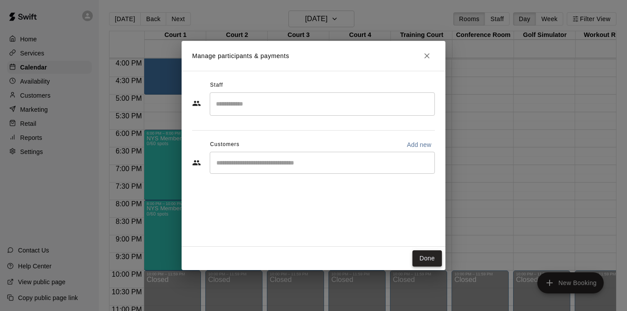
click at [431, 259] on button "Done" at bounding box center [427, 258] width 29 height 16
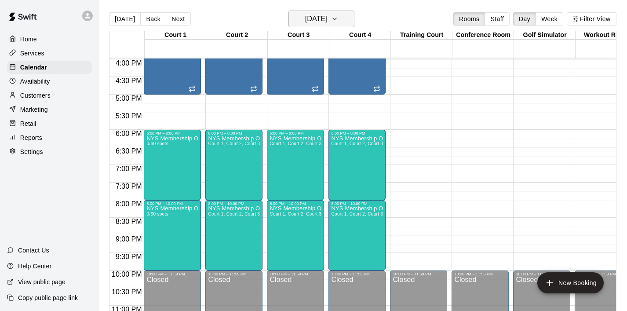
click at [338, 19] on icon "button" at bounding box center [334, 19] width 7 height 11
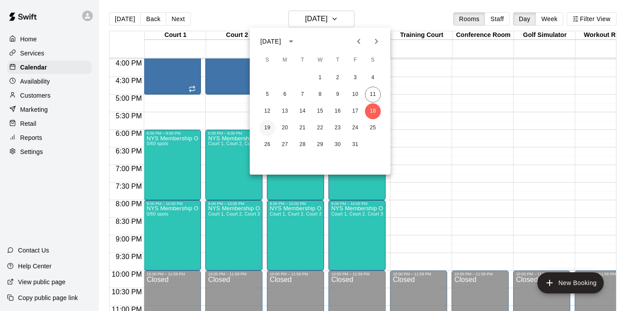
click at [267, 127] on button "19" at bounding box center [268, 128] width 16 height 16
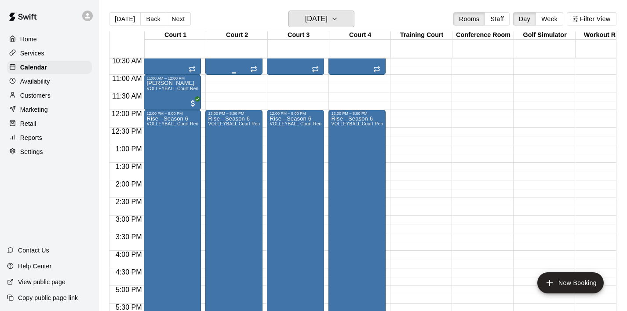
scroll to position [371, 0]
click at [181, 154] on div "Rise - Season 6 VOLLEYBALL Court Rental (Everyday After 3 pm and All Day Weeken…" at bounding box center [172, 270] width 52 height 311
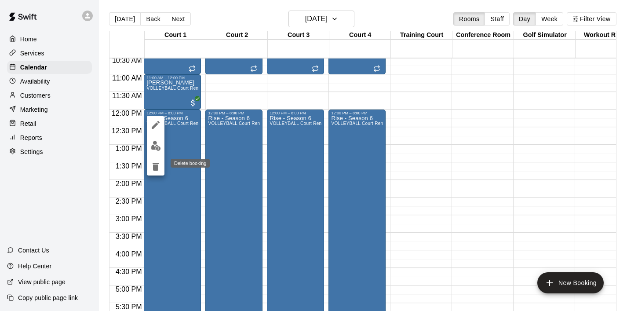
click at [158, 168] on icon "delete" at bounding box center [155, 166] width 11 height 11
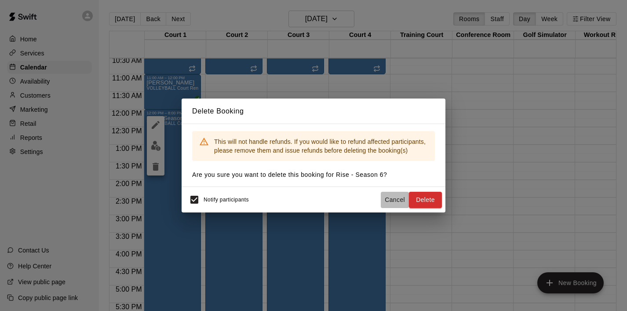
click at [395, 204] on button "Cancel" at bounding box center [395, 200] width 28 height 16
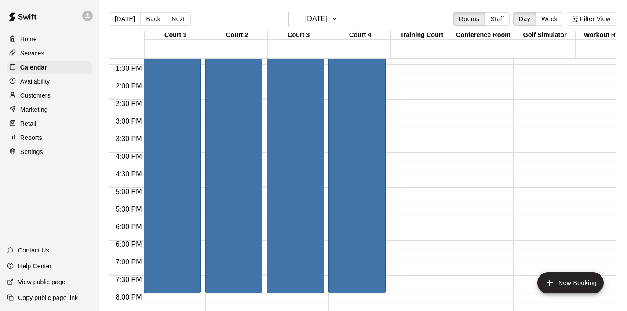
scroll to position [439, 0]
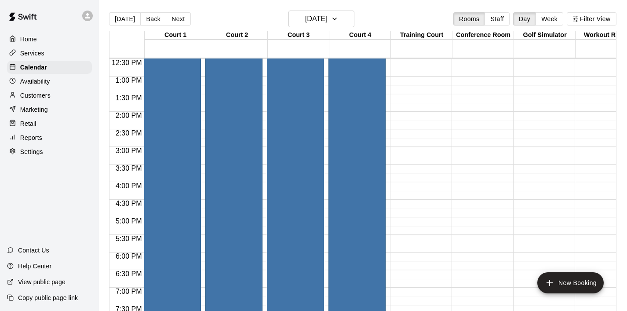
click at [186, 173] on div "Rise - Season 6 VOLLEYBALL Court Rental (Everyday After 3 pm and All Day Weeken…" at bounding box center [172, 202] width 52 height 311
click at [155, 96] on icon "delete" at bounding box center [155, 98] width 11 height 11
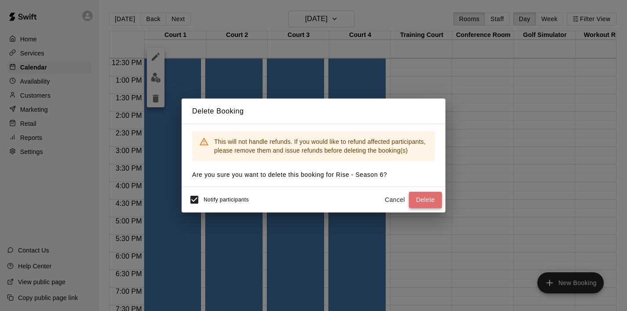
click at [425, 197] on button "Delete" at bounding box center [425, 200] width 33 height 16
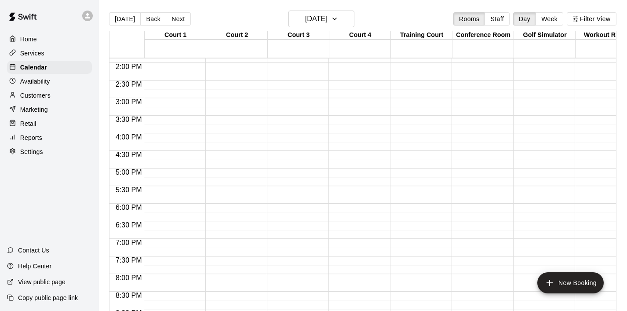
scroll to position [513, 0]
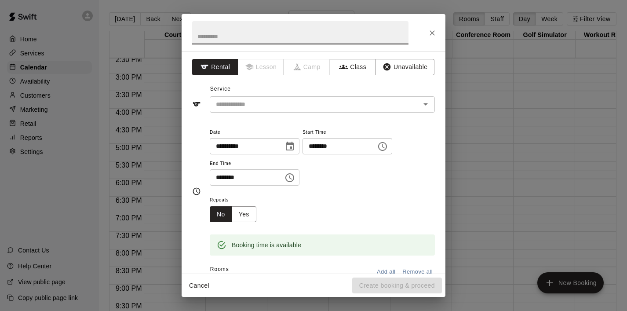
click at [293, 177] on icon "Choose time, selected time is 4:30 PM" at bounding box center [290, 177] width 11 height 11
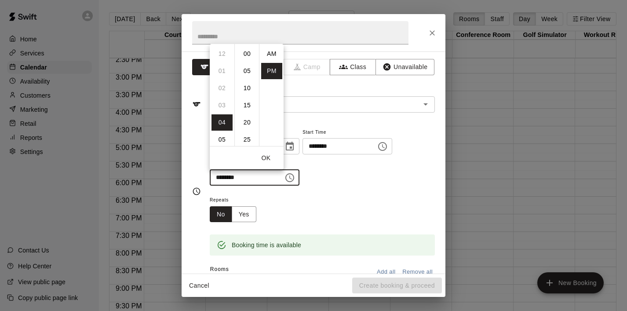
scroll to position [16, 0]
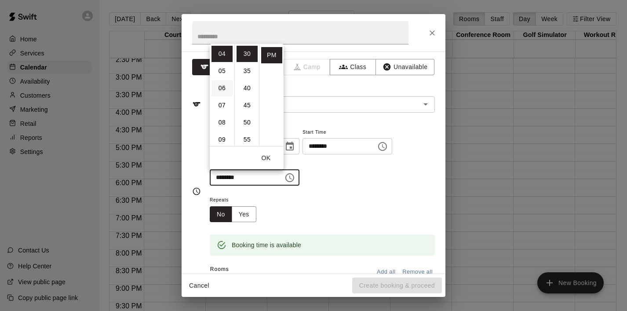
click at [219, 92] on li "06" at bounding box center [222, 88] width 21 height 16
click at [244, 56] on li "00" at bounding box center [247, 54] width 21 height 16
type input "********"
click at [266, 156] on button "OK" at bounding box center [266, 158] width 28 height 16
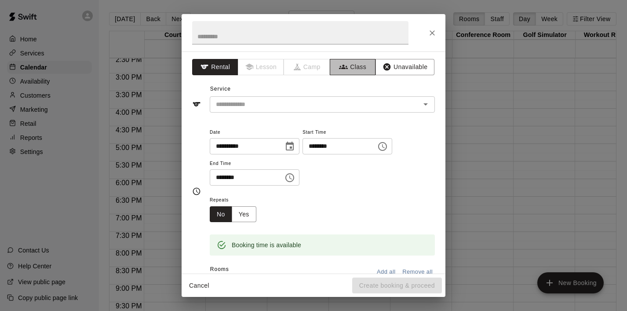
click at [358, 66] on button "Class" at bounding box center [353, 67] width 46 height 16
click at [326, 103] on input "text" at bounding box center [314, 104] width 205 height 11
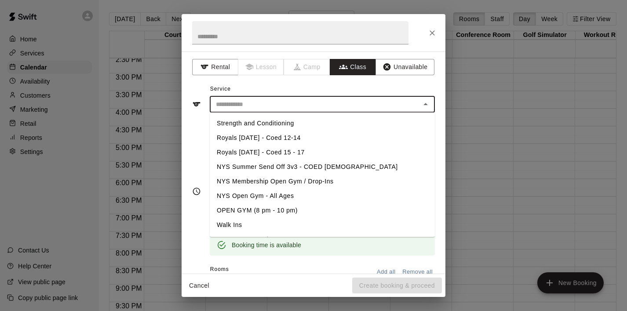
click at [293, 178] on li "NYS Membership Open Gym / Drop-Ins" at bounding box center [322, 181] width 225 height 15
type input "**********"
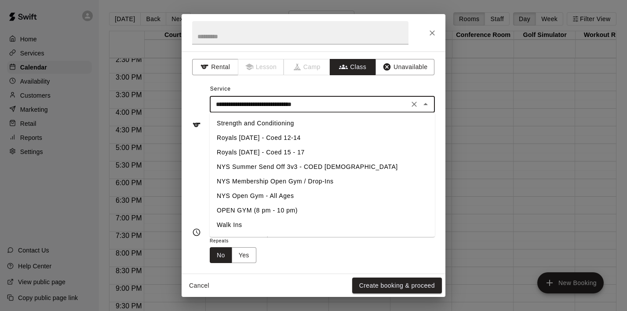
drag, startPoint x: 348, startPoint y: 104, endPoint x: 132, endPoint y: 103, distance: 215.6
click at [132, 103] on div "**********" at bounding box center [313, 155] width 627 height 311
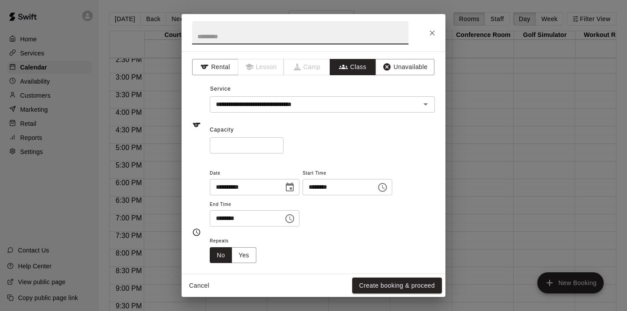
click at [220, 28] on input "text" at bounding box center [300, 32] width 216 height 23
paste input "**********"
type input "**********"
click at [242, 147] on input "*" at bounding box center [247, 145] width 74 height 16
drag, startPoint x: 242, startPoint y: 147, endPoint x: 198, endPoint y: 147, distance: 44.4
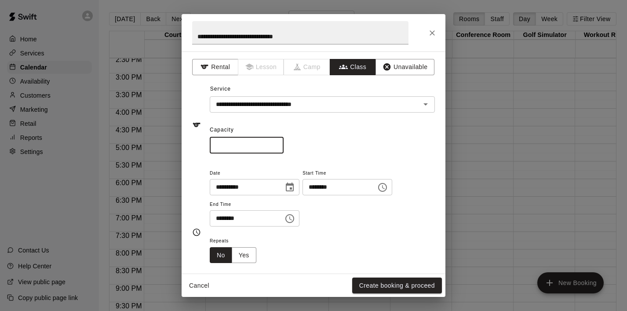
click at [197, 147] on div "**********" at bounding box center [313, 124] width 243 height 57
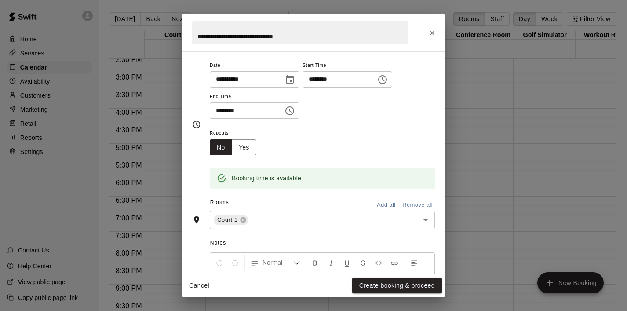
scroll to position [123, 0]
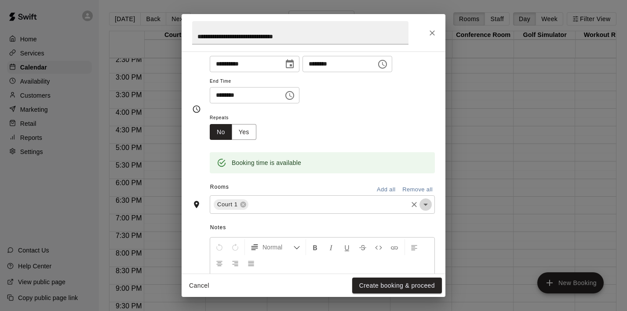
click at [427, 208] on icon "Open" at bounding box center [426, 204] width 11 height 11
type input "**"
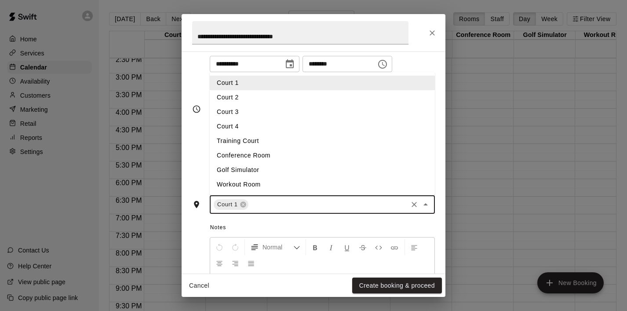
click at [307, 101] on li "Court 2" at bounding box center [322, 97] width 225 height 15
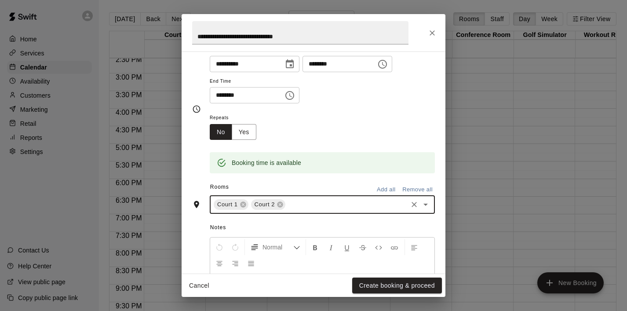
click at [426, 205] on icon "Open" at bounding box center [426, 204] width 11 height 11
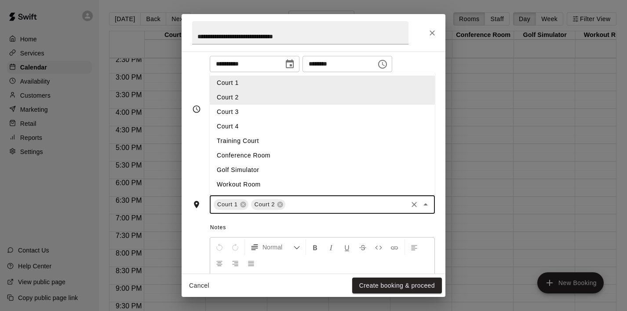
click at [326, 110] on li "Court 3" at bounding box center [322, 112] width 225 height 15
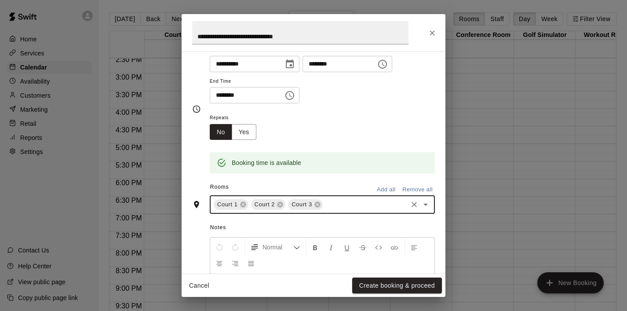
click at [428, 203] on icon "Open" at bounding box center [426, 204] width 11 height 11
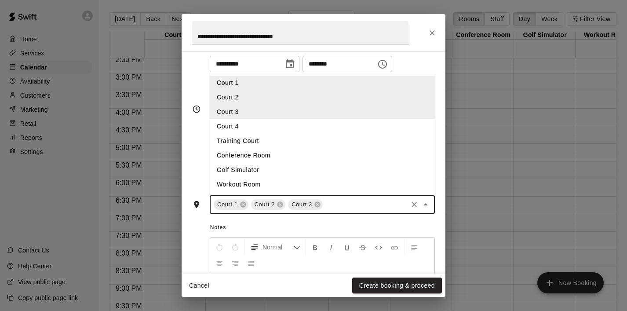
click at [304, 123] on li "Court 4" at bounding box center [322, 126] width 225 height 15
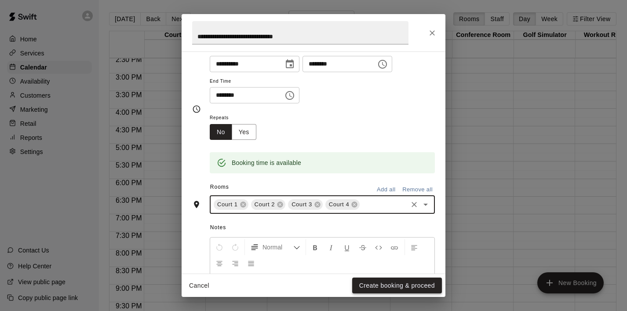
click at [390, 290] on button "Create booking & proceed" at bounding box center [397, 286] width 90 height 16
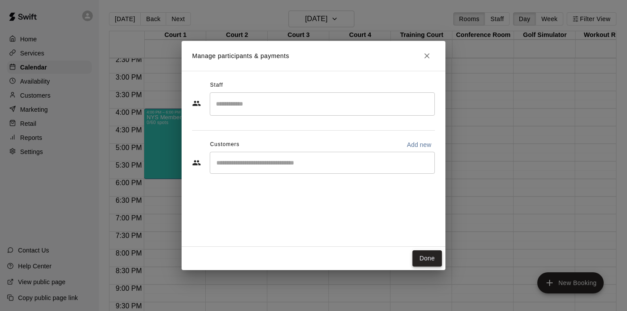
click at [432, 261] on button "Done" at bounding box center [427, 258] width 29 height 16
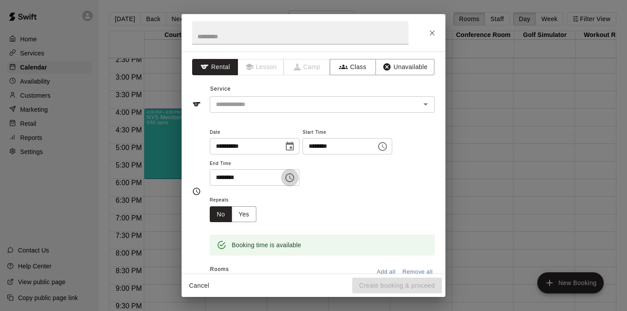
click at [294, 176] on icon "Choose time, selected time is 6:30 PM" at bounding box center [290, 177] width 9 height 9
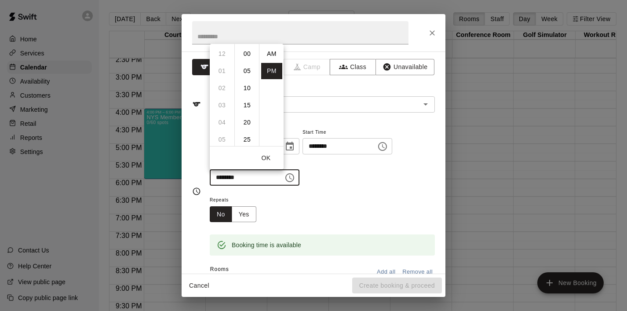
scroll to position [16, 0]
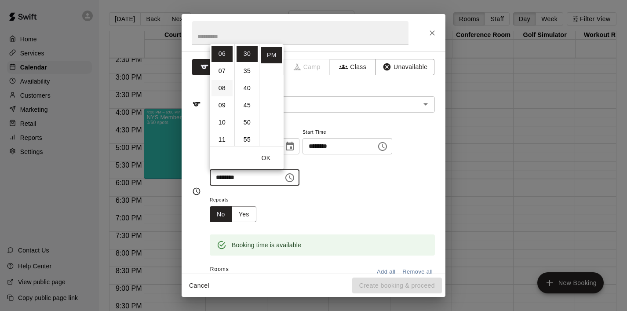
click at [224, 90] on li "08" at bounding box center [222, 88] width 21 height 16
click at [249, 52] on li "00" at bounding box center [247, 54] width 21 height 16
type input "********"
click at [263, 154] on button "OK" at bounding box center [266, 158] width 28 height 16
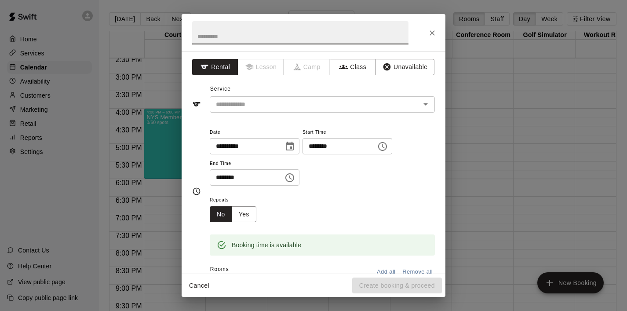
click at [213, 44] on input "text" at bounding box center [300, 32] width 216 height 23
click at [338, 67] on button "Class" at bounding box center [353, 67] width 46 height 16
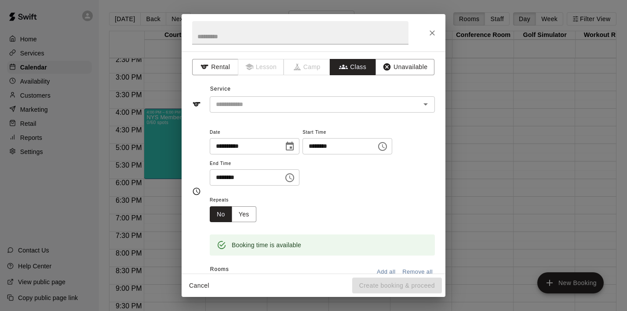
click at [282, 108] on input "text" at bounding box center [314, 104] width 205 height 11
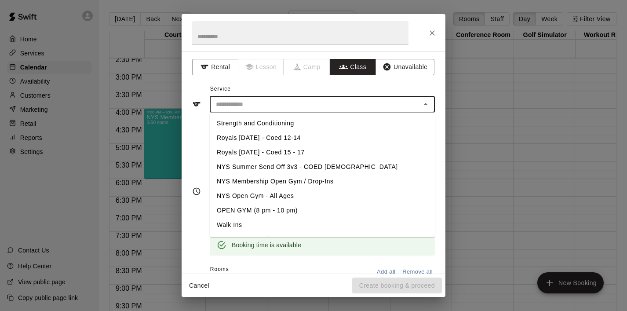
click at [277, 183] on li "NYS Membership Open Gym / Drop-Ins" at bounding box center [322, 181] width 225 height 15
type input "**********"
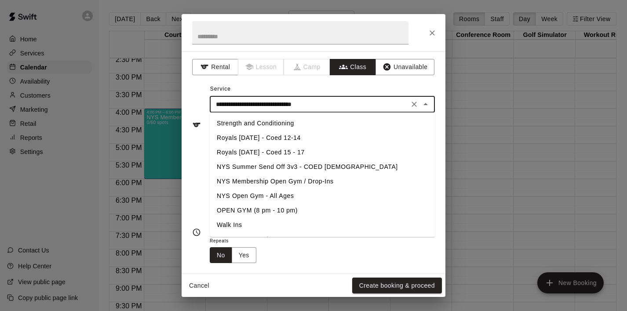
drag, startPoint x: 337, startPoint y: 104, endPoint x: 179, endPoint y: 105, distance: 158.4
click at [179, 105] on div "**********" at bounding box center [313, 155] width 627 height 311
click at [208, 42] on input "text" at bounding box center [300, 32] width 216 height 23
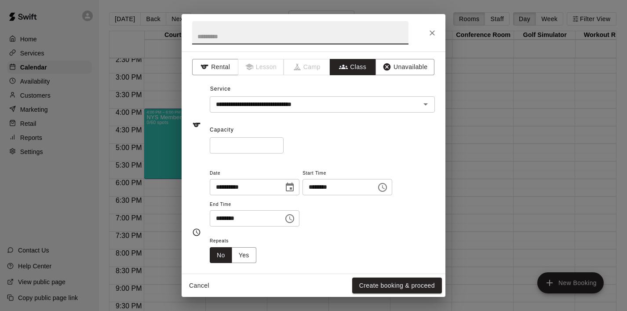
paste input "**********"
type input "**********"
click at [228, 147] on input "*" at bounding box center [247, 145] width 74 height 16
drag, startPoint x: 228, startPoint y: 147, endPoint x: 187, endPoint y: 146, distance: 40.9
click at [187, 146] on div "**********" at bounding box center [314, 162] width 264 height 222
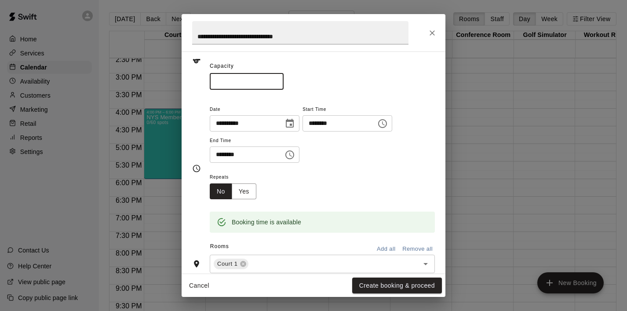
scroll to position [100, 0]
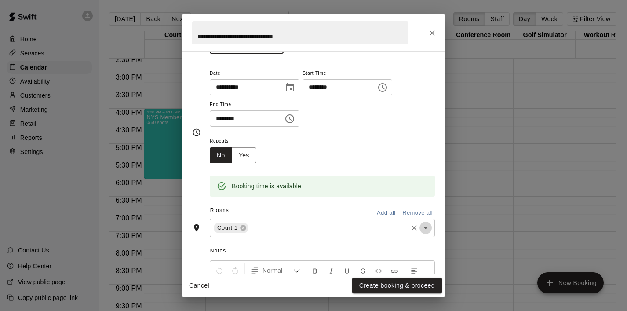
click at [428, 230] on icon "Open" at bounding box center [426, 228] width 11 height 11
type input "**"
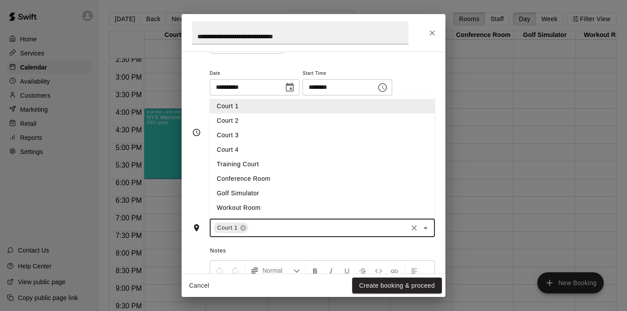
click at [310, 117] on li "Court 2" at bounding box center [322, 121] width 225 height 15
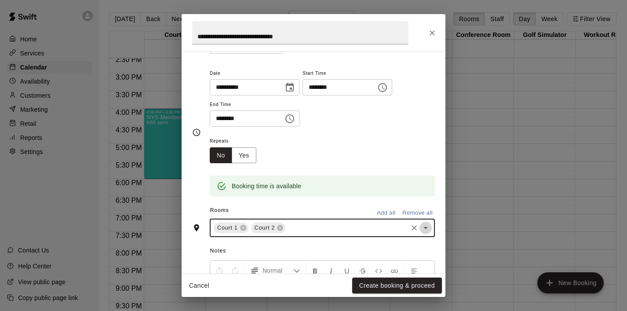
click at [424, 229] on icon "Open" at bounding box center [426, 228] width 11 height 11
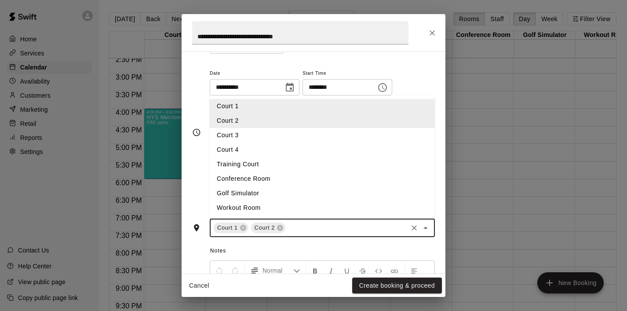
click at [318, 135] on li "Court 3" at bounding box center [322, 135] width 225 height 15
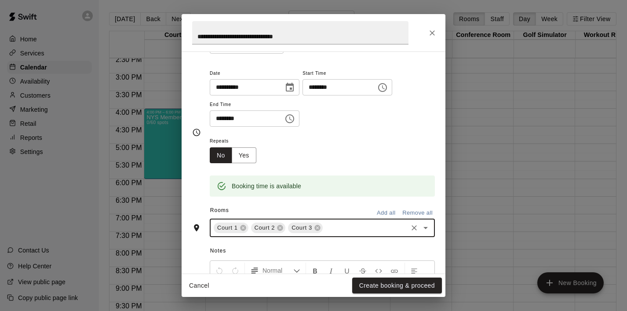
click at [424, 228] on icon "Open" at bounding box center [426, 228] width 4 height 2
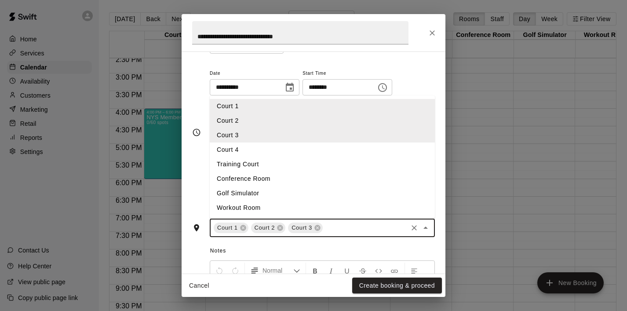
click at [302, 146] on li "Court 4" at bounding box center [322, 150] width 225 height 15
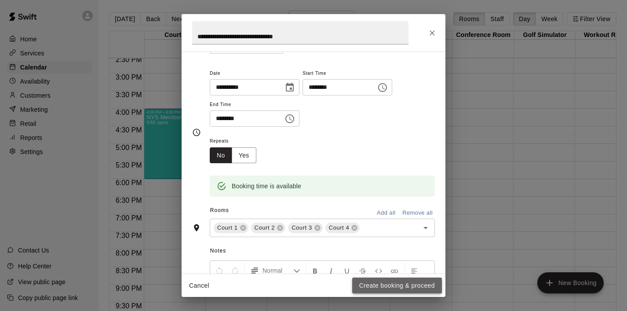
click at [382, 280] on button "Create booking & proceed" at bounding box center [397, 286] width 90 height 16
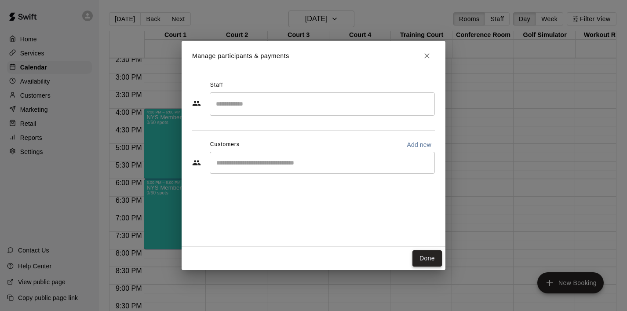
click at [419, 263] on button "Done" at bounding box center [427, 258] width 29 height 16
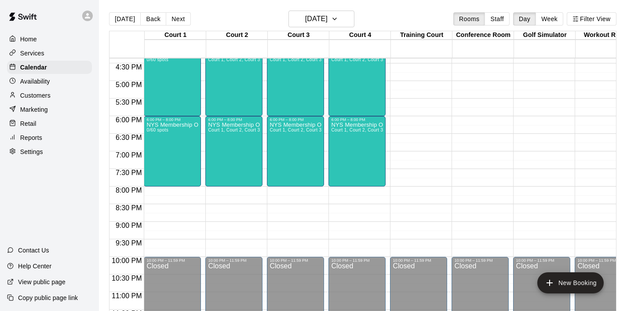
scroll to position [582, 0]
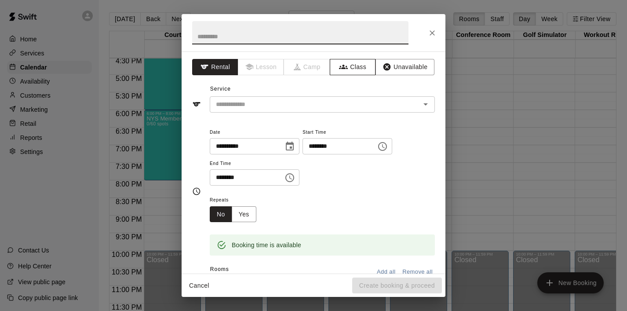
click at [344, 72] on button "Class" at bounding box center [353, 67] width 46 height 16
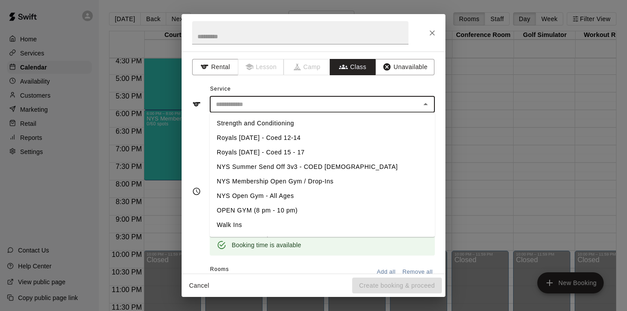
click at [285, 108] on input "text" at bounding box center [314, 104] width 205 height 11
click at [276, 178] on li "NYS Membership Open Gym / Drop-Ins" at bounding box center [322, 181] width 225 height 15
type input "**********"
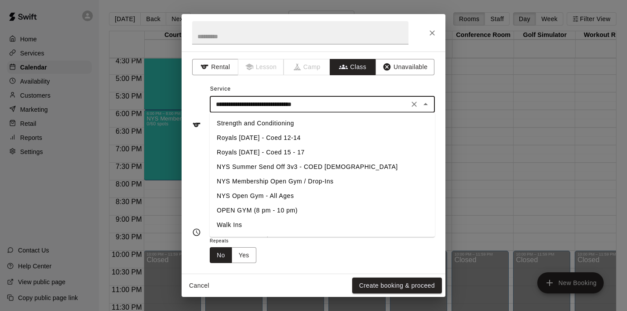
drag, startPoint x: 347, startPoint y: 103, endPoint x: 79, endPoint y: 100, distance: 267.9
click at [79, 100] on div "**********" at bounding box center [313, 155] width 627 height 311
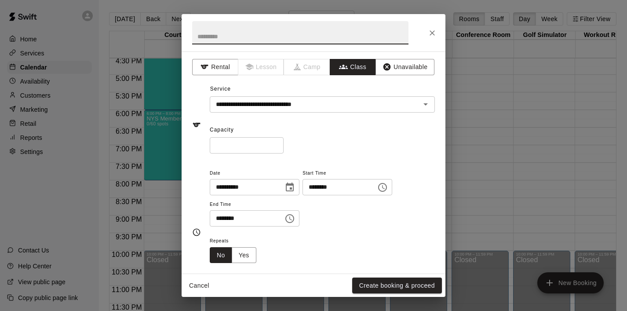
click at [227, 38] on input "text" at bounding box center [300, 32] width 216 height 23
paste input "**********"
type input "**********"
drag, startPoint x: 253, startPoint y: 145, endPoint x: 154, endPoint y: 145, distance: 99.0
click at [154, 145] on div "**********" at bounding box center [313, 155] width 627 height 311
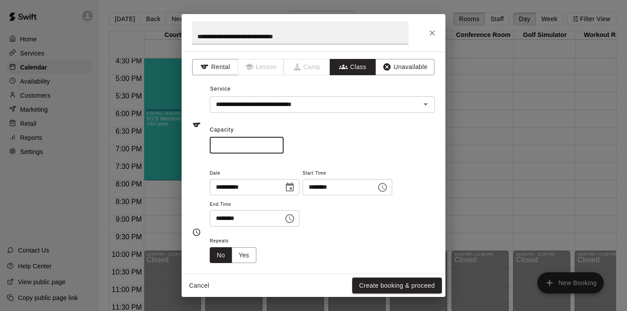
type input "**"
click at [388, 186] on icon "Choose time, selected time is 8:30 PM" at bounding box center [382, 187] width 11 height 11
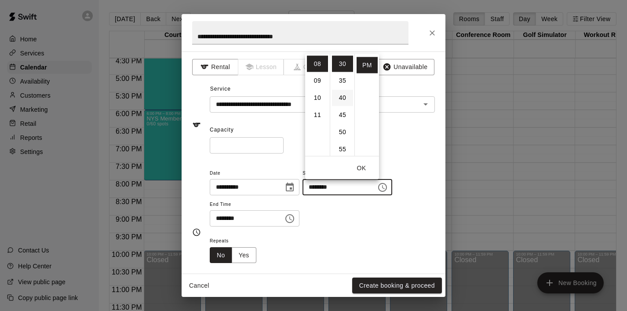
scroll to position [0, 0]
click at [345, 65] on li "00" at bounding box center [342, 63] width 21 height 16
type input "********"
click at [360, 170] on button "OK" at bounding box center [362, 168] width 28 height 16
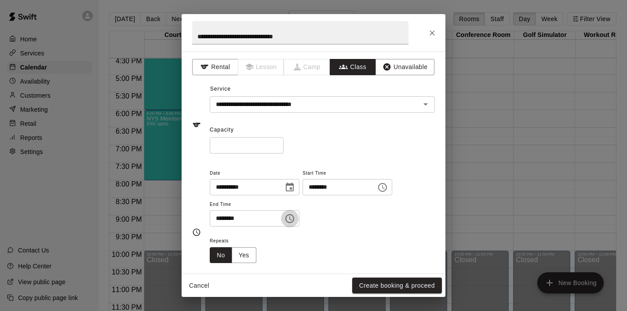
click at [295, 219] on icon "Choose time, selected time is 9:00 PM" at bounding box center [290, 218] width 11 height 11
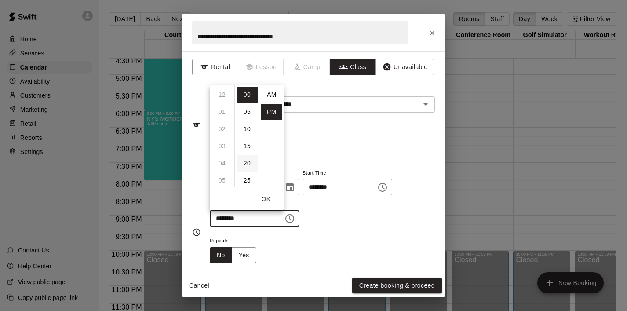
scroll to position [16, 0]
click at [225, 113] on li "10" at bounding box center [222, 112] width 21 height 16
type input "********"
click at [265, 196] on button "OK" at bounding box center [266, 199] width 28 height 16
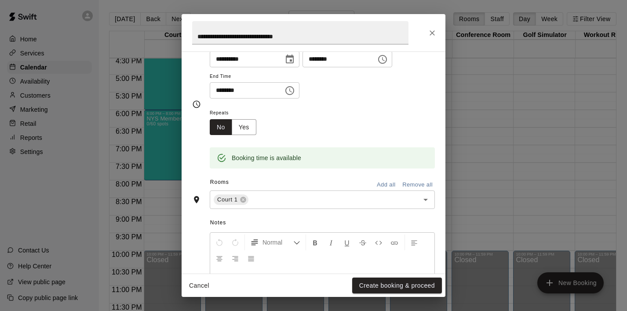
scroll to position [129, 0]
click at [424, 198] on icon "Open" at bounding box center [426, 198] width 11 height 11
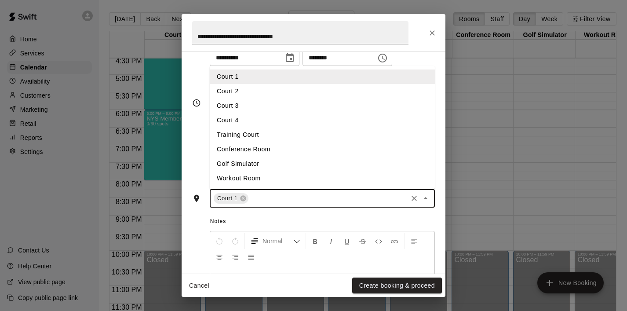
click at [281, 94] on li "Court 2" at bounding box center [322, 91] width 225 height 15
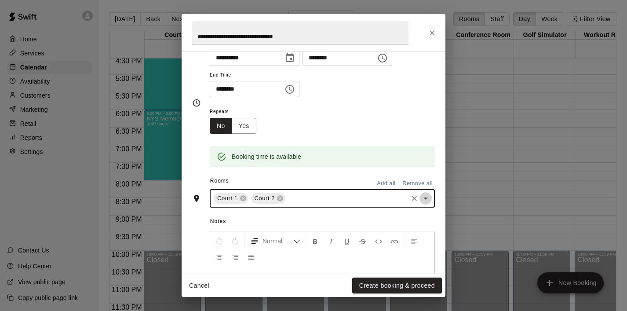
click at [426, 194] on icon "Open" at bounding box center [426, 198] width 11 height 11
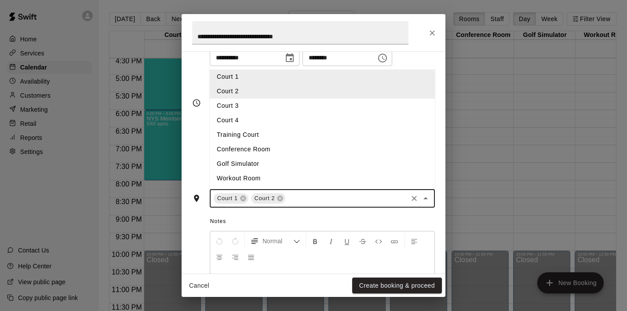
click at [308, 108] on li "Court 3" at bounding box center [322, 106] width 225 height 15
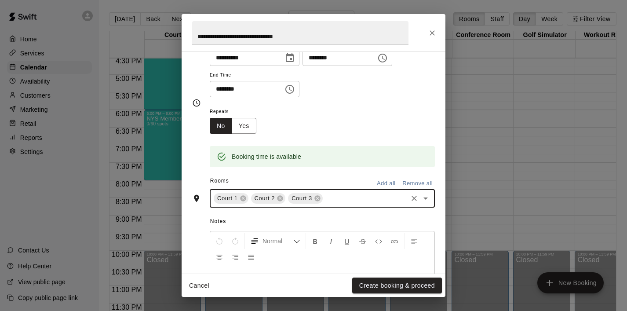
click at [427, 197] on icon "Open" at bounding box center [426, 198] width 11 height 11
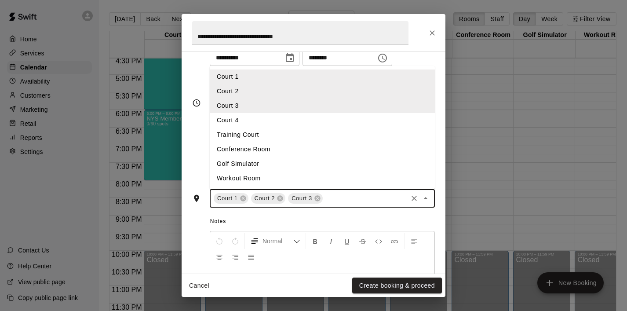
click at [305, 122] on li "Court 4" at bounding box center [322, 120] width 225 height 15
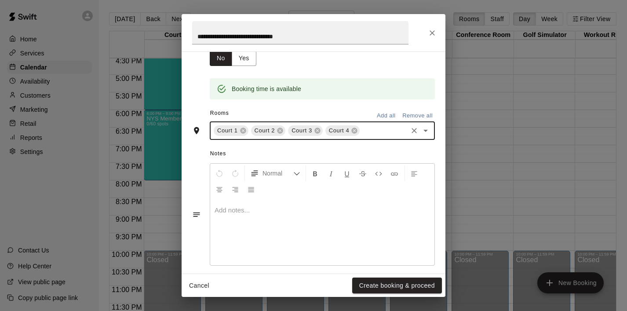
scroll to position [205, 0]
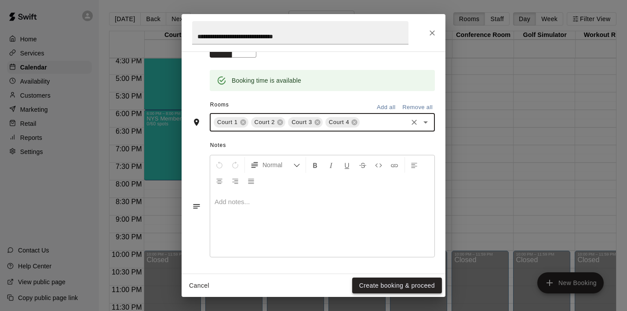
click at [384, 285] on button "Create booking & proceed" at bounding box center [397, 286] width 90 height 16
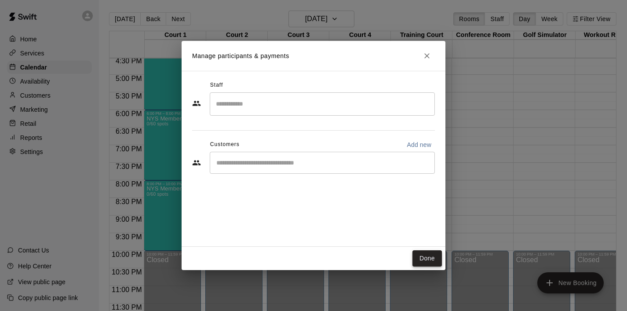
click at [423, 260] on button "Done" at bounding box center [427, 258] width 29 height 16
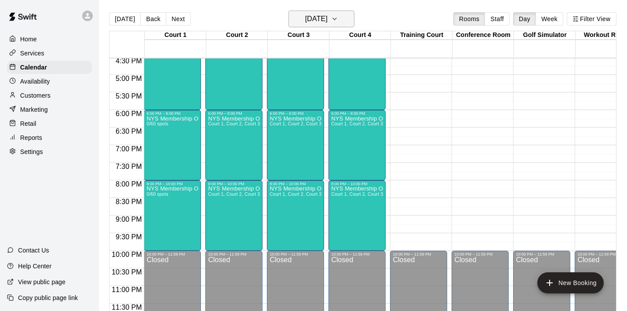
click at [338, 20] on icon "button" at bounding box center [334, 19] width 7 height 11
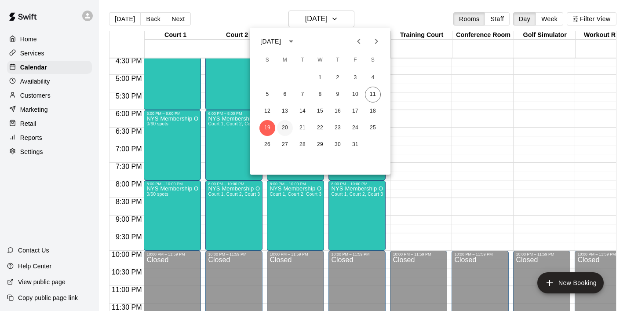
click at [282, 129] on button "20" at bounding box center [285, 128] width 16 height 16
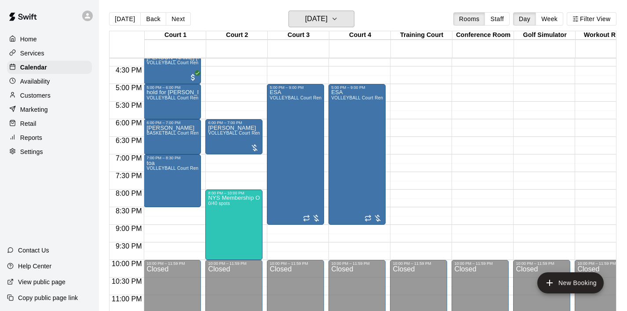
scroll to position [574, 0]
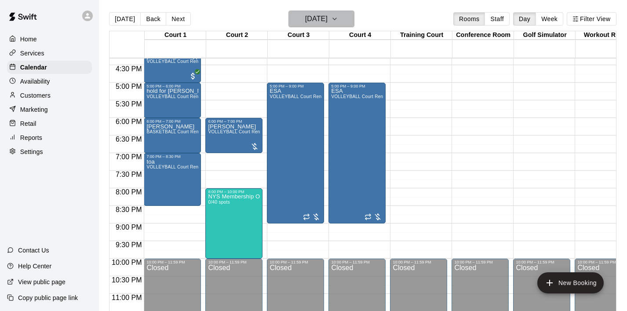
click at [350, 16] on button "Monday Oct 20" at bounding box center [322, 19] width 66 height 17
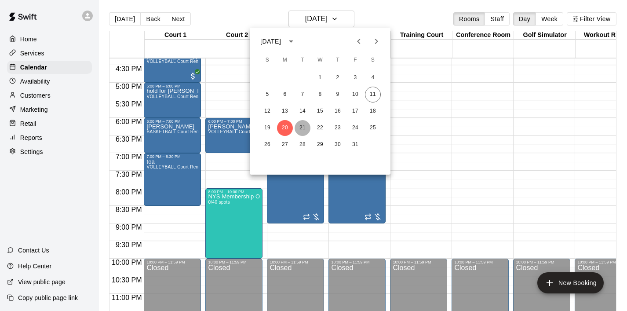
click at [304, 131] on button "21" at bounding box center [303, 128] width 16 height 16
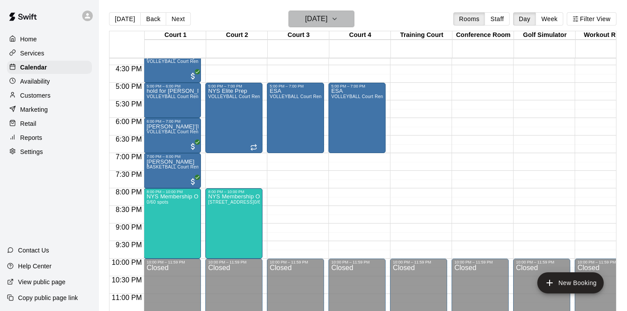
click at [338, 18] on icon "button" at bounding box center [334, 19] width 7 height 11
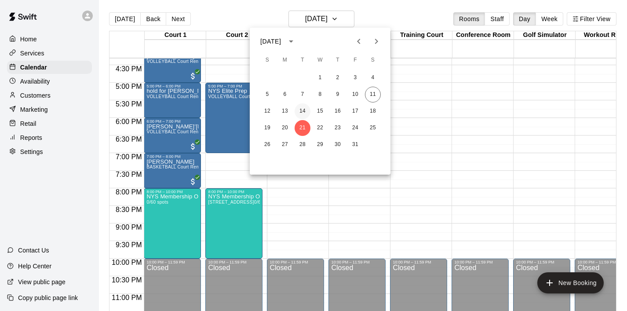
click at [304, 113] on button "14" at bounding box center [303, 111] width 16 height 16
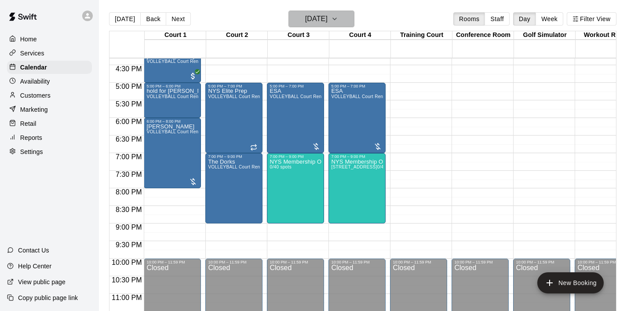
click at [338, 22] on icon "button" at bounding box center [334, 19] width 7 height 11
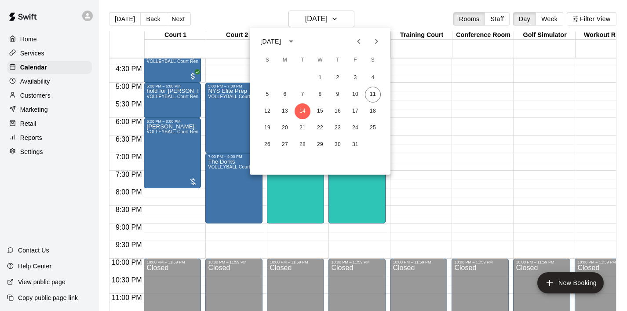
click at [376, 41] on icon "Next month" at bounding box center [376, 41] width 11 height 11
click at [359, 41] on icon "Previous month" at bounding box center [359, 41] width 11 height 11
click at [302, 146] on button "28" at bounding box center [303, 145] width 16 height 16
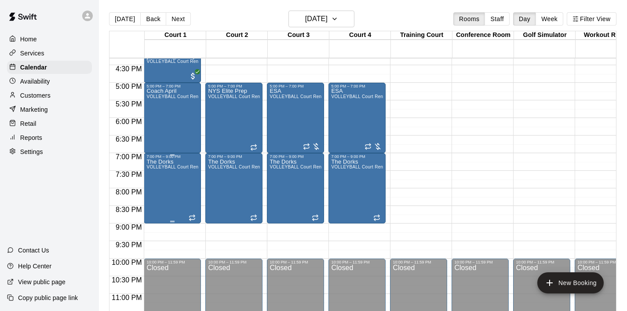
click at [179, 198] on div "The Dorks VOLLEYBALL Court Rental (Everyday After 3 pm and All Day Weekends)" at bounding box center [172, 314] width 52 height 311
click at [157, 172] on icon "edit" at bounding box center [155, 168] width 11 height 11
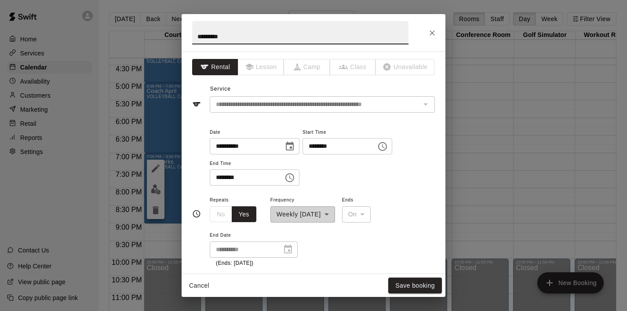
click at [435, 34] on icon "Close" at bounding box center [432, 33] width 9 height 9
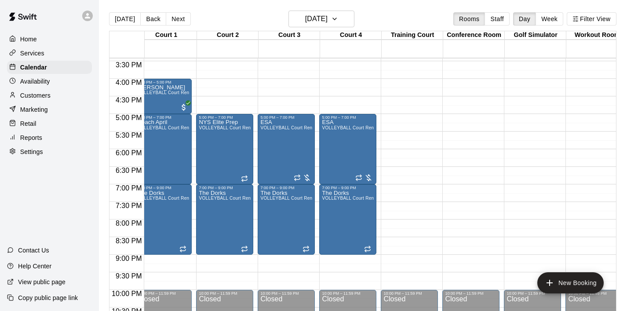
scroll to position [0, 0]
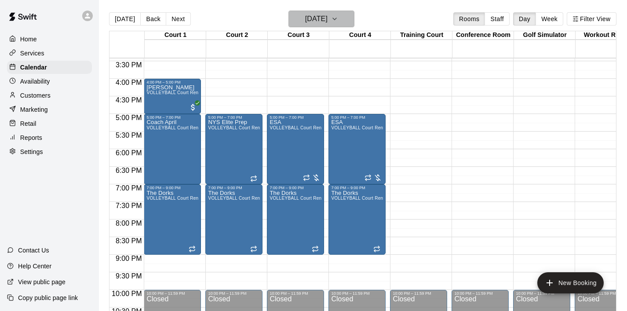
click at [337, 19] on icon "button" at bounding box center [335, 19] width 4 height 2
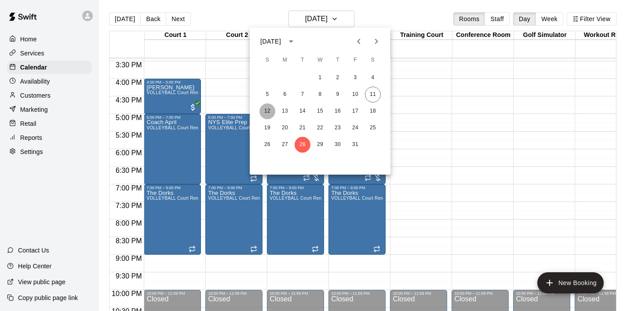
click at [267, 113] on button "12" at bounding box center [268, 111] width 16 height 16
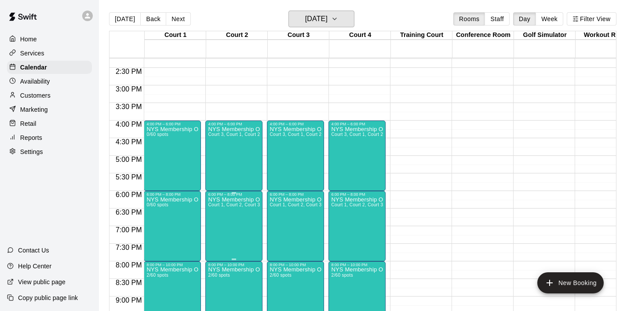
scroll to position [521, 0]
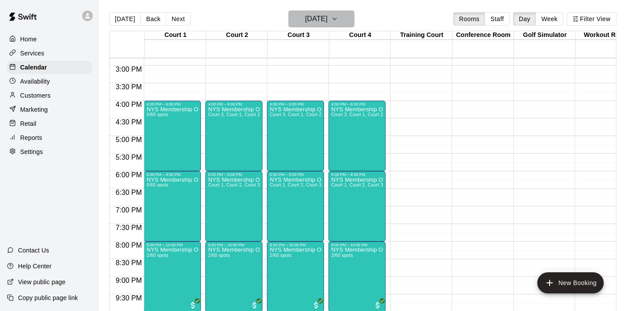
click at [338, 23] on icon "button" at bounding box center [334, 19] width 7 height 11
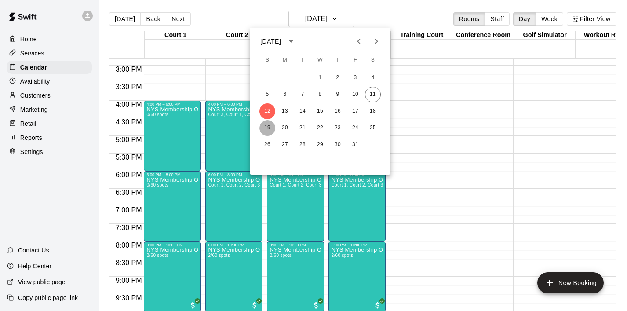
click at [268, 131] on button "19" at bounding box center [268, 128] width 16 height 16
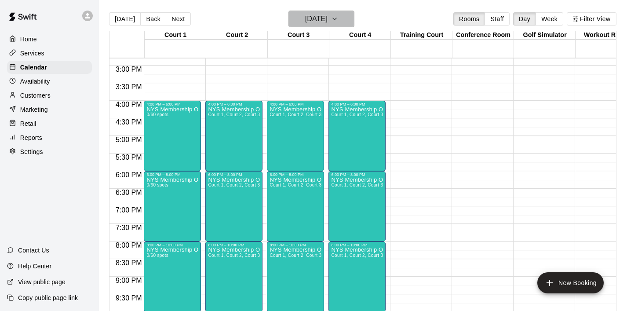
click at [344, 13] on button "Sunday Oct 19" at bounding box center [322, 19] width 66 height 17
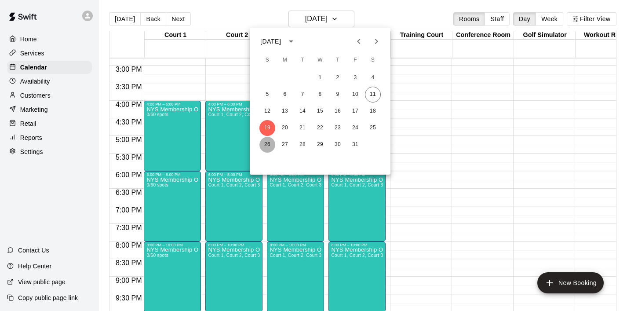
click at [269, 144] on button "26" at bounding box center [268, 145] width 16 height 16
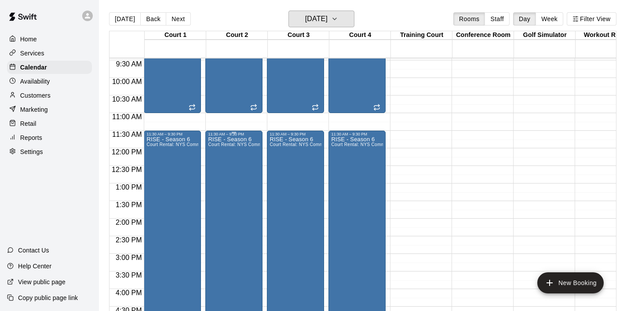
scroll to position [332, 0]
click at [171, 201] on div "RISE - Season 6 Court Rental: NYS Community Club / League Volleyball (After 3 p…" at bounding box center [172, 292] width 52 height 311
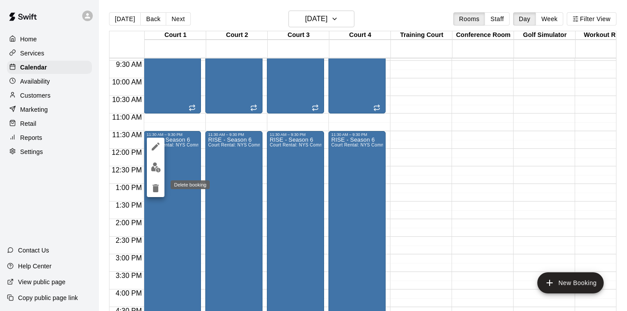
click at [157, 194] on button "delete" at bounding box center [156, 188] width 18 height 18
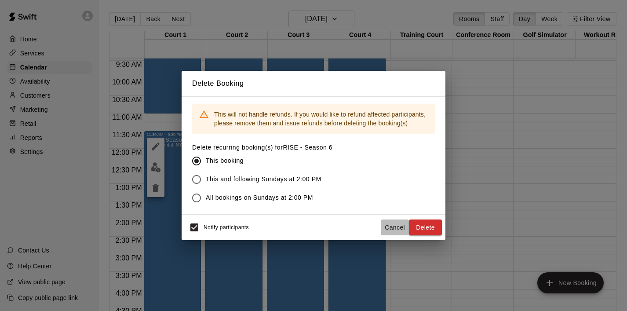
click at [391, 227] on button "Cancel" at bounding box center [395, 228] width 28 height 16
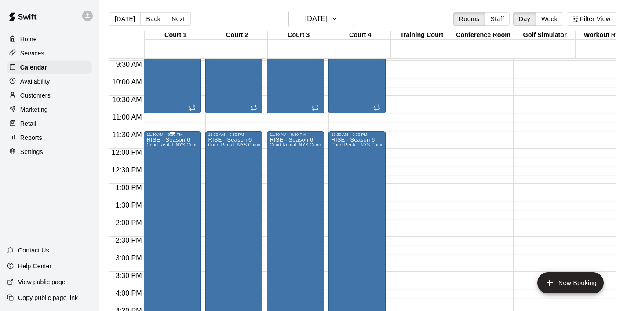
click at [183, 180] on div "RISE - Season 6 Court Rental: NYS Community Club / League Volleyball (After 3 p…" at bounding box center [172, 292] width 52 height 311
click at [156, 148] on icon "edit" at bounding box center [155, 146] width 11 height 11
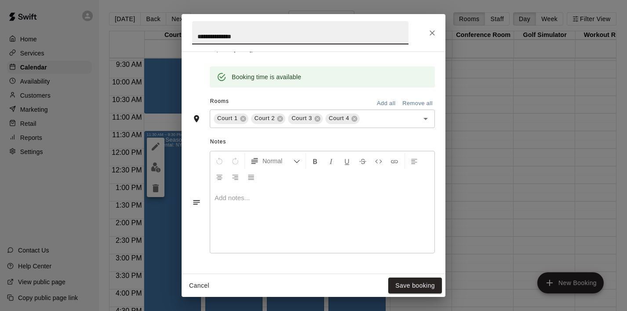
scroll to position [267, 0]
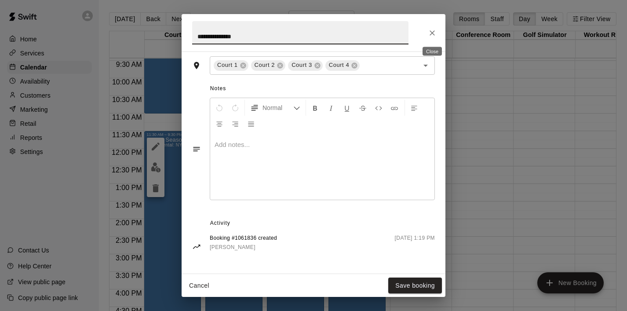
click at [430, 33] on icon "Close" at bounding box center [432, 33] width 9 height 9
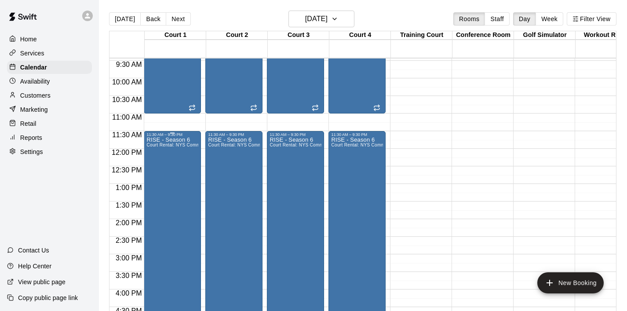
click at [164, 193] on div "RISE - Season 6 Court Rental: NYS Community Club / League Volleyball (After 3 p…" at bounding box center [172, 292] width 52 height 311
click at [157, 194] on button "delete" at bounding box center [156, 188] width 18 height 18
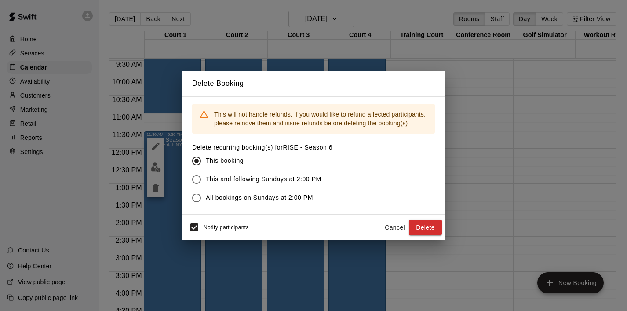
click at [219, 176] on span "This and following Sundays at 2:00 PM" at bounding box center [264, 179] width 116 height 9
click at [418, 226] on button "Delete" at bounding box center [425, 228] width 33 height 16
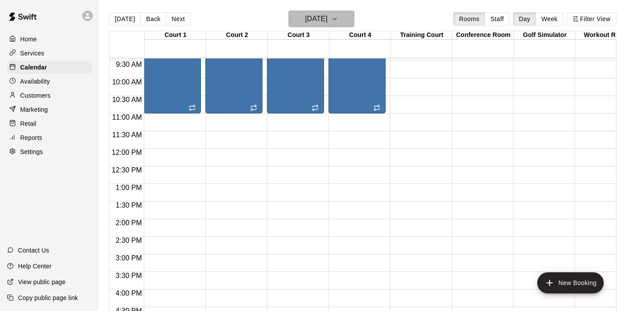
click at [338, 20] on icon "button" at bounding box center [334, 19] width 7 height 11
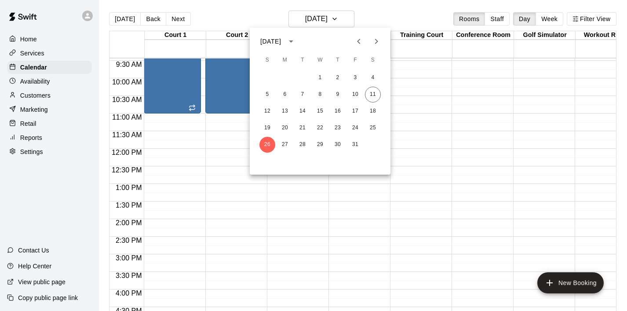
click at [377, 40] on icon "Next month" at bounding box center [376, 41] width 11 height 11
click at [271, 126] on button "16" at bounding box center [268, 128] width 16 height 16
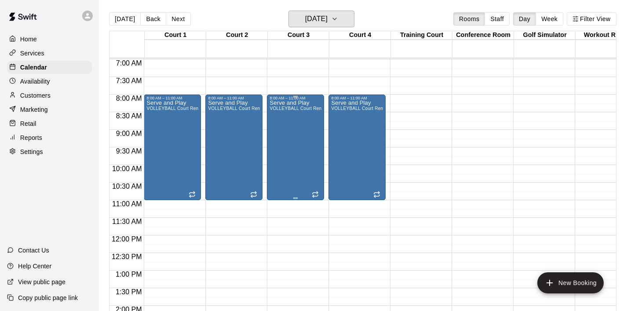
scroll to position [249, 0]
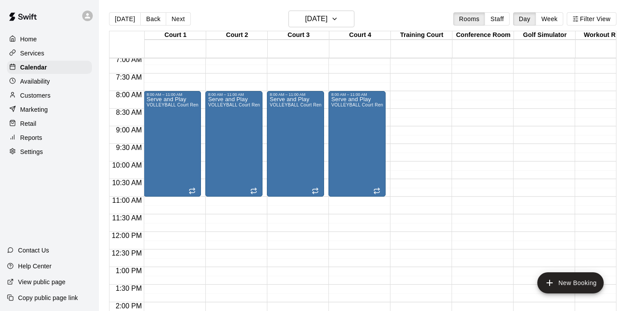
click at [168, 238] on div "12:00 AM – 6:00 AM Closed 8:00 AM – 11:00 AM Serve and Play VOLLEYBALL Court Re…" at bounding box center [172, 232] width 57 height 845
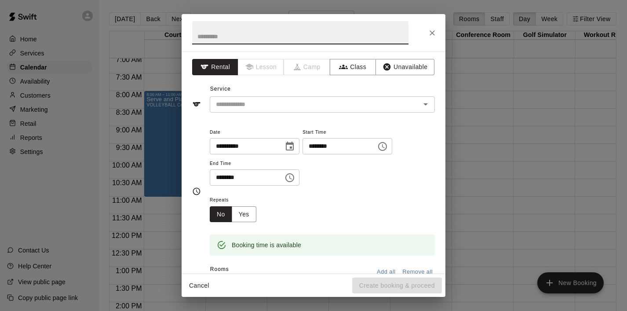
click at [292, 177] on icon "Choose time, selected time is 12:30 PM" at bounding box center [290, 178] width 3 height 4
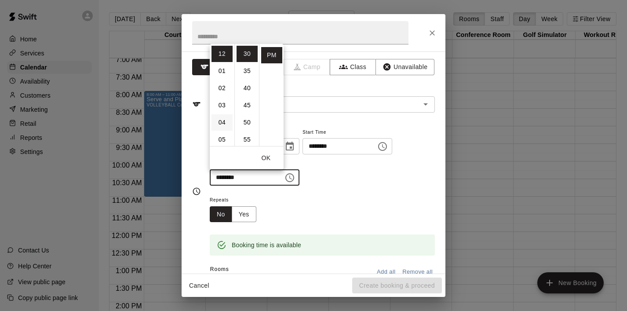
scroll to position [38, 0]
click at [223, 128] on li "07" at bounding box center [222, 136] width 21 height 16
click at [245, 56] on li "00" at bounding box center [247, 54] width 21 height 16
type input "********"
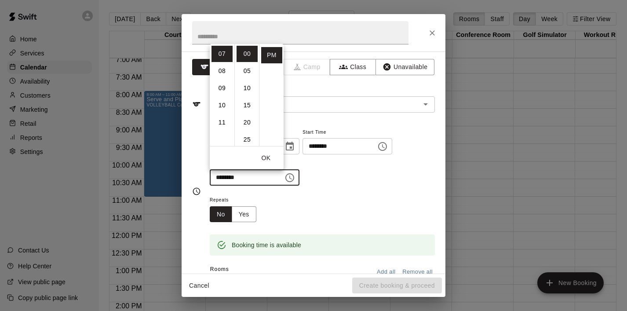
click at [269, 157] on button "OK" at bounding box center [266, 158] width 28 height 16
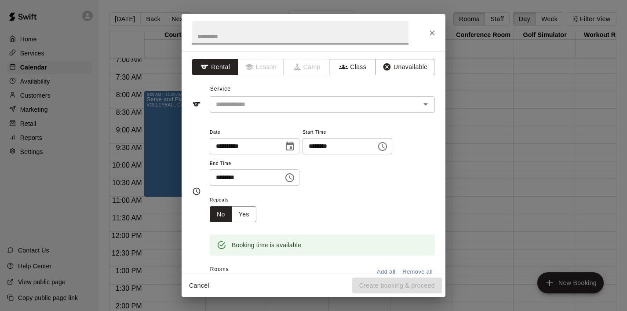
click at [222, 37] on input "text" at bounding box center [300, 32] width 216 height 23
type input "*"
click at [425, 103] on icon "Open" at bounding box center [426, 104] width 11 height 11
type input "****"
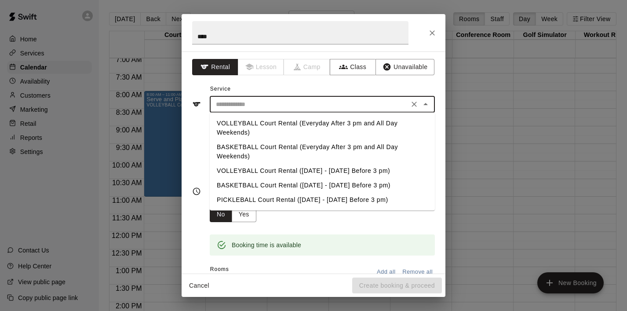
click at [325, 168] on li "VOLLEYBALL Court Rental (Monday - Friday Before 3 pm)" at bounding box center [322, 171] width 225 height 15
type input "**********"
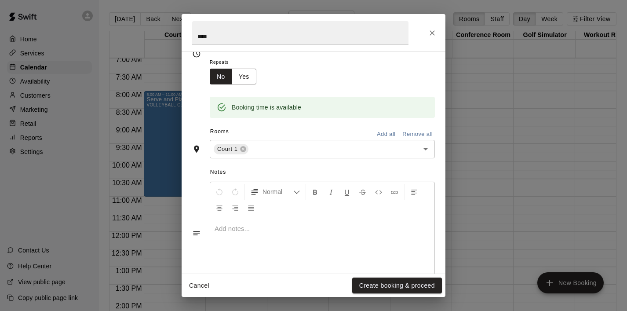
scroll to position [141, 0]
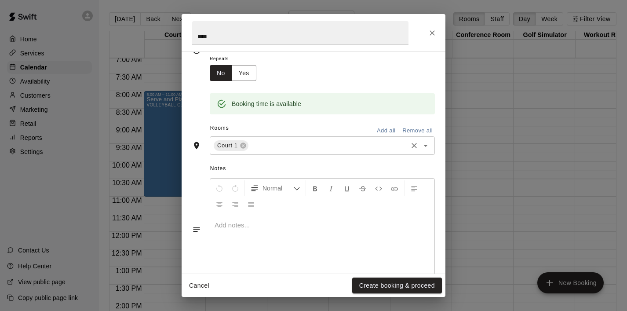
click at [427, 146] on icon "Open" at bounding box center [426, 145] width 11 height 11
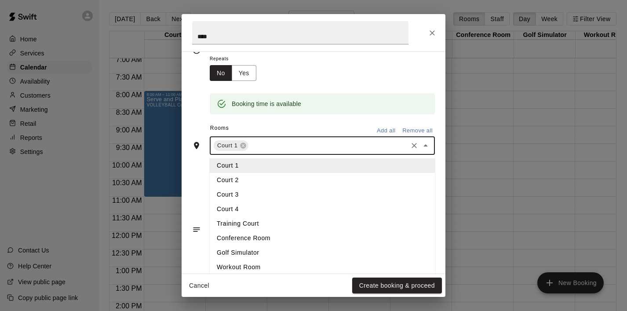
click at [311, 181] on li "Court 2" at bounding box center [322, 180] width 225 height 15
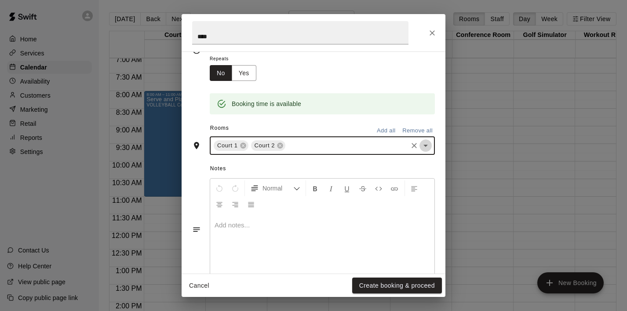
click at [430, 148] on icon "Open" at bounding box center [426, 145] width 11 height 11
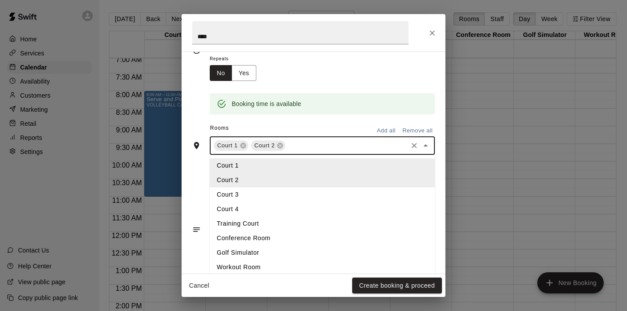
click at [322, 196] on li "Court 3" at bounding box center [322, 194] width 225 height 15
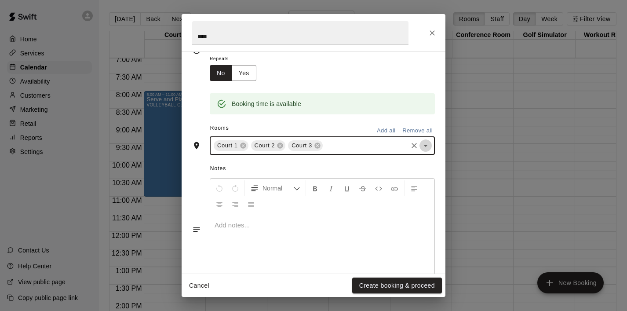
click at [425, 144] on icon "Open" at bounding box center [426, 145] width 11 height 11
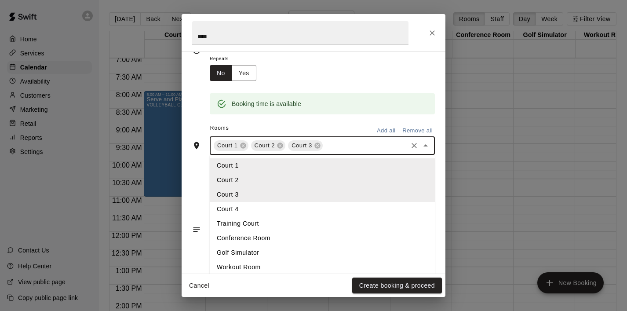
click at [289, 210] on li "Court 4" at bounding box center [322, 209] width 225 height 15
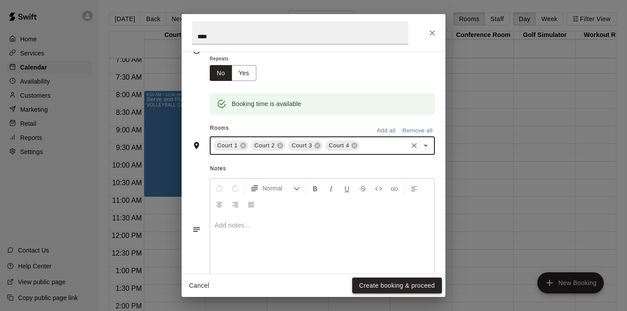
click at [371, 282] on button "Create booking & proceed" at bounding box center [397, 286] width 90 height 16
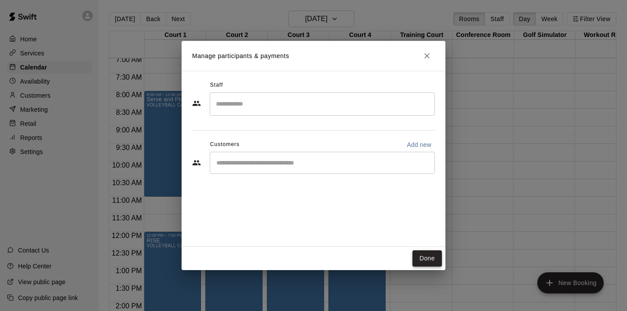
click at [436, 256] on button "Done" at bounding box center [427, 258] width 29 height 16
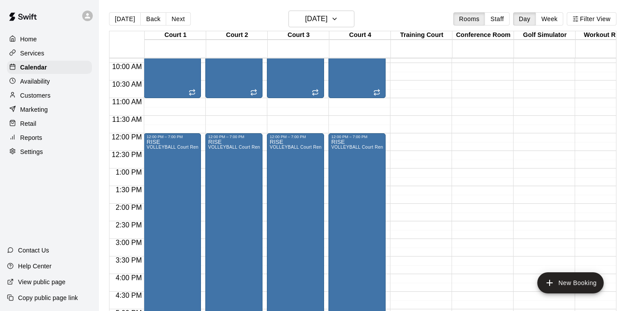
scroll to position [364, 0]
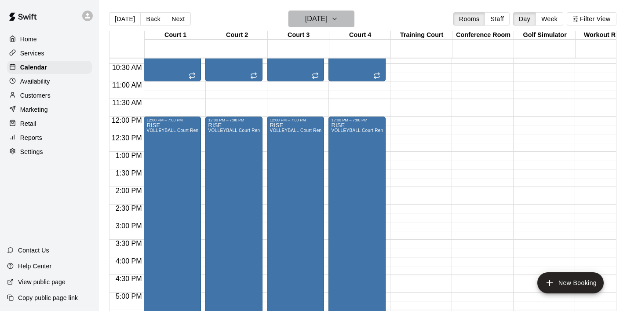
click at [338, 21] on icon "button" at bounding box center [334, 19] width 7 height 11
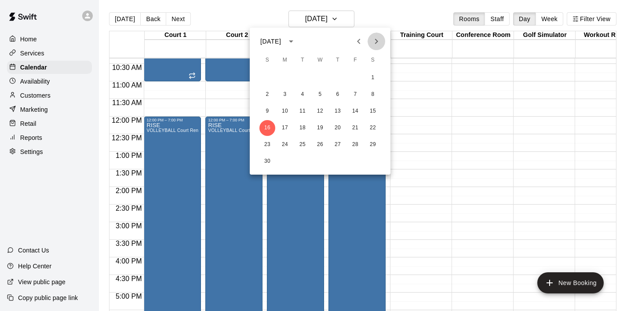
click at [376, 42] on icon "Next month" at bounding box center [376, 41] width 11 height 11
click at [268, 106] on button "14" at bounding box center [268, 111] width 16 height 16
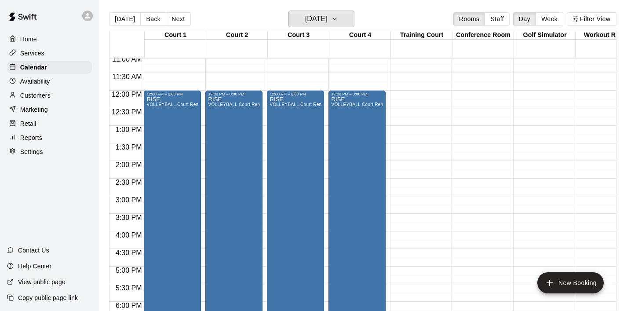
scroll to position [384, 0]
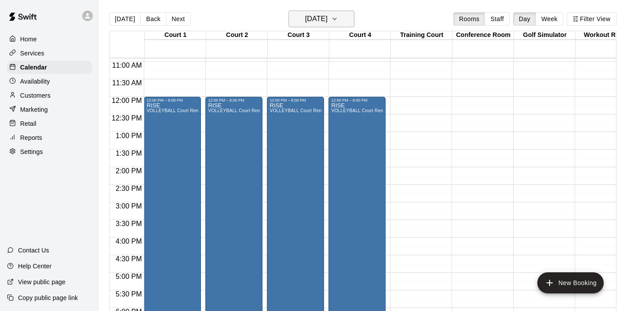
click at [338, 17] on icon "button" at bounding box center [334, 19] width 7 height 11
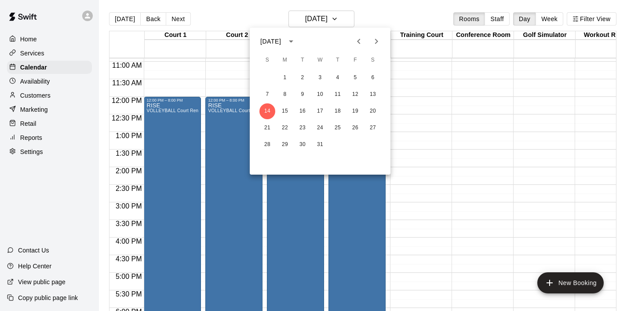
click at [360, 40] on icon "Previous month" at bounding box center [359, 41] width 11 height 11
click at [271, 141] on button "26" at bounding box center [268, 145] width 16 height 16
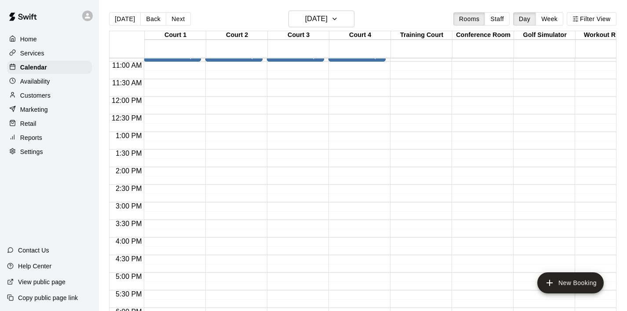
click at [346, 28] on div "Today Back Next Sunday Oct 26 Rooms Staff Day Week Filter View" at bounding box center [363, 21] width 508 height 20
click at [338, 18] on icon "button" at bounding box center [334, 19] width 7 height 11
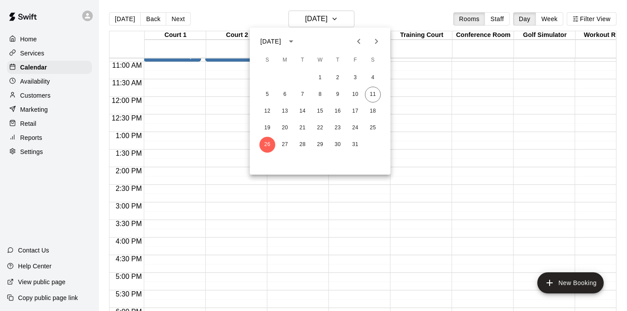
click at [373, 45] on icon "Next month" at bounding box center [376, 41] width 11 height 11
click at [271, 96] on button "2" at bounding box center [268, 95] width 16 height 16
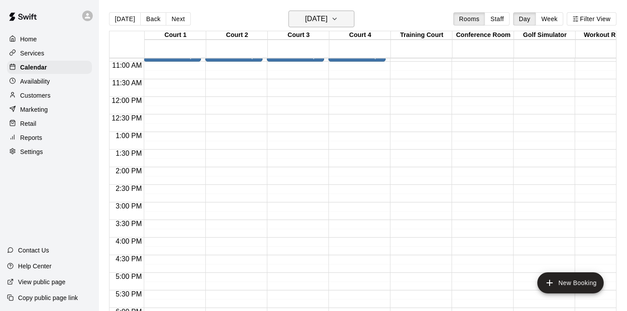
click at [337, 19] on icon "button" at bounding box center [335, 19] width 4 height 2
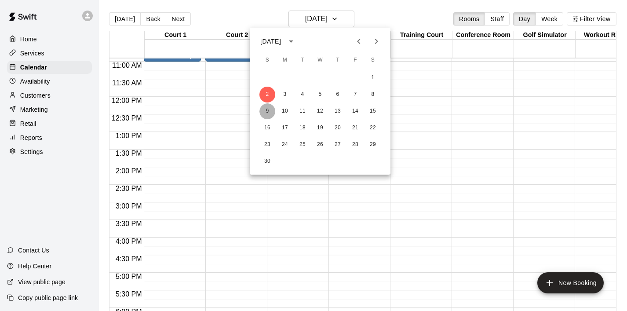
click at [268, 111] on button "9" at bounding box center [268, 111] width 16 height 16
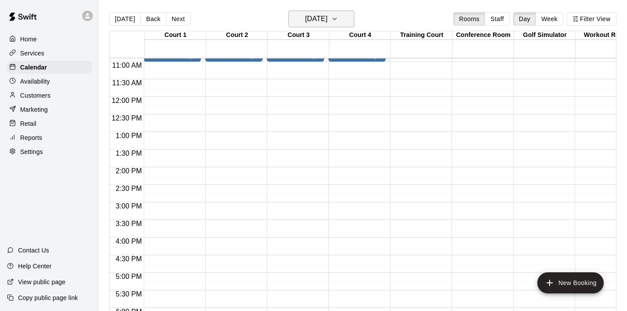
click at [338, 20] on icon "button" at bounding box center [334, 19] width 7 height 11
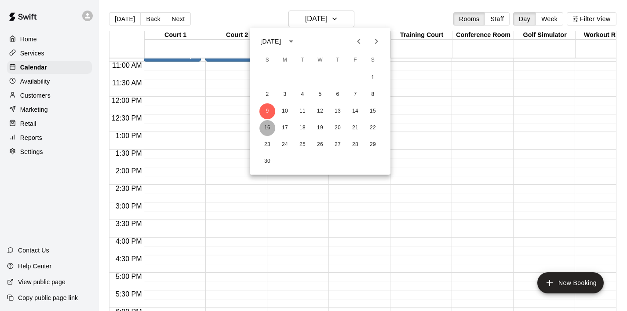
click at [271, 128] on button "16" at bounding box center [268, 128] width 16 height 16
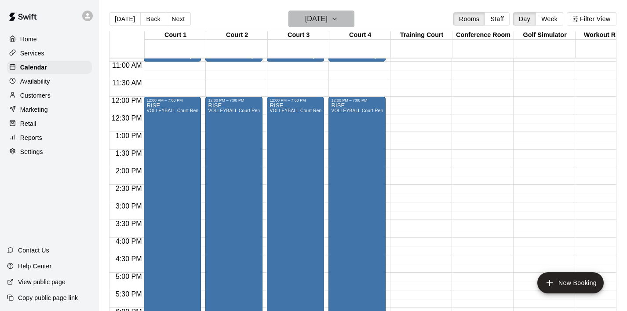
click at [338, 21] on icon "button" at bounding box center [334, 19] width 7 height 11
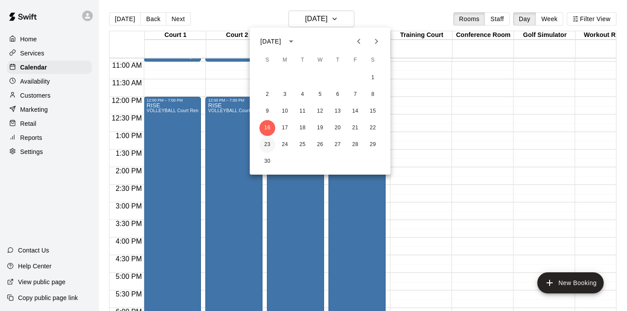
click at [269, 143] on button "23" at bounding box center [268, 145] width 16 height 16
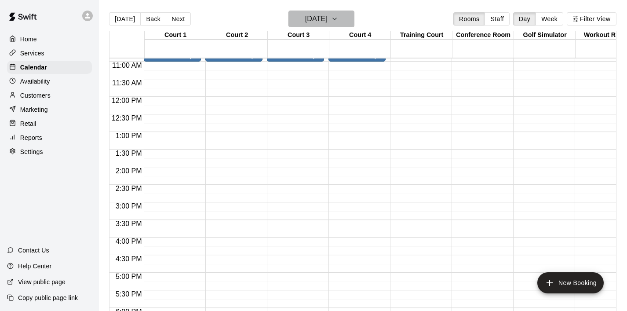
click at [342, 21] on button "Sunday Nov 23" at bounding box center [322, 19] width 66 height 17
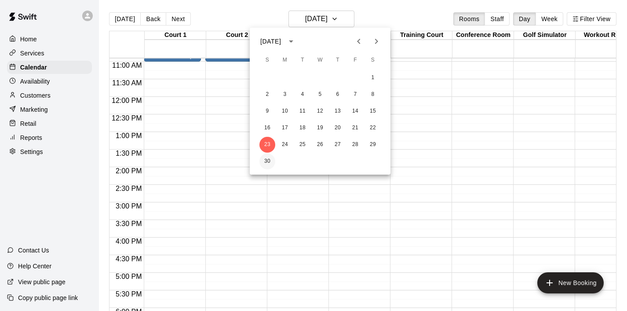
click at [271, 163] on button "30" at bounding box center [268, 162] width 16 height 16
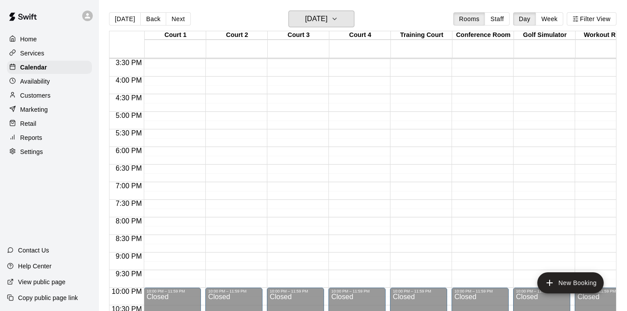
scroll to position [547, 0]
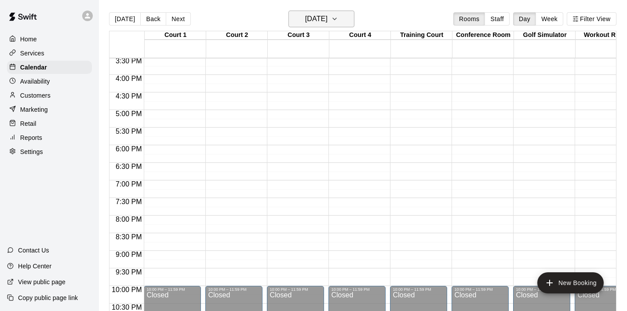
click at [338, 21] on icon "button" at bounding box center [334, 19] width 7 height 11
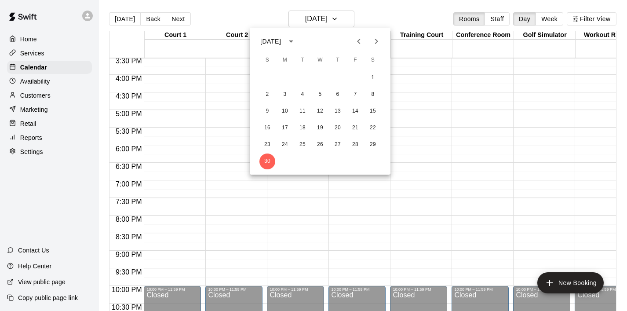
click at [376, 45] on icon "Next month" at bounding box center [376, 41] width 11 height 11
click at [271, 94] on button "7" at bounding box center [268, 95] width 16 height 16
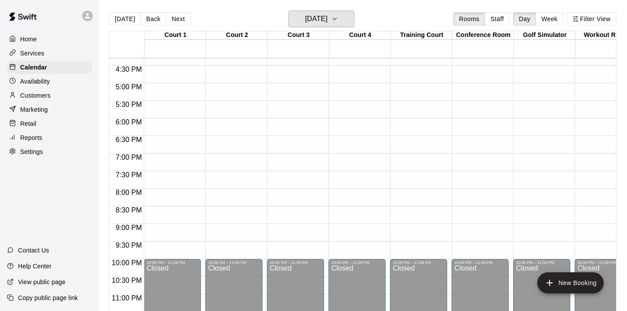
scroll to position [569, 0]
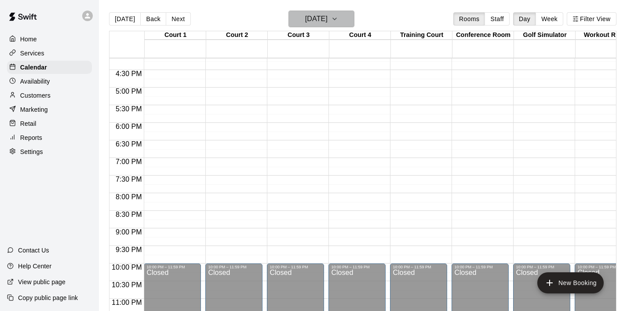
click at [337, 19] on icon "button" at bounding box center [335, 19] width 4 height 2
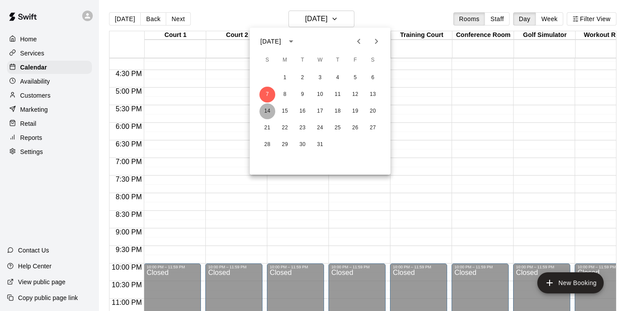
click at [272, 109] on button "14" at bounding box center [268, 111] width 16 height 16
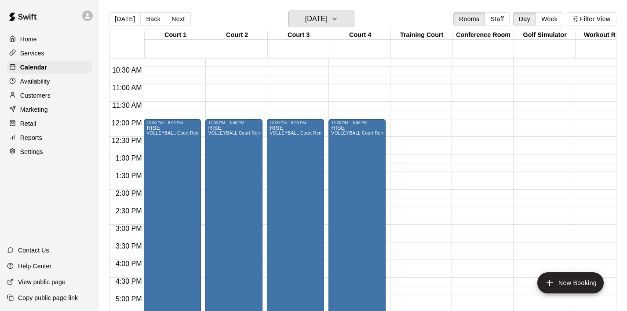
scroll to position [365, 0]
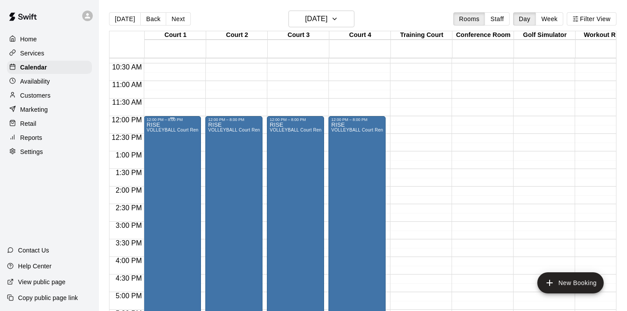
click at [174, 152] on div "RISE VOLLEYBALL Court Rental (Everyday After 3 pm and All Day Weekends)" at bounding box center [172, 277] width 52 height 311
click at [225, 95] on div at bounding box center [313, 155] width 627 height 311
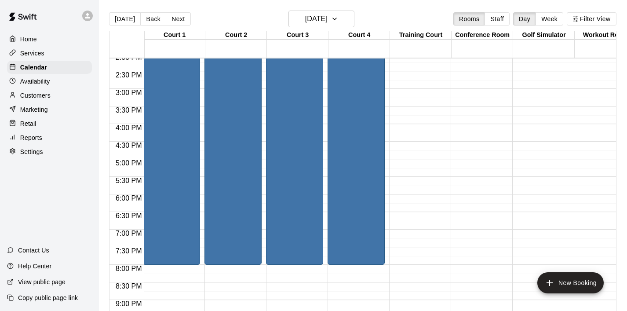
scroll to position [505, 1]
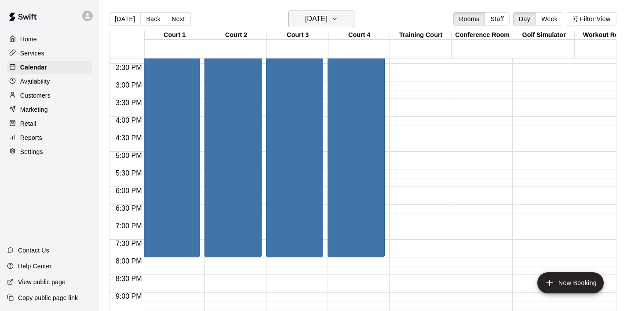
click at [338, 21] on icon "button" at bounding box center [334, 19] width 7 height 11
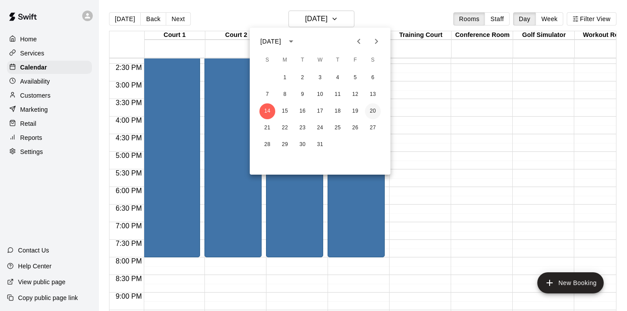
click at [376, 110] on button "20" at bounding box center [373, 111] width 16 height 16
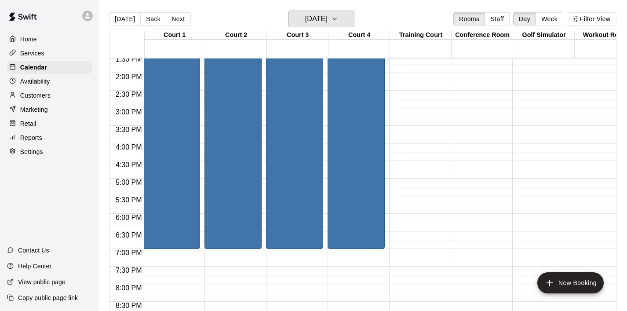
scroll to position [480, 1]
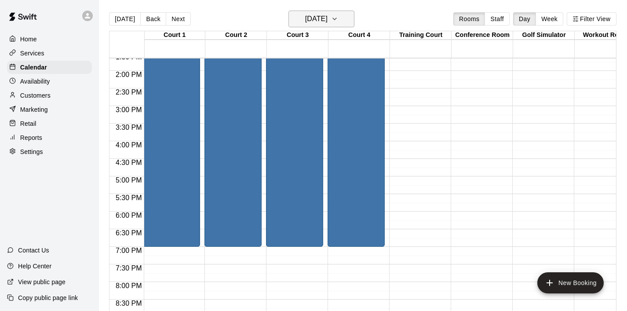
click at [338, 20] on icon "button" at bounding box center [334, 19] width 7 height 11
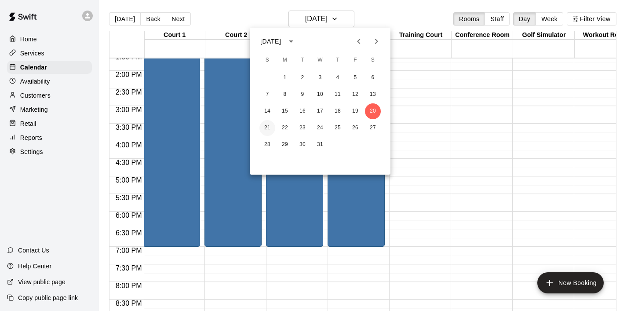
click at [263, 129] on button "21" at bounding box center [268, 128] width 16 height 16
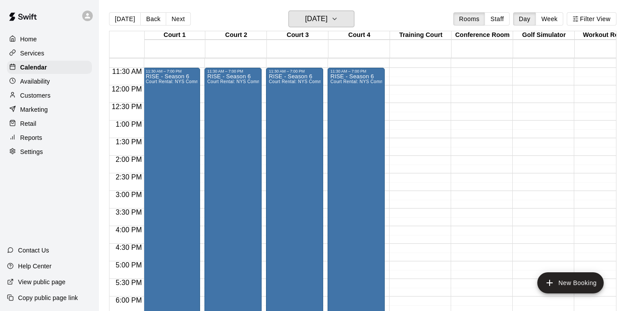
scroll to position [382, 1]
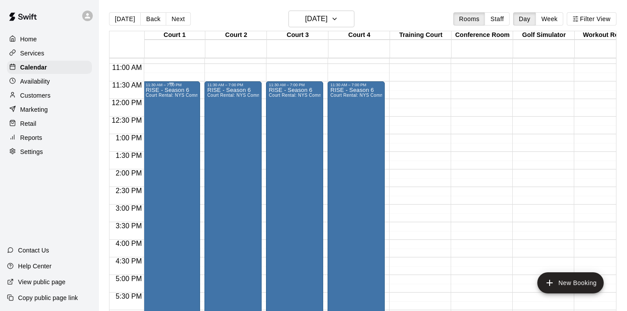
click at [167, 139] on div "RISE - Season 6 Court Rental: NYS Community Club / League Volleyball (After 3 p…" at bounding box center [172, 242] width 52 height 311
click at [156, 97] on icon "edit" at bounding box center [155, 97] width 8 height 8
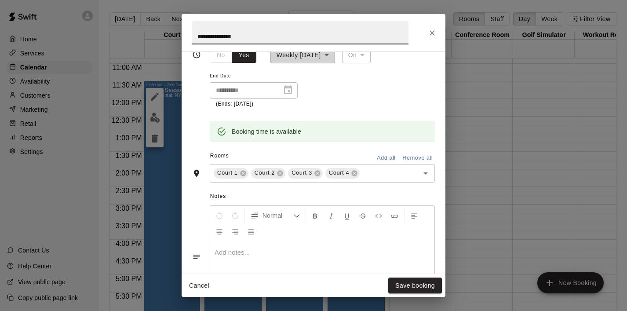
scroll to position [162, 0]
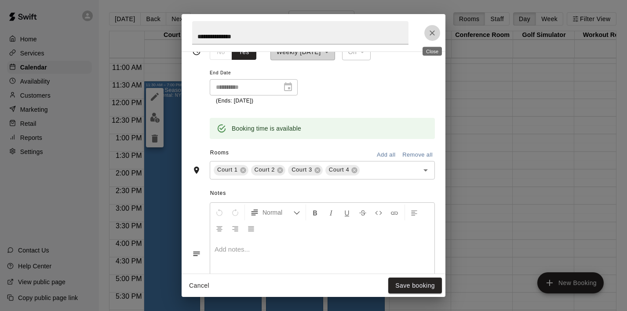
click at [431, 35] on icon "Close" at bounding box center [432, 33] width 9 height 9
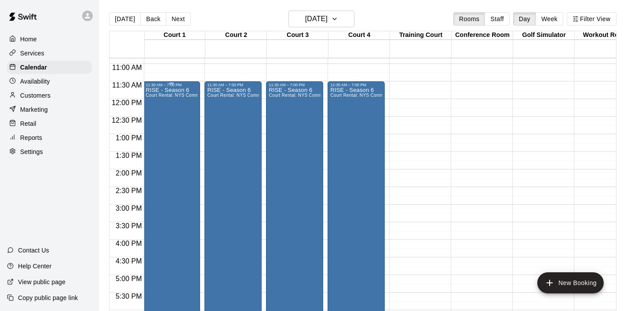
click at [175, 130] on div "RISE - Season 6 Court Rental: NYS Community Club / League Volleyball (After 3 p…" at bounding box center [172, 242] width 52 height 311
click at [154, 137] on icon "delete" at bounding box center [155, 139] width 6 height 8
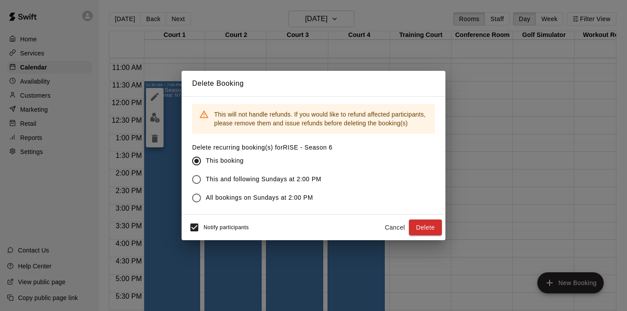
click at [219, 177] on span "This and following Sundays at 2:00 PM" at bounding box center [264, 179] width 116 height 9
click at [427, 227] on button "Delete" at bounding box center [425, 228] width 33 height 16
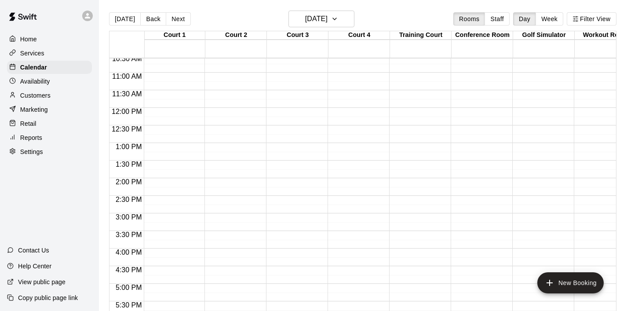
scroll to position [371, 1]
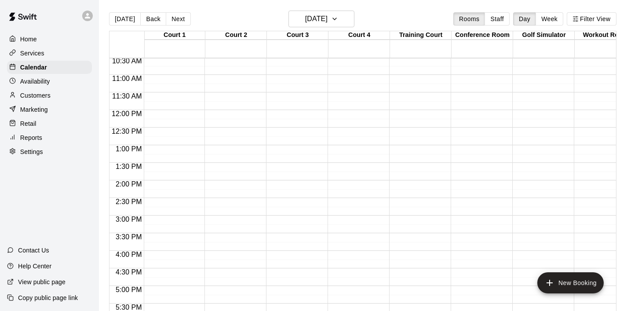
click at [182, 113] on div "12:00 AM – 6:00 AM Closed 10:00 PM – 11:59 PM Closed" at bounding box center [171, 110] width 57 height 845
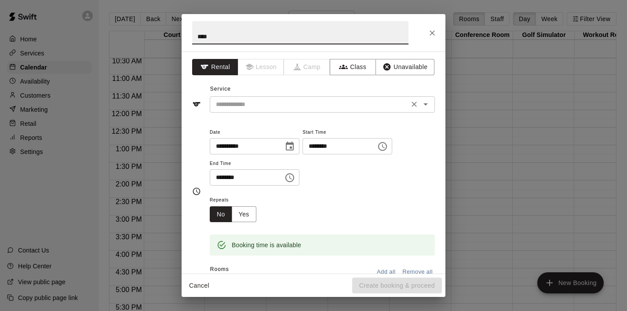
click at [274, 110] on div "​" at bounding box center [322, 104] width 225 height 16
type input "****"
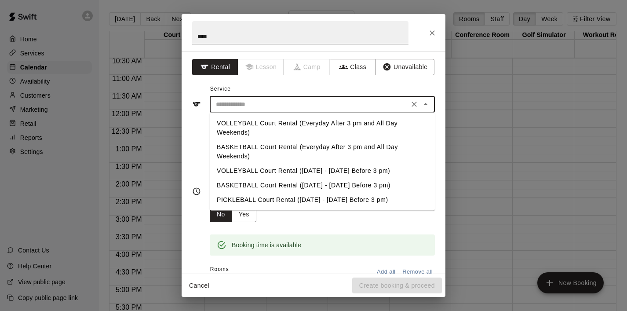
click at [304, 126] on li "VOLLEYBALL Court Rental (Everyday After 3 pm and All Day Weekends)" at bounding box center [322, 128] width 225 height 24
type input "**********"
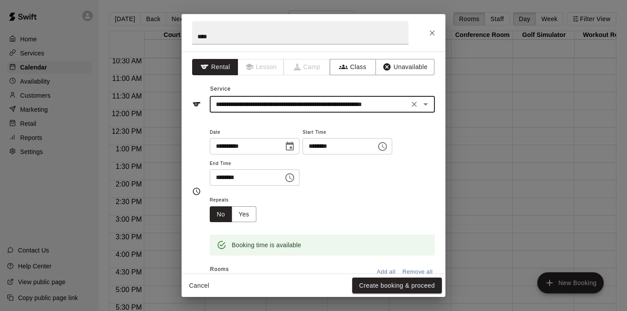
click at [294, 176] on icon "Choose time, selected time is 12:30 PM" at bounding box center [290, 177] width 11 height 11
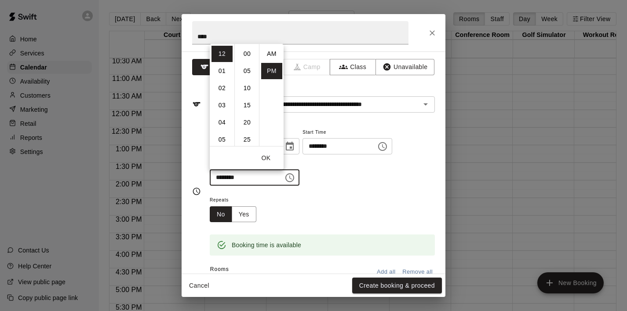
scroll to position [16, 0]
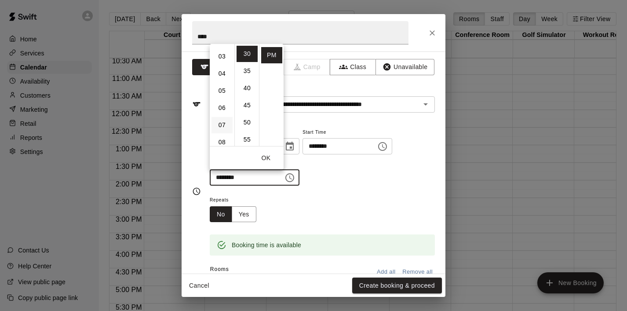
click at [220, 125] on li "07" at bounding box center [222, 125] width 21 height 16
click at [247, 50] on li "00" at bounding box center [247, 54] width 21 height 16
type input "********"
click at [267, 157] on button "OK" at bounding box center [266, 158] width 28 height 16
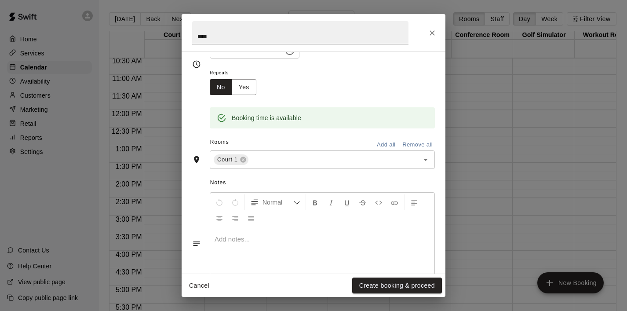
scroll to position [128, 0]
click at [425, 160] on icon "Open" at bounding box center [426, 159] width 4 height 2
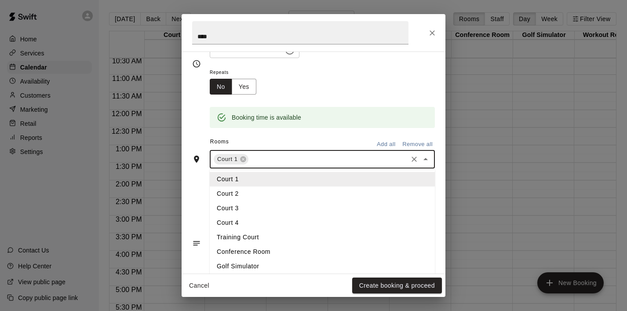
click at [269, 195] on li "Court 2" at bounding box center [322, 194] width 225 height 15
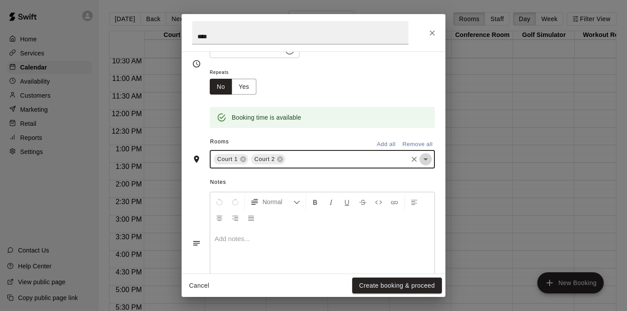
click at [423, 160] on icon "Open" at bounding box center [426, 159] width 11 height 11
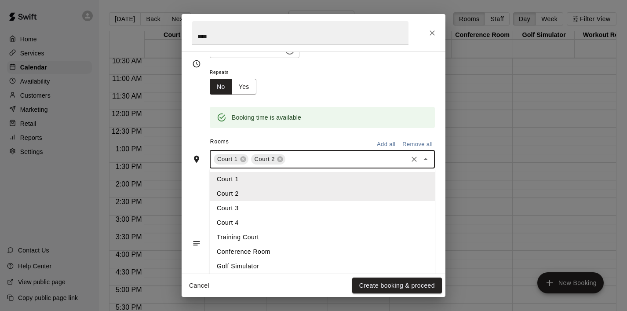
click at [290, 210] on li "Court 3" at bounding box center [322, 208] width 225 height 15
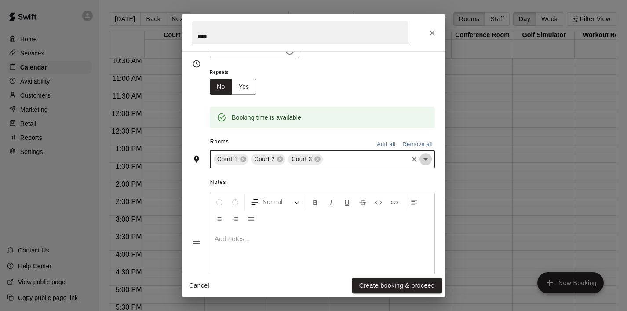
click at [425, 163] on icon "Open" at bounding box center [426, 159] width 11 height 11
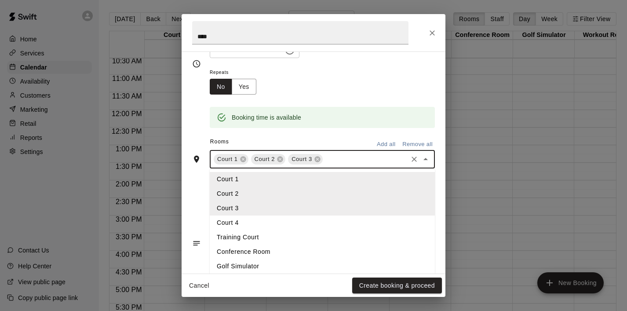
click at [315, 221] on li "Court 4" at bounding box center [322, 223] width 225 height 15
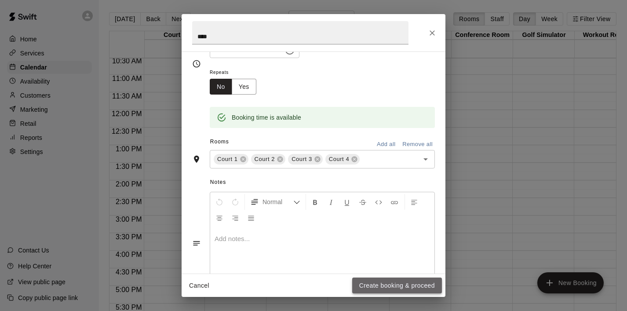
click at [385, 283] on button "Create booking & proceed" at bounding box center [397, 286] width 90 height 16
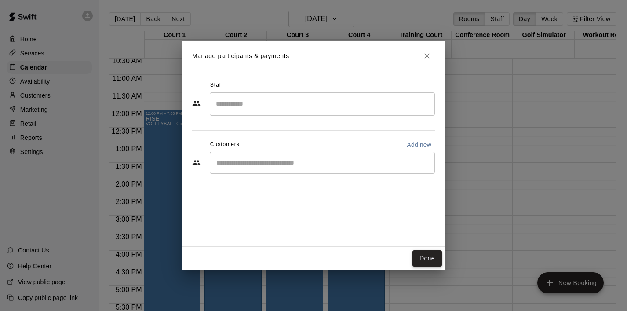
click at [428, 254] on button "Done" at bounding box center [427, 258] width 29 height 16
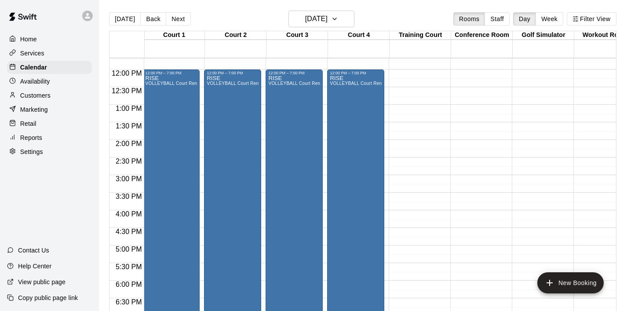
scroll to position [405, 1]
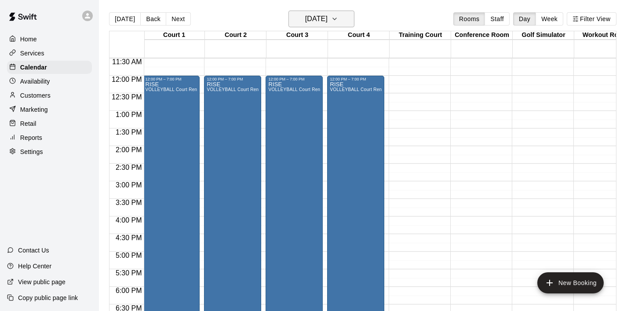
click at [338, 21] on icon "button" at bounding box center [334, 19] width 7 height 11
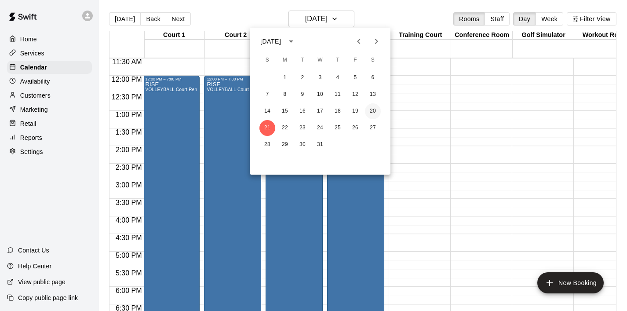
click at [374, 114] on button "20" at bounding box center [373, 111] width 16 height 16
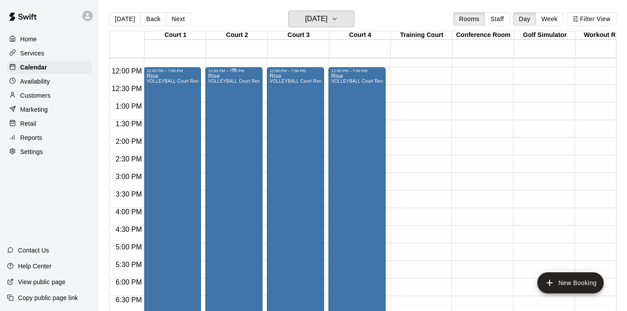
scroll to position [417, 0]
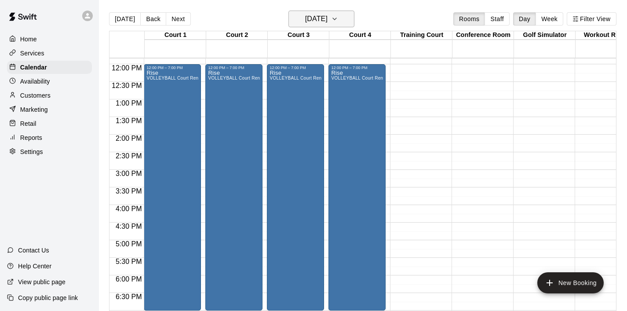
click at [338, 23] on icon "button" at bounding box center [334, 19] width 7 height 11
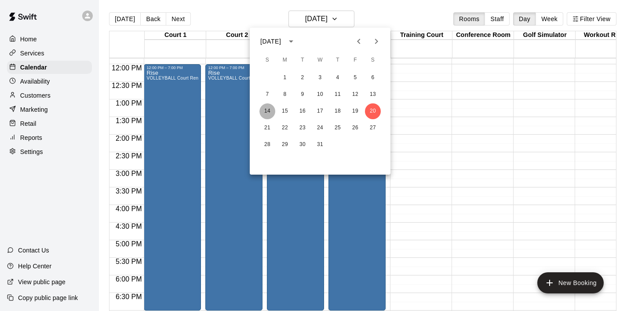
click at [267, 110] on button "14" at bounding box center [268, 111] width 16 height 16
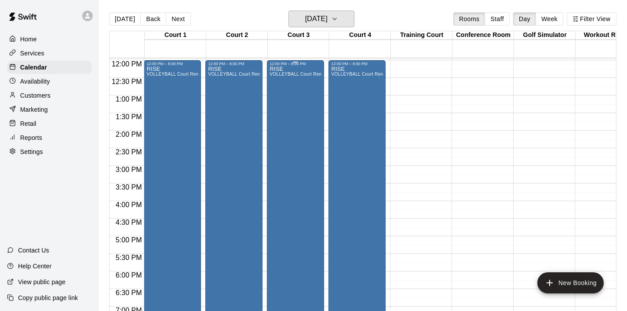
scroll to position [420, 0]
click at [167, 129] on div "RISE VOLLEYBALL Court Rental (Everyday After 3 pm and All Day Weekends)" at bounding box center [172, 222] width 52 height 311
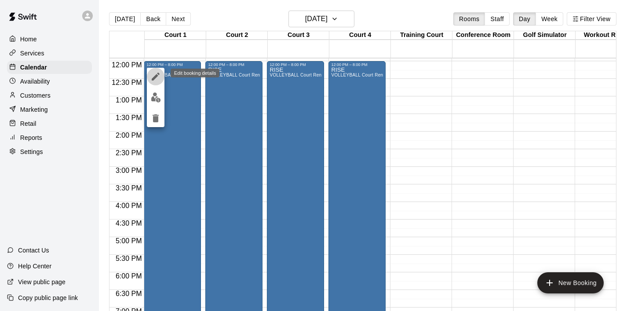
click at [153, 73] on icon "edit" at bounding box center [155, 76] width 11 height 11
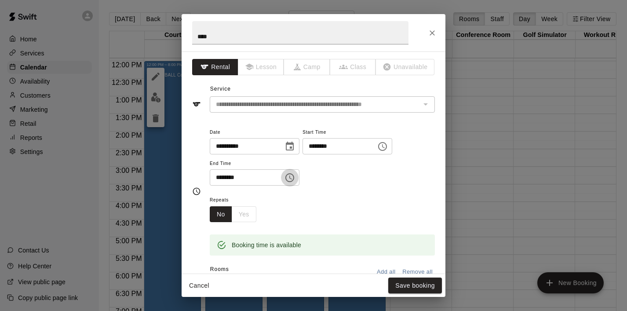
click at [292, 180] on icon "Choose time, selected time is 8:00 PM" at bounding box center [290, 177] width 11 height 11
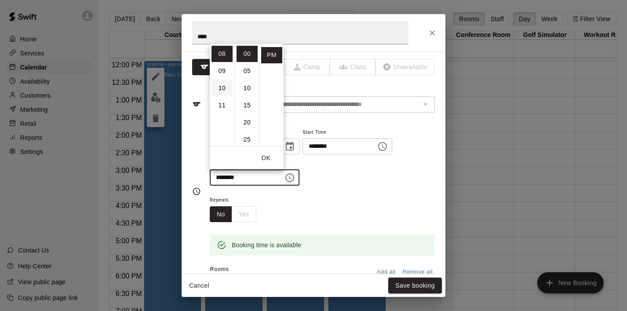
scroll to position [110, 0]
click at [224, 63] on li "07" at bounding box center [222, 64] width 21 height 16
type input "********"
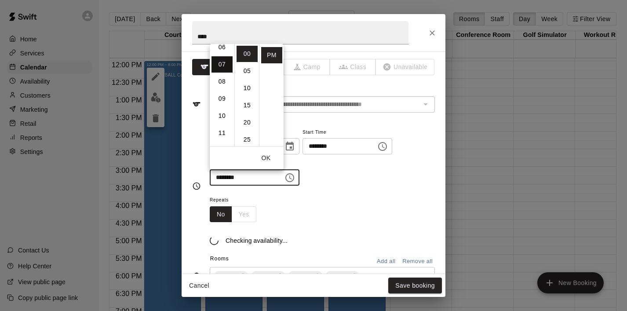
scroll to position [120, 0]
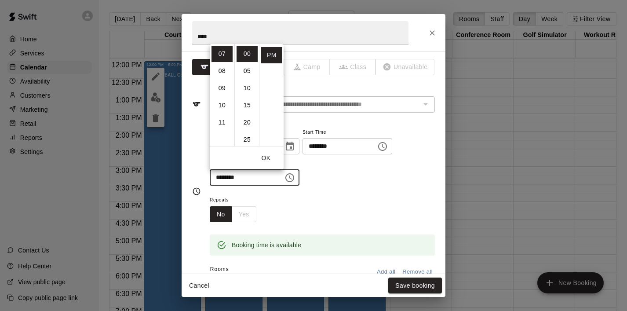
click at [266, 157] on button "OK" at bounding box center [266, 158] width 28 height 16
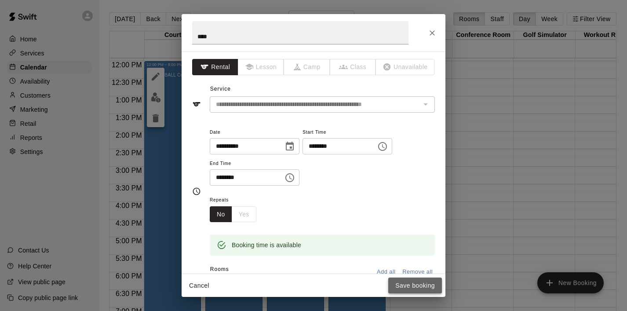
click at [415, 286] on button "Save booking" at bounding box center [415, 286] width 54 height 16
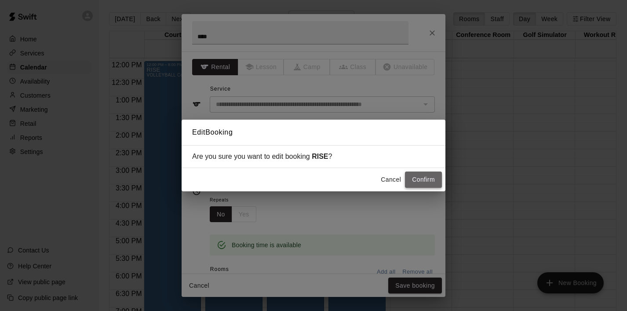
click at [437, 181] on button "Confirm" at bounding box center [423, 180] width 37 height 16
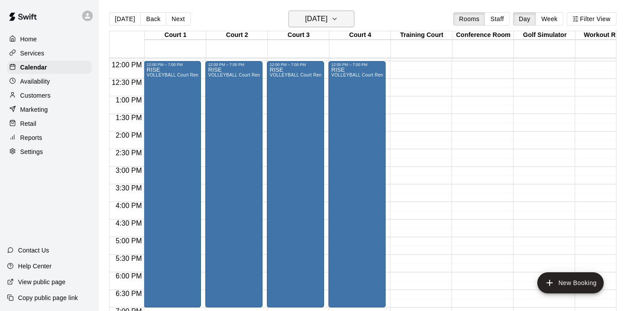
click at [350, 16] on button "Sunday Dec 14" at bounding box center [322, 19] width 66 height 17
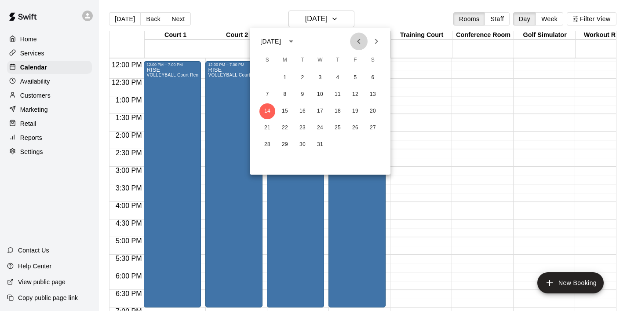
click at [362, 41] on icon "Previous month" at bounding box center [359, 41] width 11 height 11
click at [271, 127] on button "16" at bounding box center [268, 128] width 16 height 16
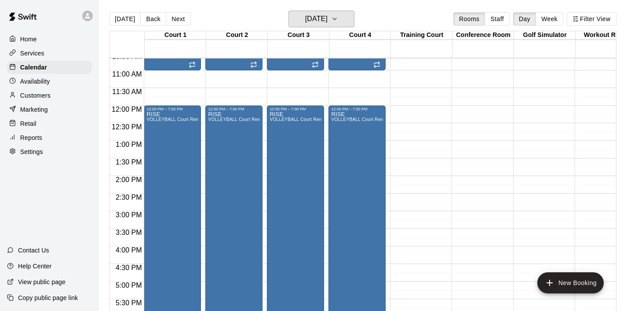
scroll to position [374, 0]
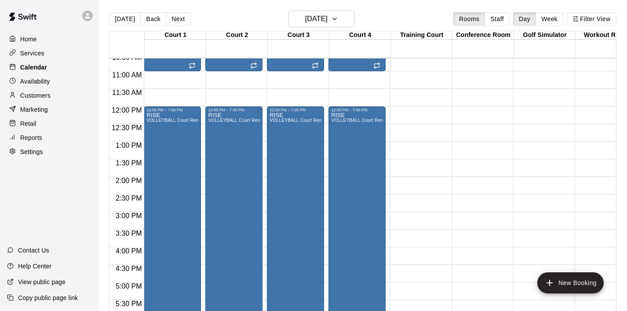
click at [41, 68] on p "Calendar" at bounding box center [33, 67] width 27 height 9
click at [341, 16] on button "Sunday Nov 16" at bounding box center [322, 19] width 66 height 17
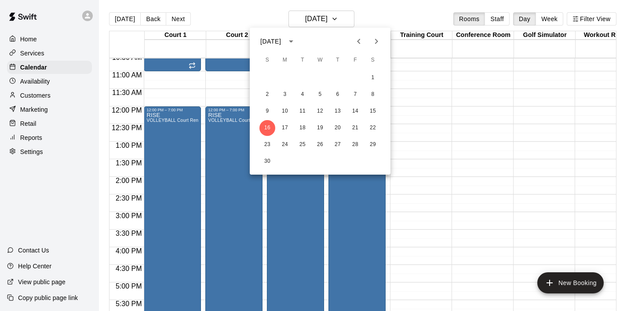
click at [360, 47] on button "Previous month" at bounding box center [359, 42] width 18 height 18
click at [373, 97] on button "11" at bounding box center [373, 95] width 16 height 16
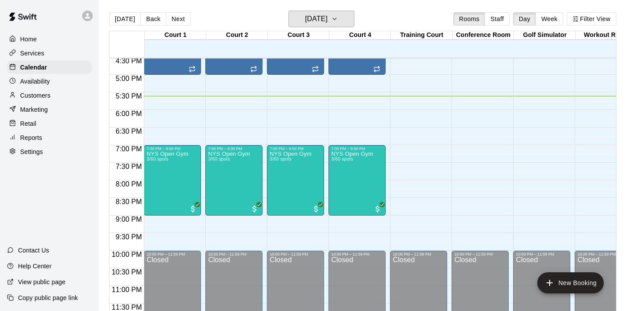
scroll to position [3, 0]
